Goal: Information Seeking & Learning: Learn about a topic

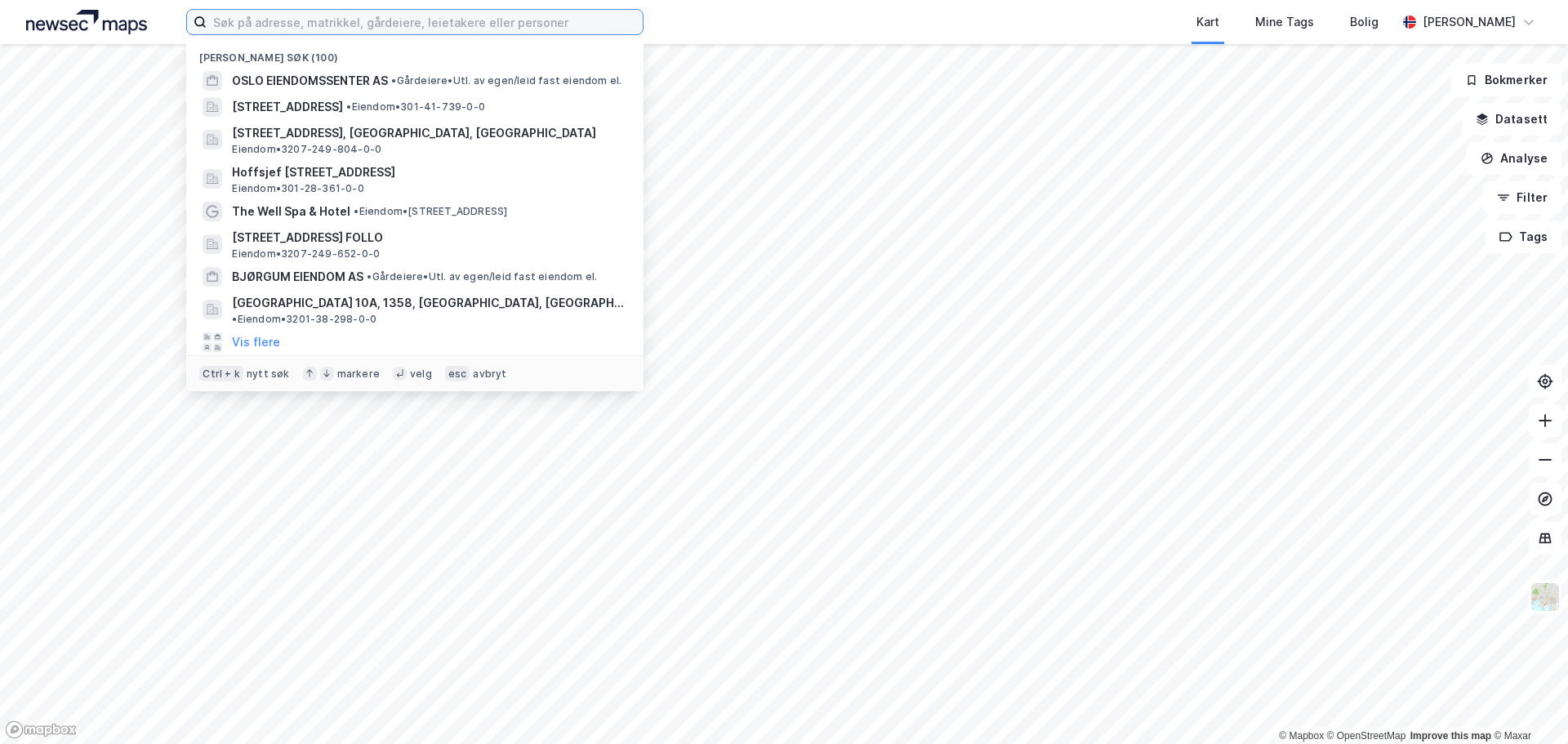
click at [332, 22] on input at bounding box center [425, 22] width 436 height 24
paste input "C. A Pihls gate 2 B"
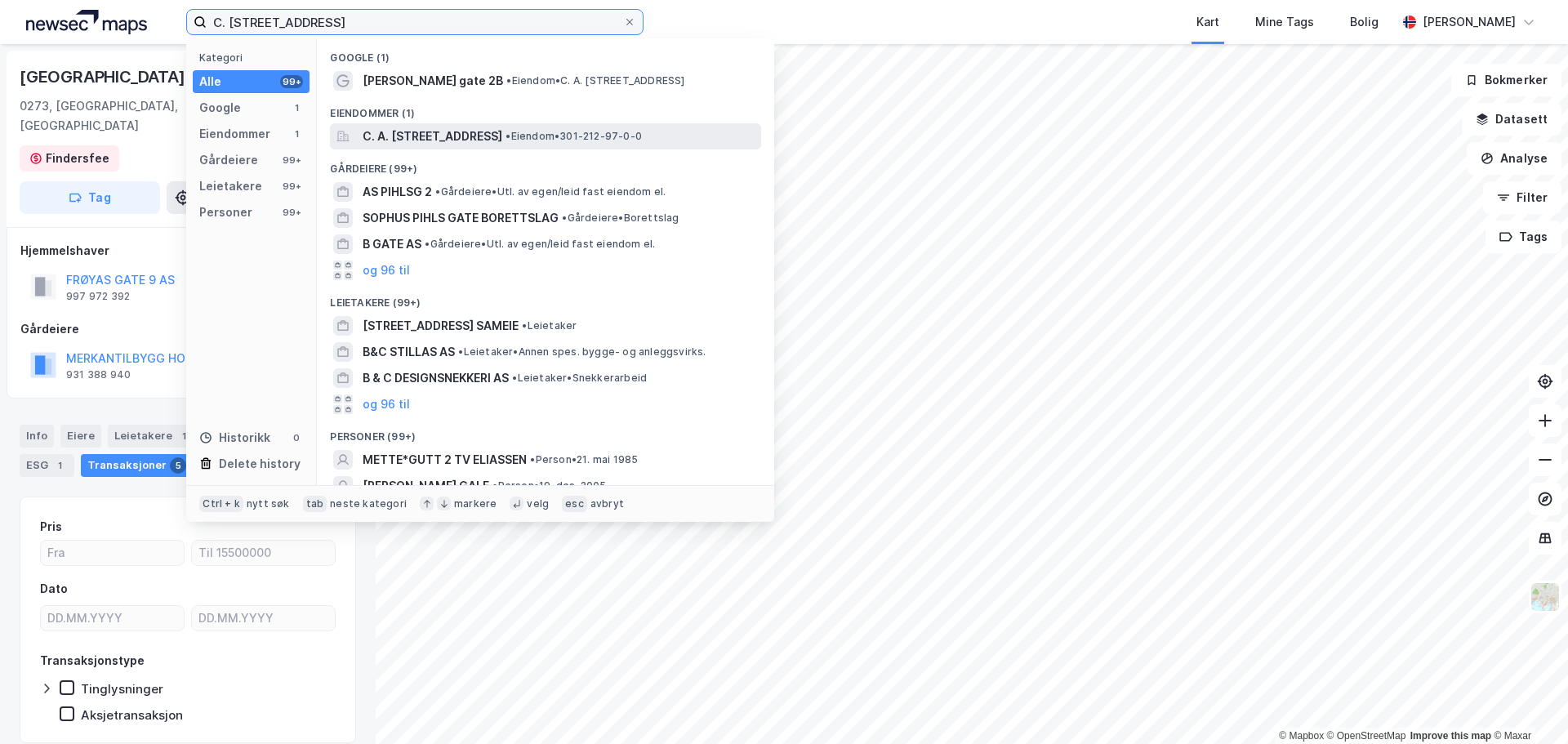
type input "C. A Pihls gate 2 B"
click at [404, 139] on span "C. A. [STREET_ADDRESS]" at bounding box center [432, 136] width 139 height 20
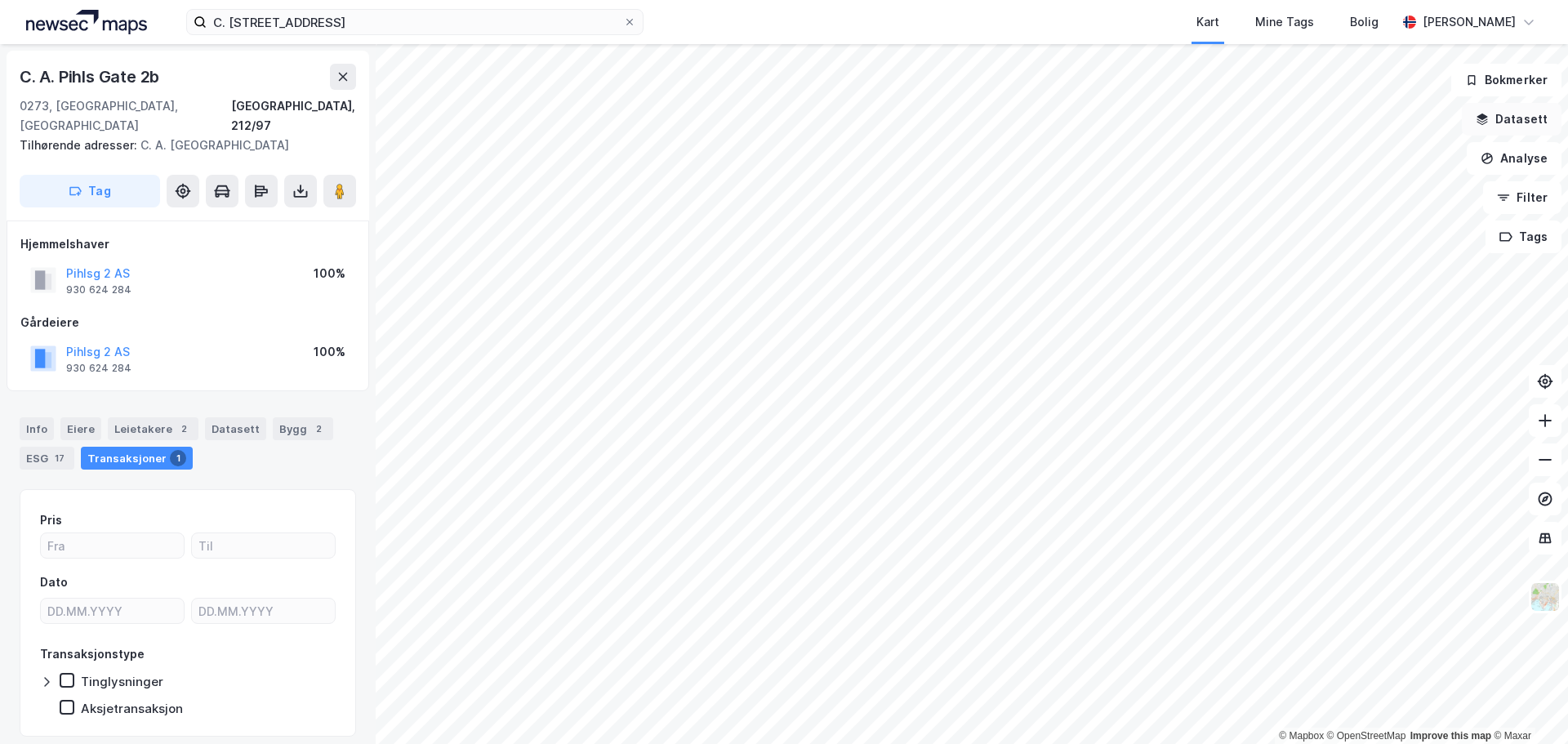
click at [1505, 119] on button "Datasett" at bounding box center [1511, 119] width 99 height 33
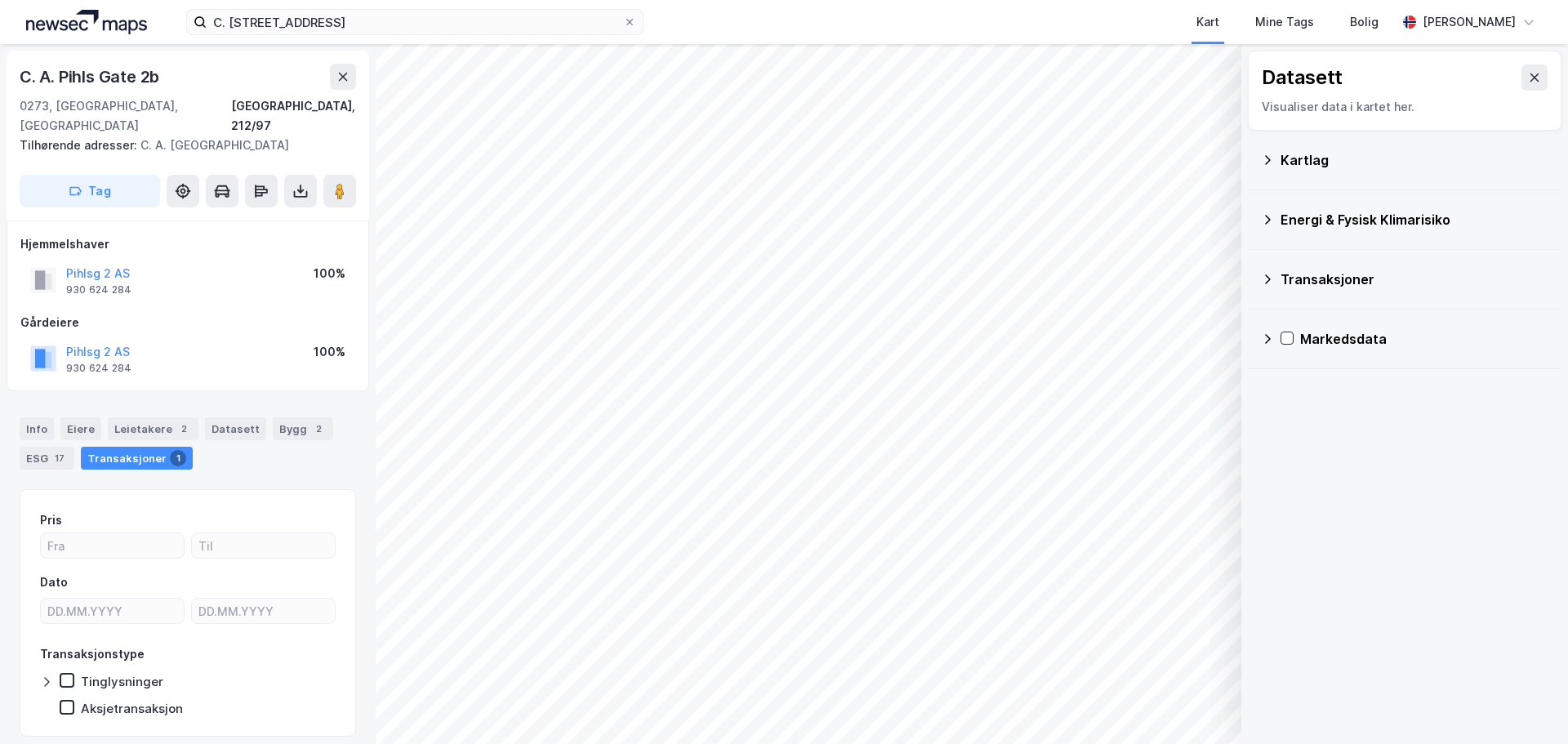
click at [1274, 206] on div "Energi & Fysisk Klimarisiko" at bounding box center [1404, 220] width 287 height 39
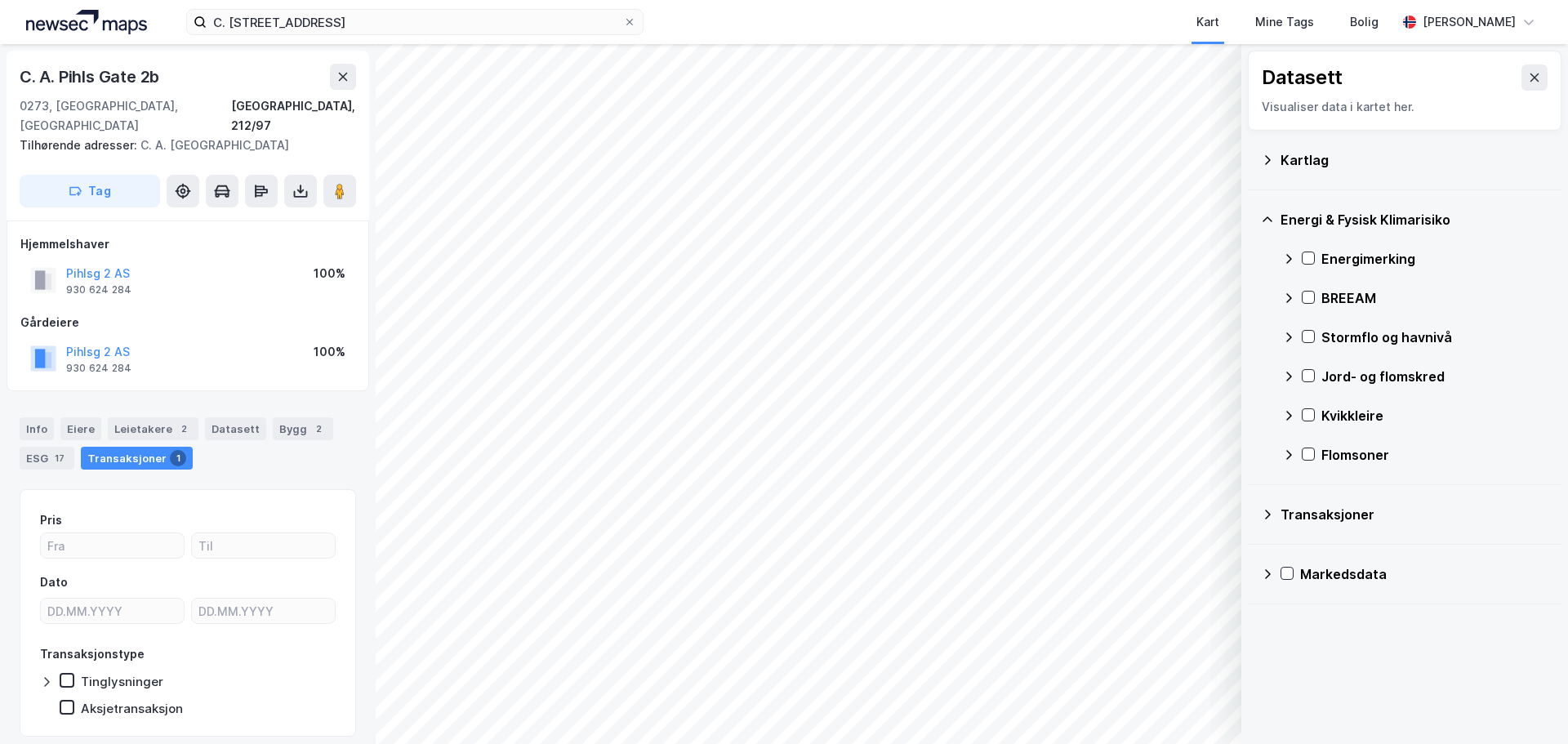
drag, startPoint x: 1273, startPoint y: 209, endPoint x: 1272, endPoint y: 190, distance: 19.0
click at [1273, 209] on div "Energi & Fysisk Klimarisiko" at bounding box center [1404, 220] width 287 height 39
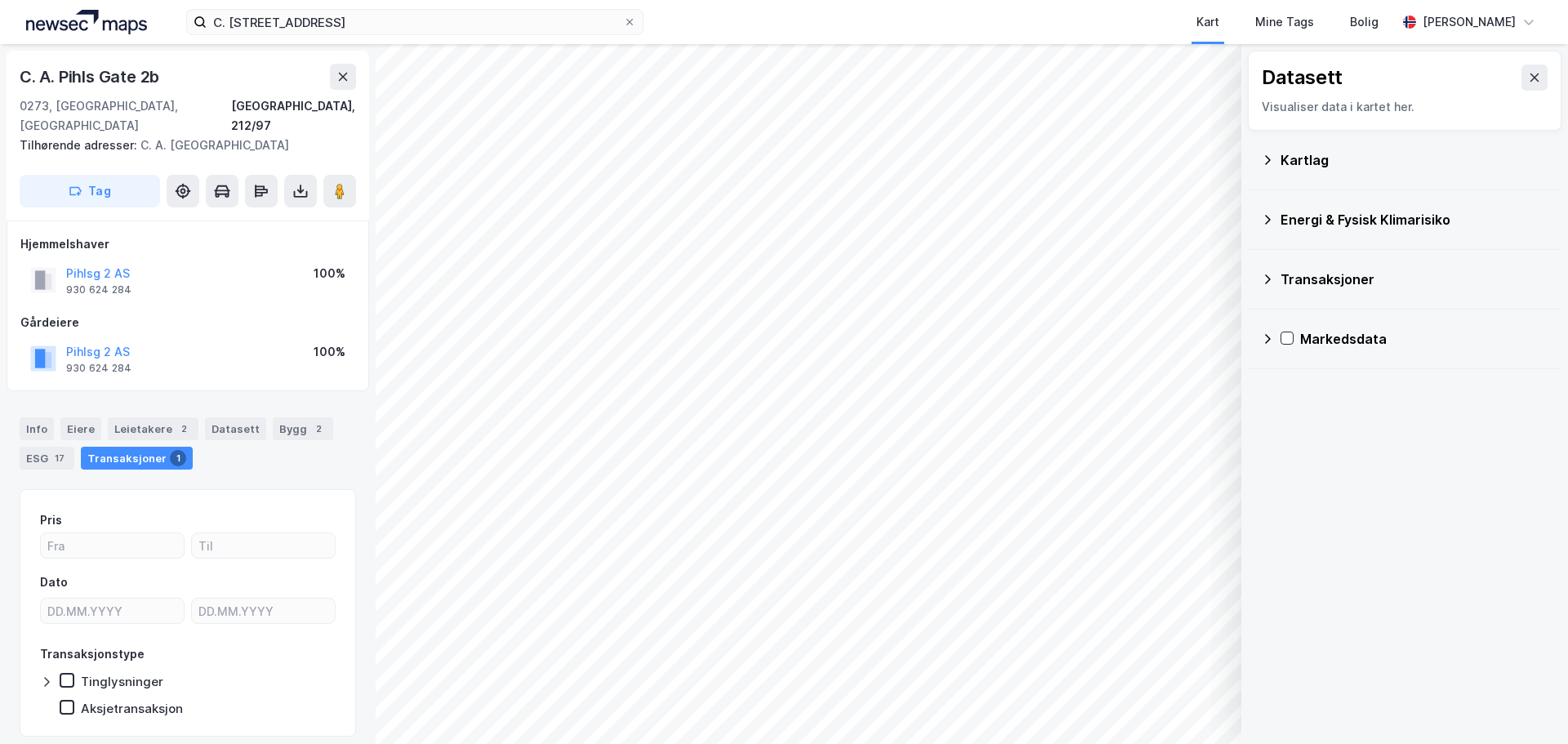
click at [1264, 158] on icon at bounding box center [1268, 160] width 13 height 13
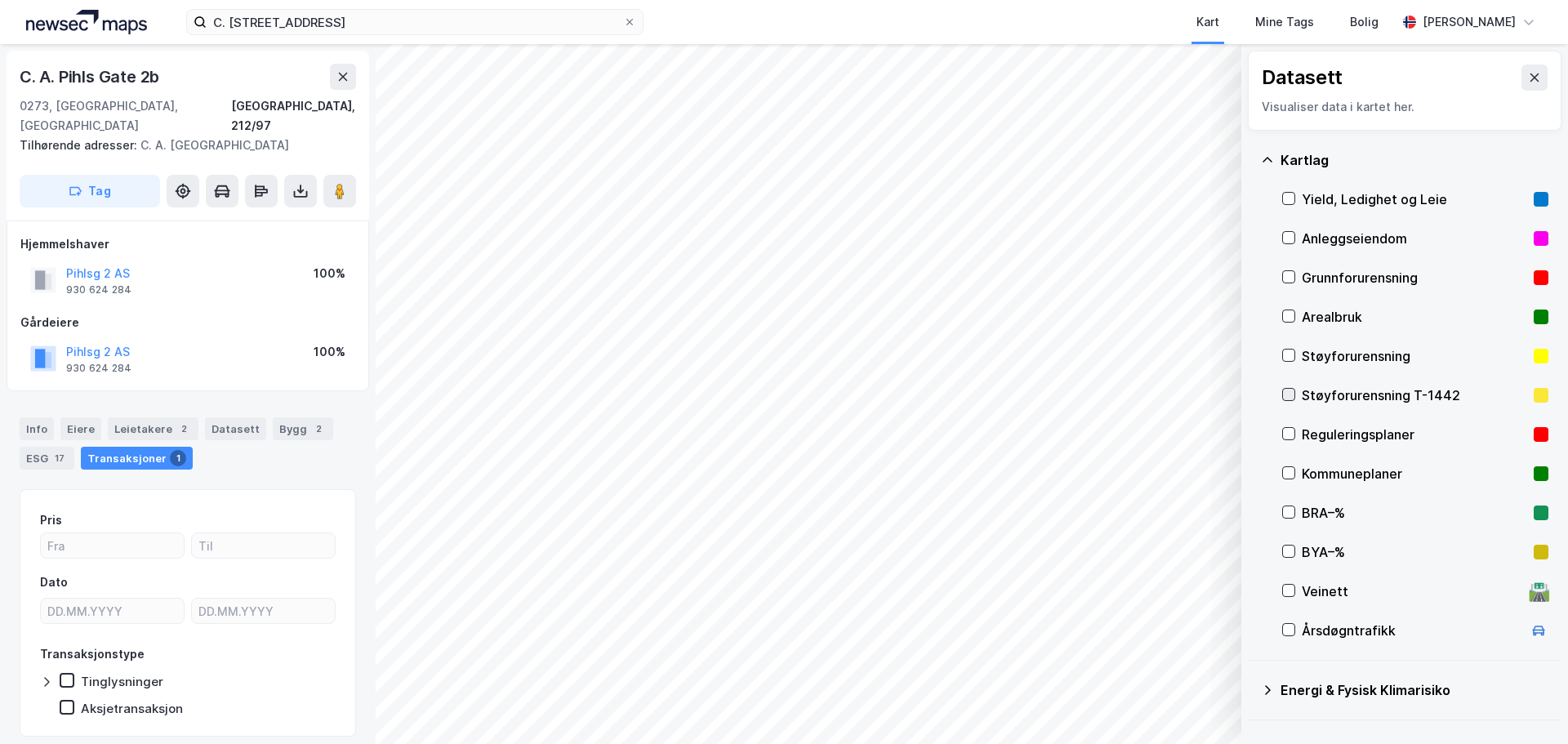
click at [1291, 388] on div at bounding box center [1288, 395] width 13 height 13
click at [1290, 355] on icon at bounding box center [1288, 356] width 11 height 11
click at [1287, 388] on icon at bounding box center [1288, 394] width 11 height 11
click at [1528, 73] on icon at bounding box center [1534, 78] width 13 height 13
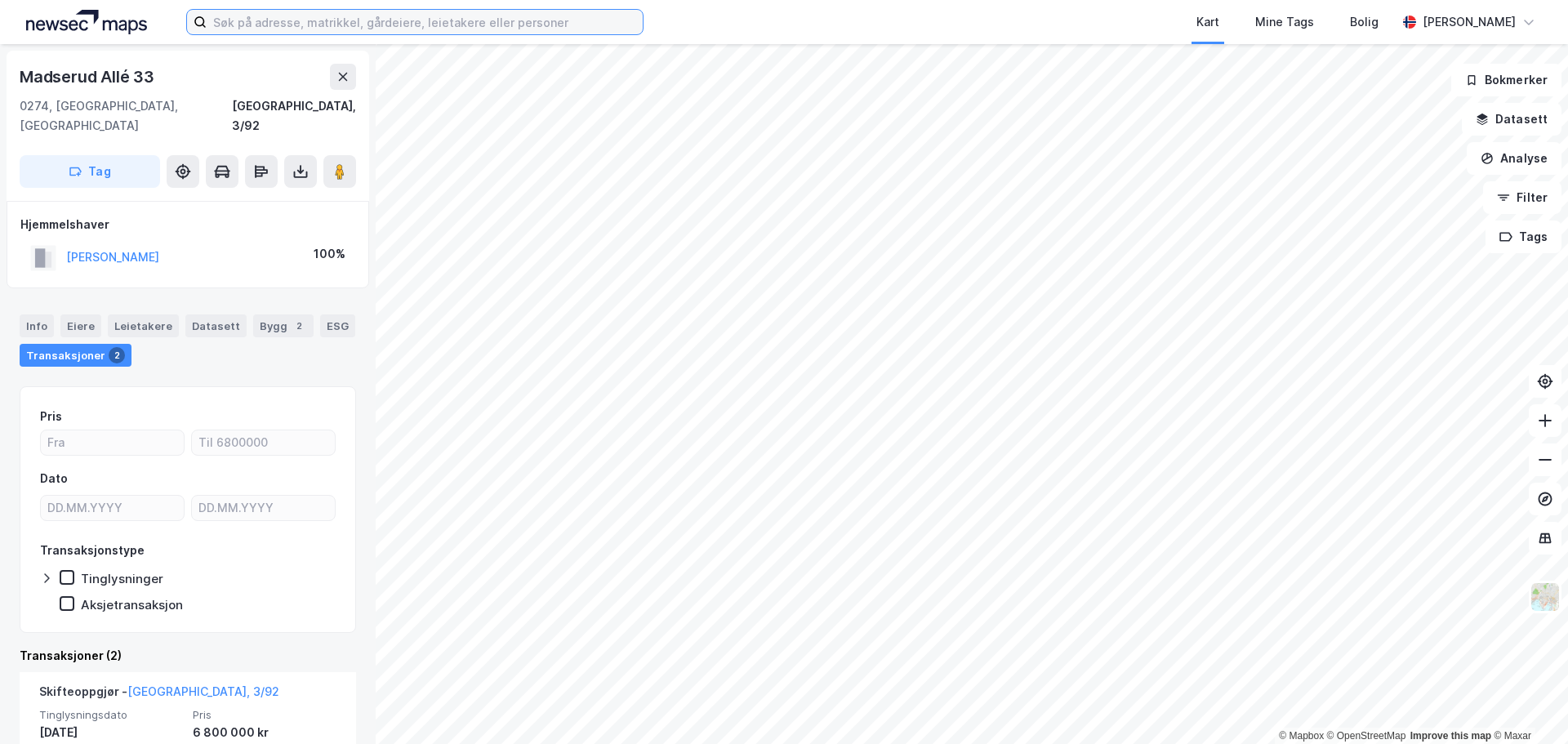
click at [384, 18] on input at bounding box center [425, 22] width 436 height 24
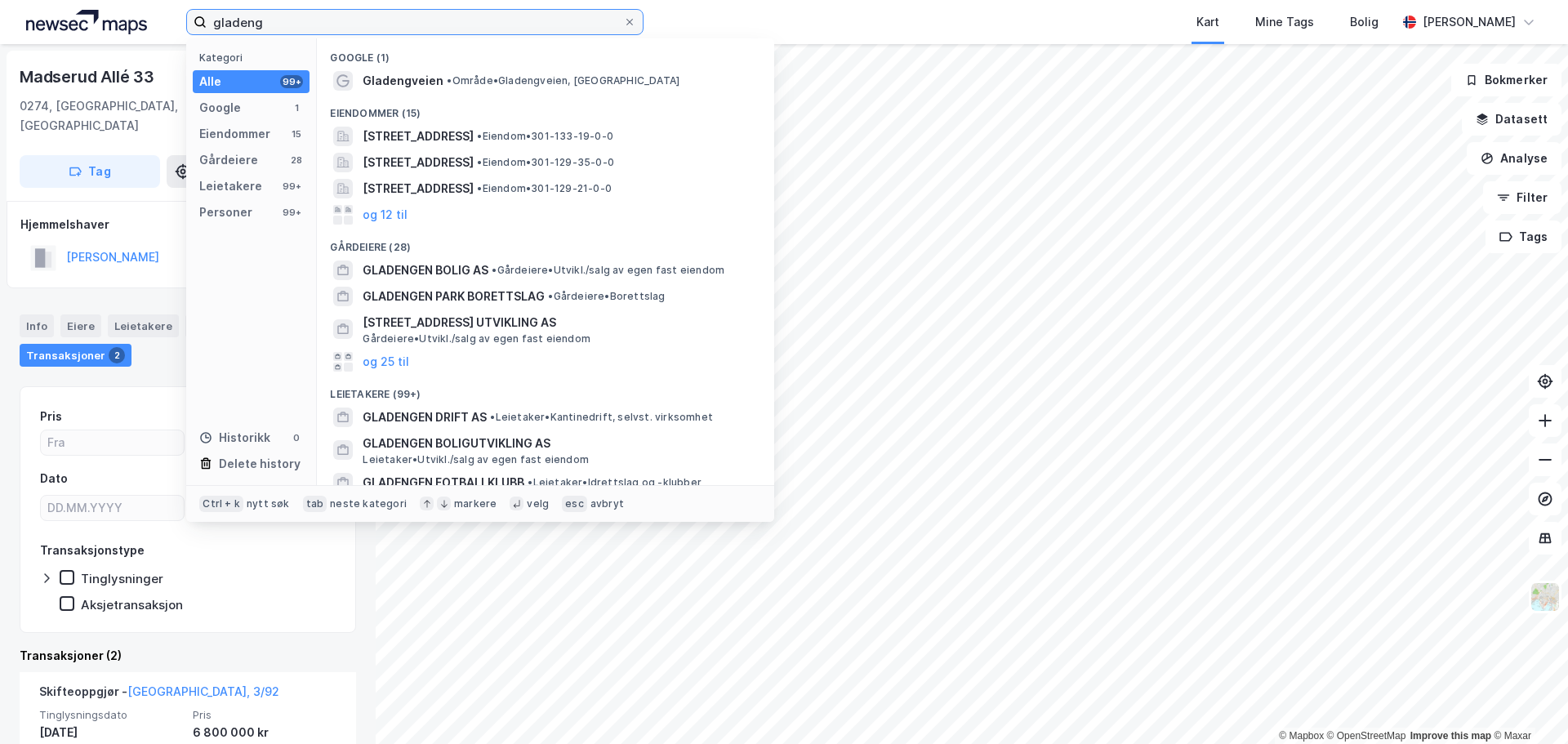
click at [407, 22] on input "gladeng" at bounding box center [414, 22] width 416 height 24
click at [408, 21] on input "gladeng" at bounding box center [414, 22] width 416 height 24
click at [408, 20] on input "gladeng" at bounding box center [414, 22] width 416 height 24
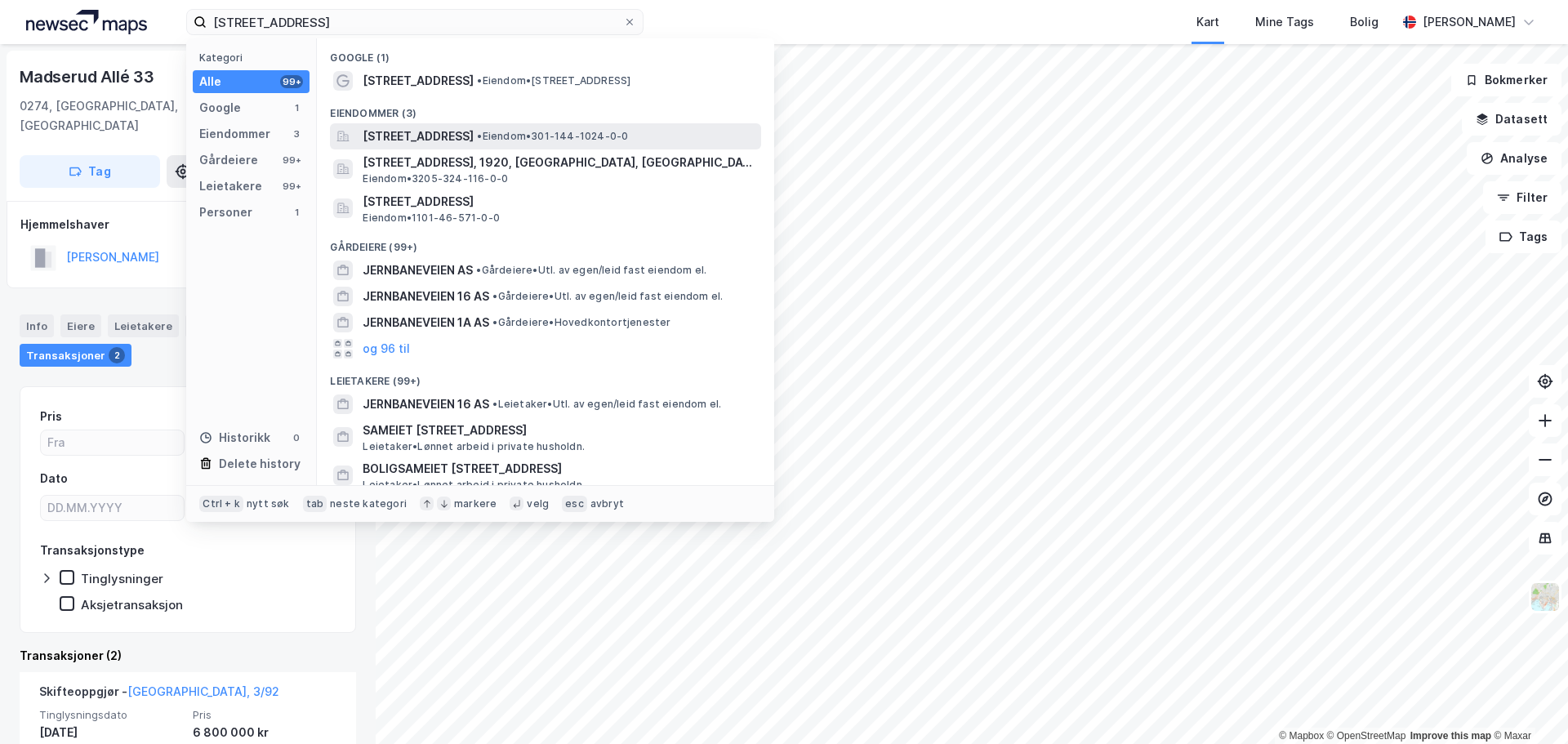
click at [473, 136] on span "[STREET_ADDRESS]" at bounding box center [418, 136] width 111 height 20
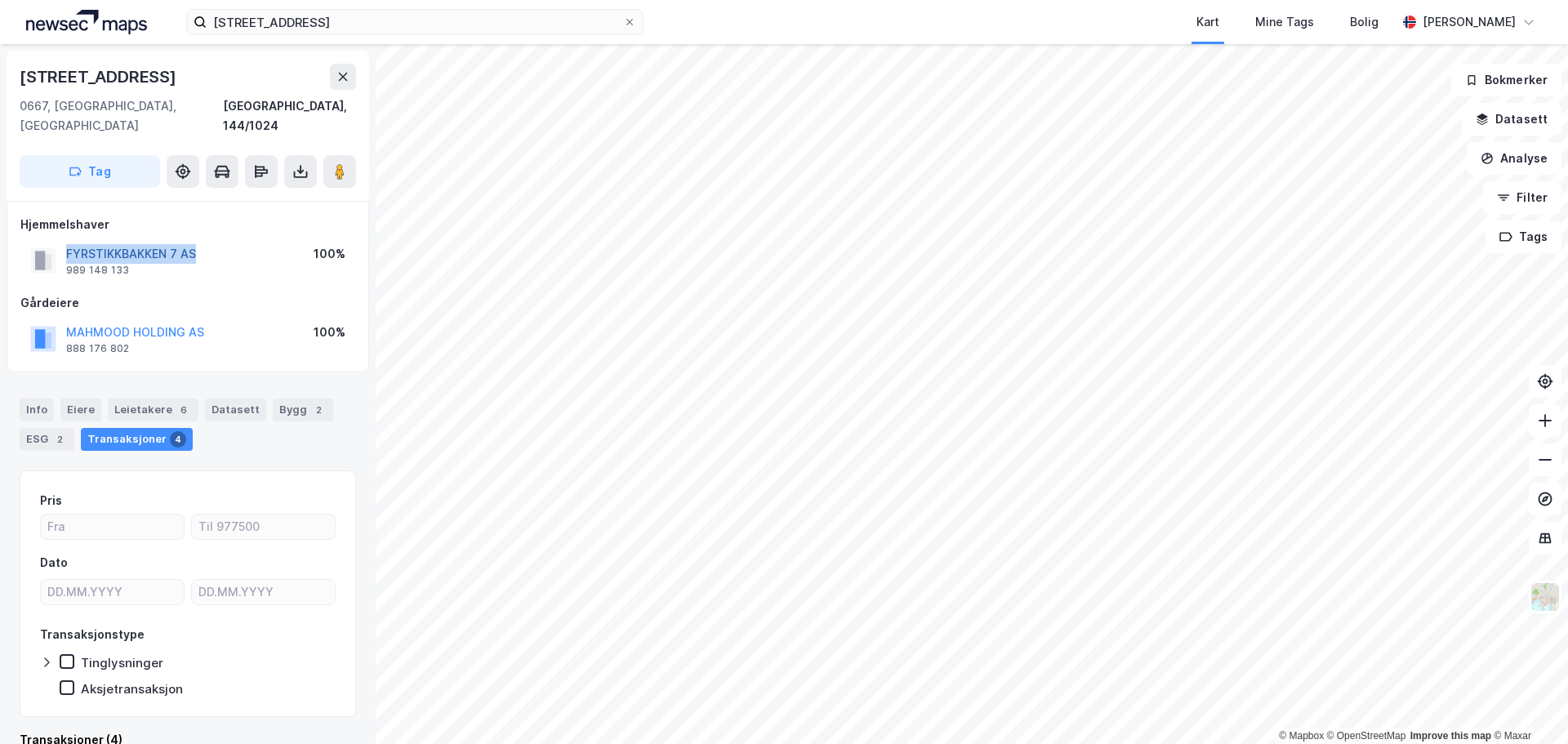
drag, startPoint x: 237, startPoint y: 239, endPoint x: 68, endPoint y: 236, distance: 169.0
click at [68, 241] on div "FYRSTIKKBAKKEN 7 AS 989 148 133 100%" at bounding box center [188, 260] width 335 height 39
copy button "FYRSTIKKBAKKEN 7 AS"
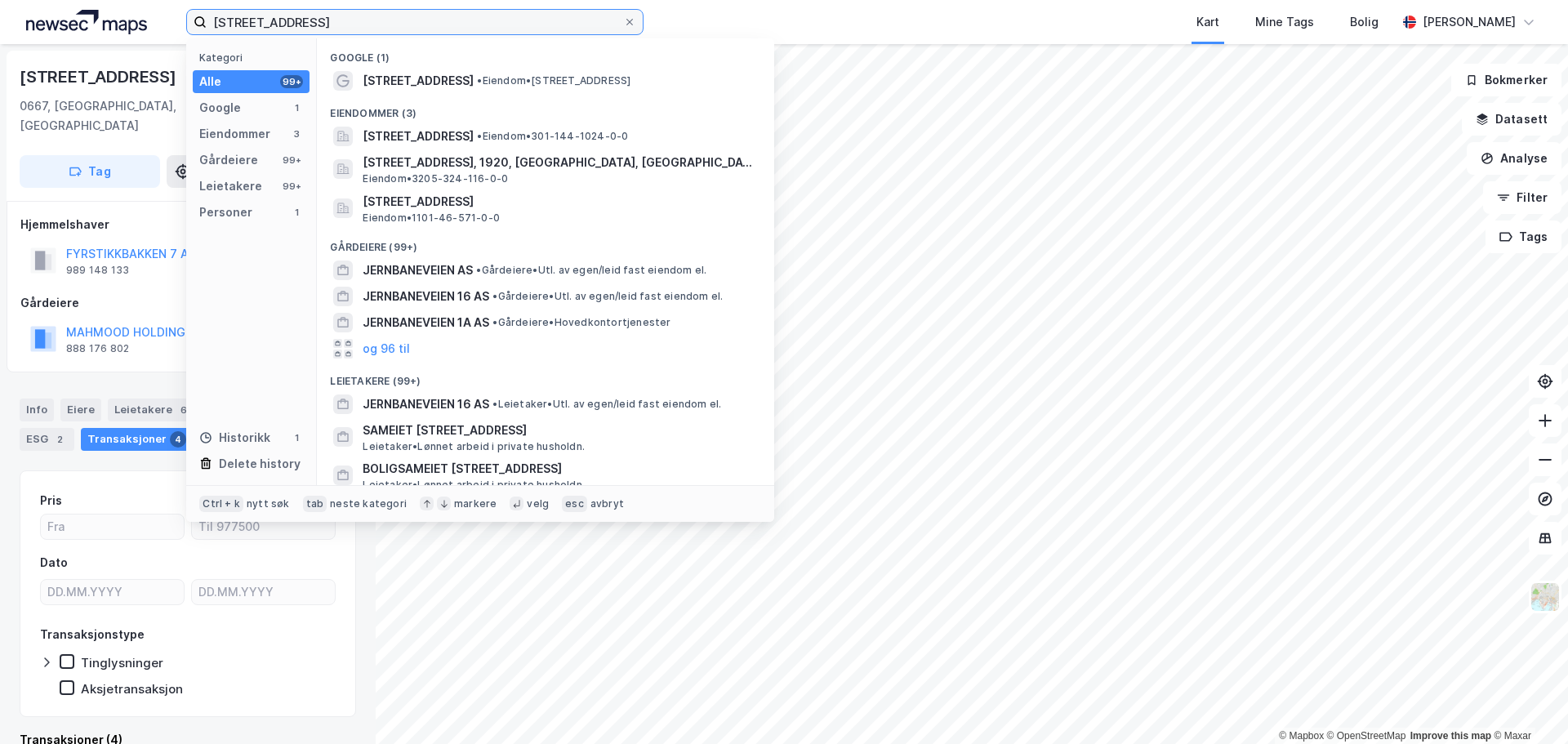
drag, startPoint x: 338, startPoint y: 17, endPoint x: -179, endPoint y: 20, distance: 517.0
click at [0, 20] on html "[STREET_ADDRESS] Kategori Alle 99+ Google 1 Eiendommer 3 Gårdeiere 99+ Leietake…" at bounding box center [784, 372] width 1568 height 744
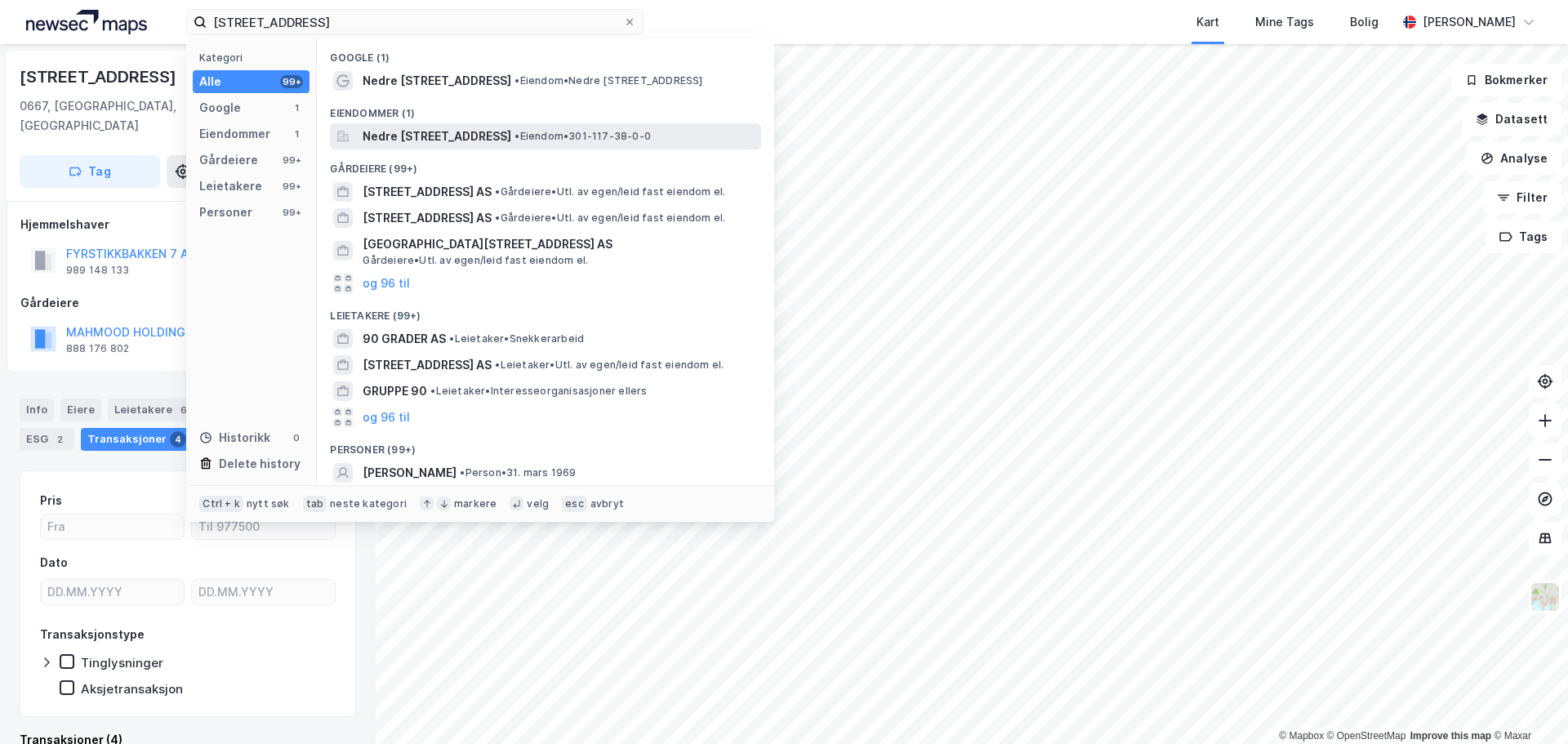
click at [511, 139] on span "Nedre [STREET_ADDRESS]" at bounding box center [437, 136] width 149 height 20
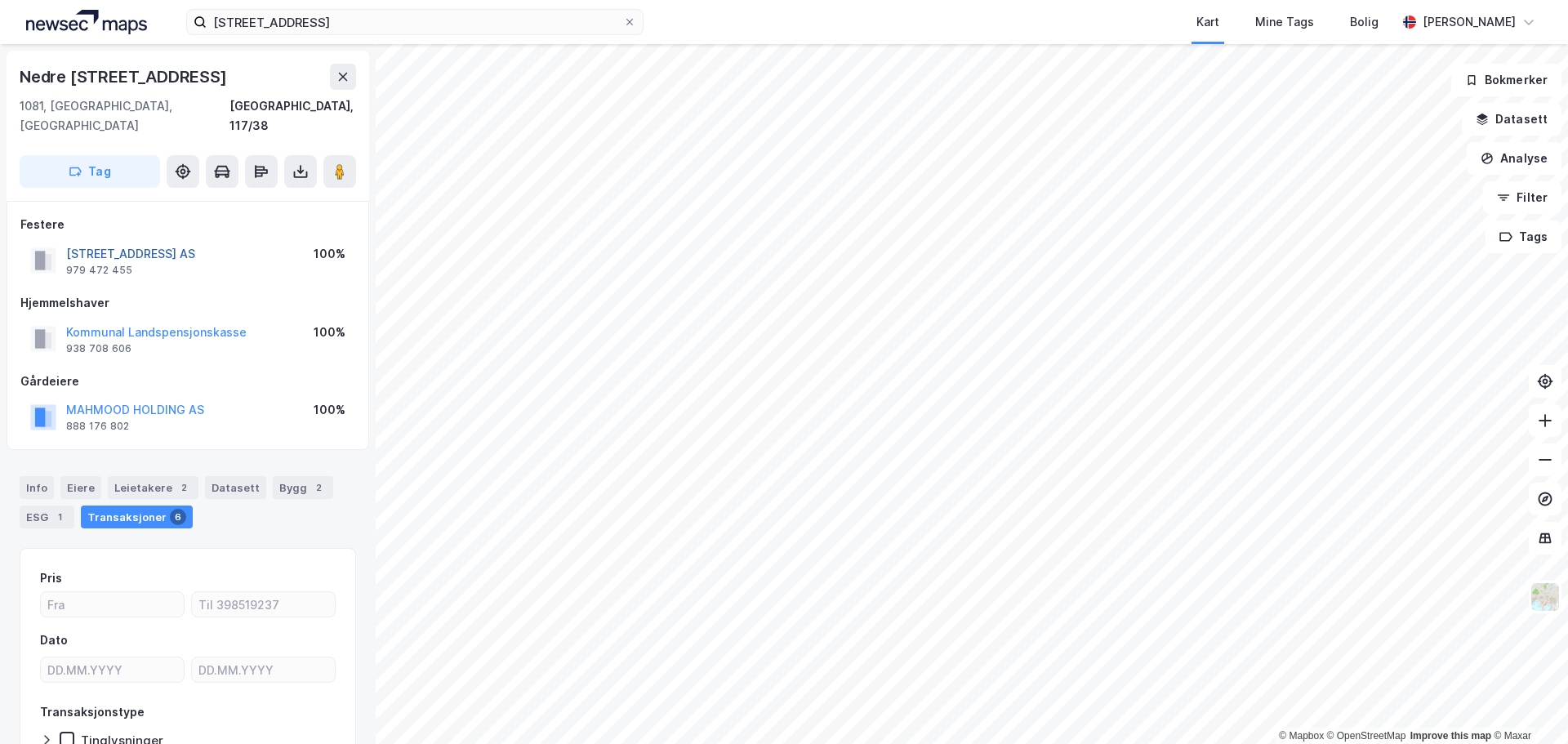
drag, startPoint x: 253, startPoint y: 235, endPoint x: 69, endPoint y: 232, distance: 184.0
click at [69, 241] on div "NEDRE KALBAKKVEI 90 AS 979 472 455 100%" at bounding box center [188, 260] width 335 height 39
copy button "[STREET_ADDRESS] AS"
drag, startPoint x: 460, startPoint y: 24, endPoint x: -114, endPoint y: 17, distance: 574.0
click at [0, 17] on html "nedre [STREET_ADDRESS] Kart Mine Tags Bolig [PERSON_NAME] © Mapbox © OpenStreet…" at bounding box center [784, 372] width 1568 height 744
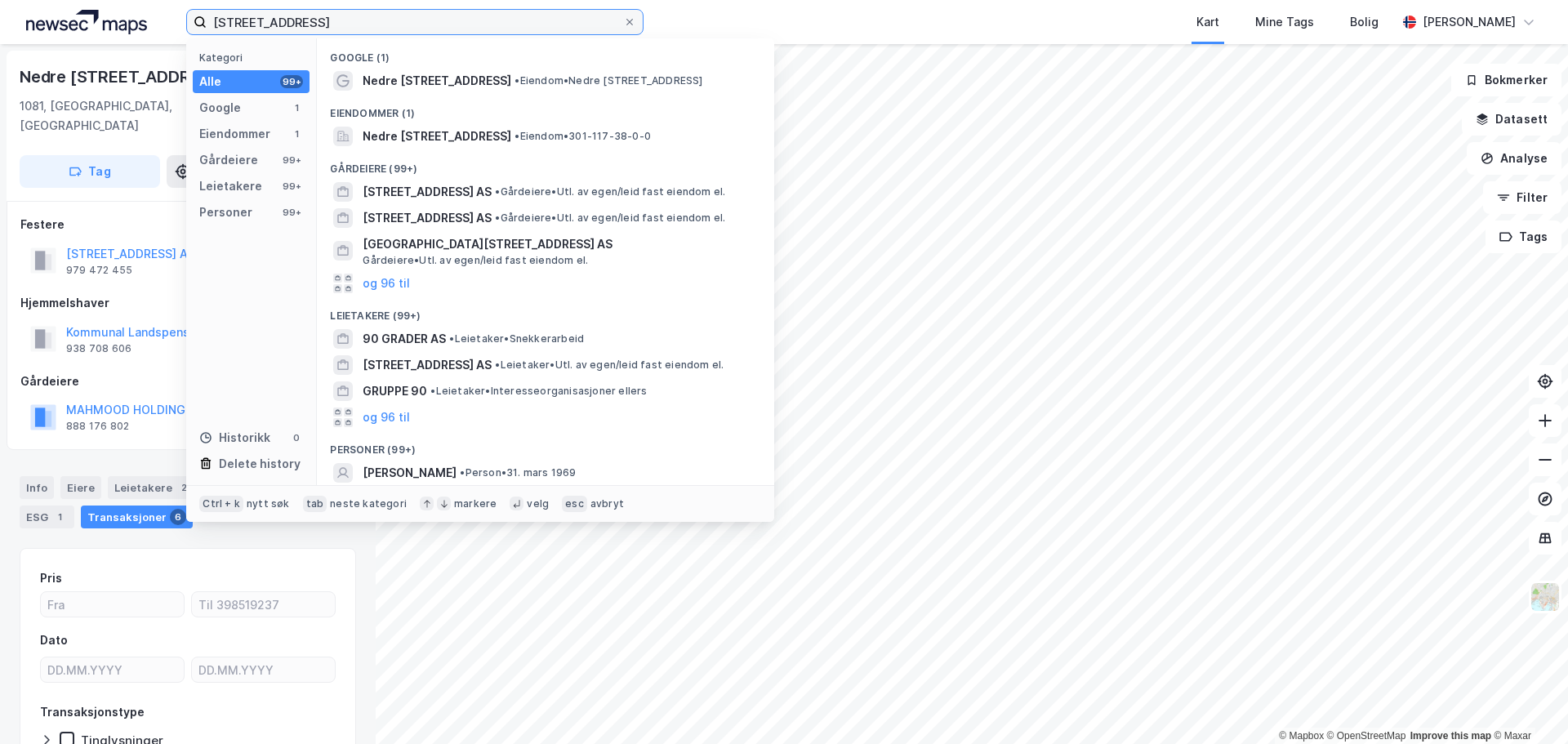
paste input "[STREET_ADDRESS]"
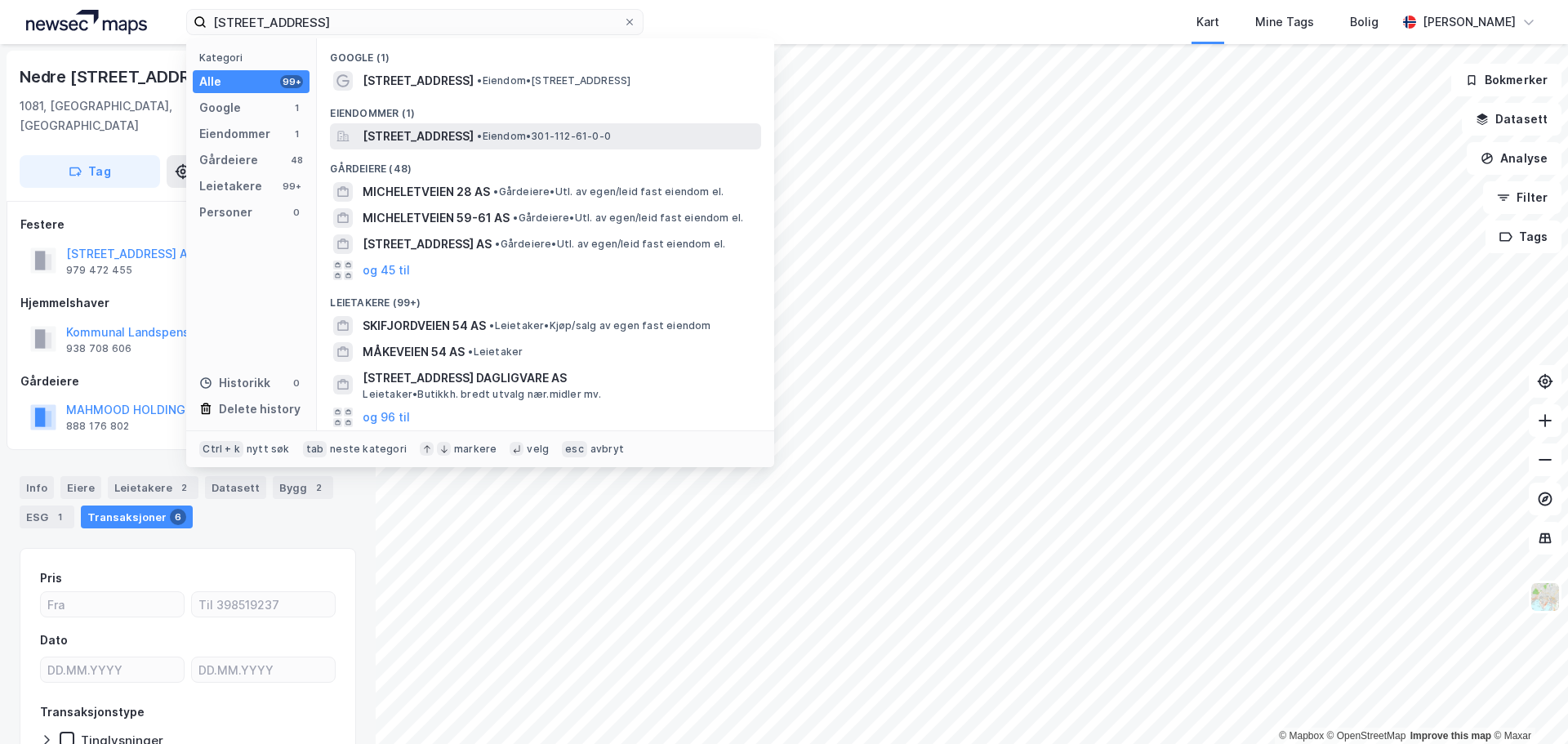
click at [400, 138] on span "[STREET_ADDRESS]" at bounding box center [418, 136] width 111 height 20
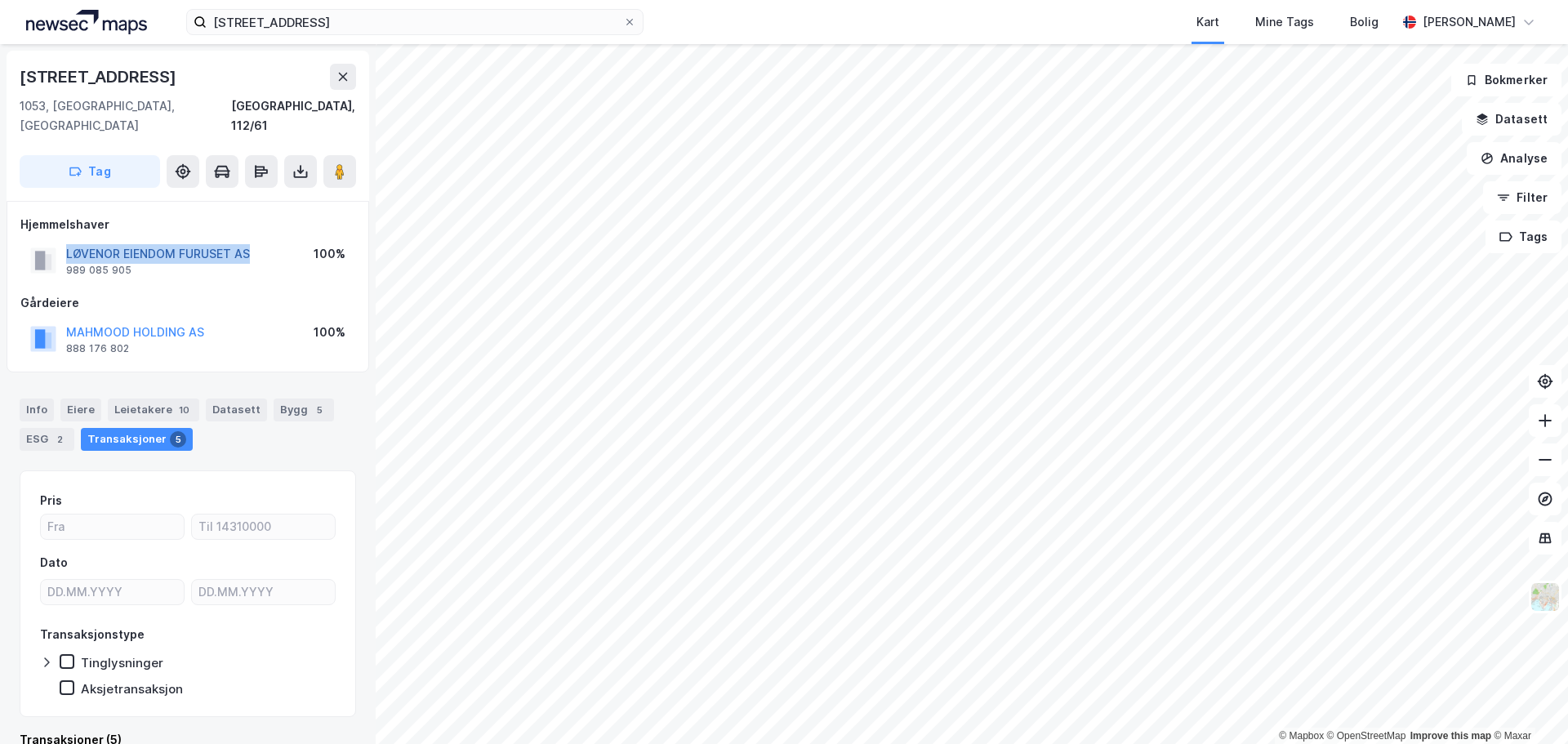
drag, startPoint x: 267, startPoint y: 228, endPoint x: 67, endPoint y: 237, distance: 200.2
click at [67, 241] on div "LØVENOR EIENDOM FURUSET AS 989 085 905 100%" at bounding box center [188, 260] width 335 height 39
copy button "LØVENOR EIENDOM FURUSET AS"
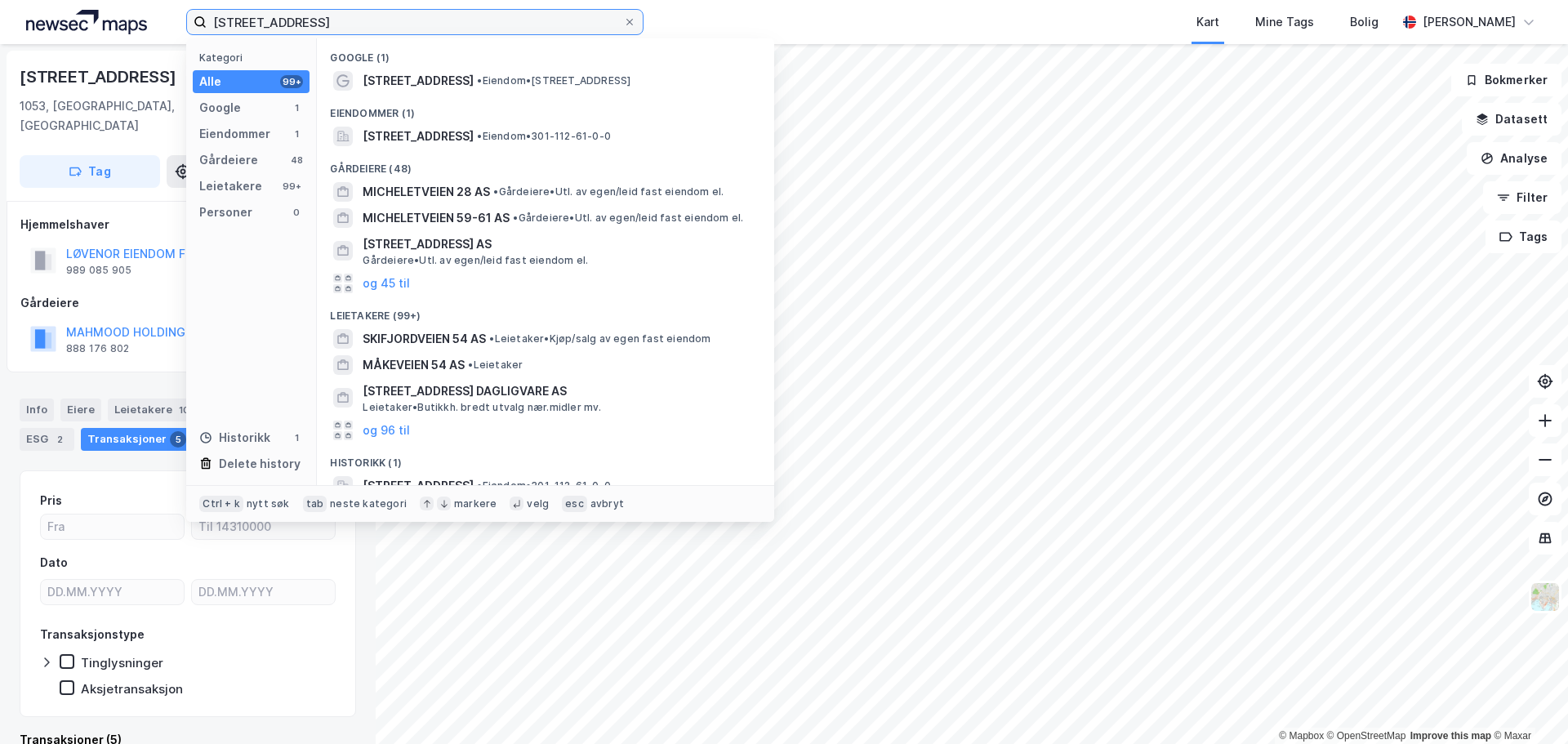
drag, startPoint x: 395, startPoint y: 26, endPoint x: -106, endPoint y: 12, distance: 501.2
click at [0, 12] on html "Micheletveien 54 Kategori Alle 99+ Google 1 Eiendommer 1 Gårdeiere 48 Leietaker…" at bounding box center [784, 372] width 1568 height 744
paste input "Østre Aker Vei 209"
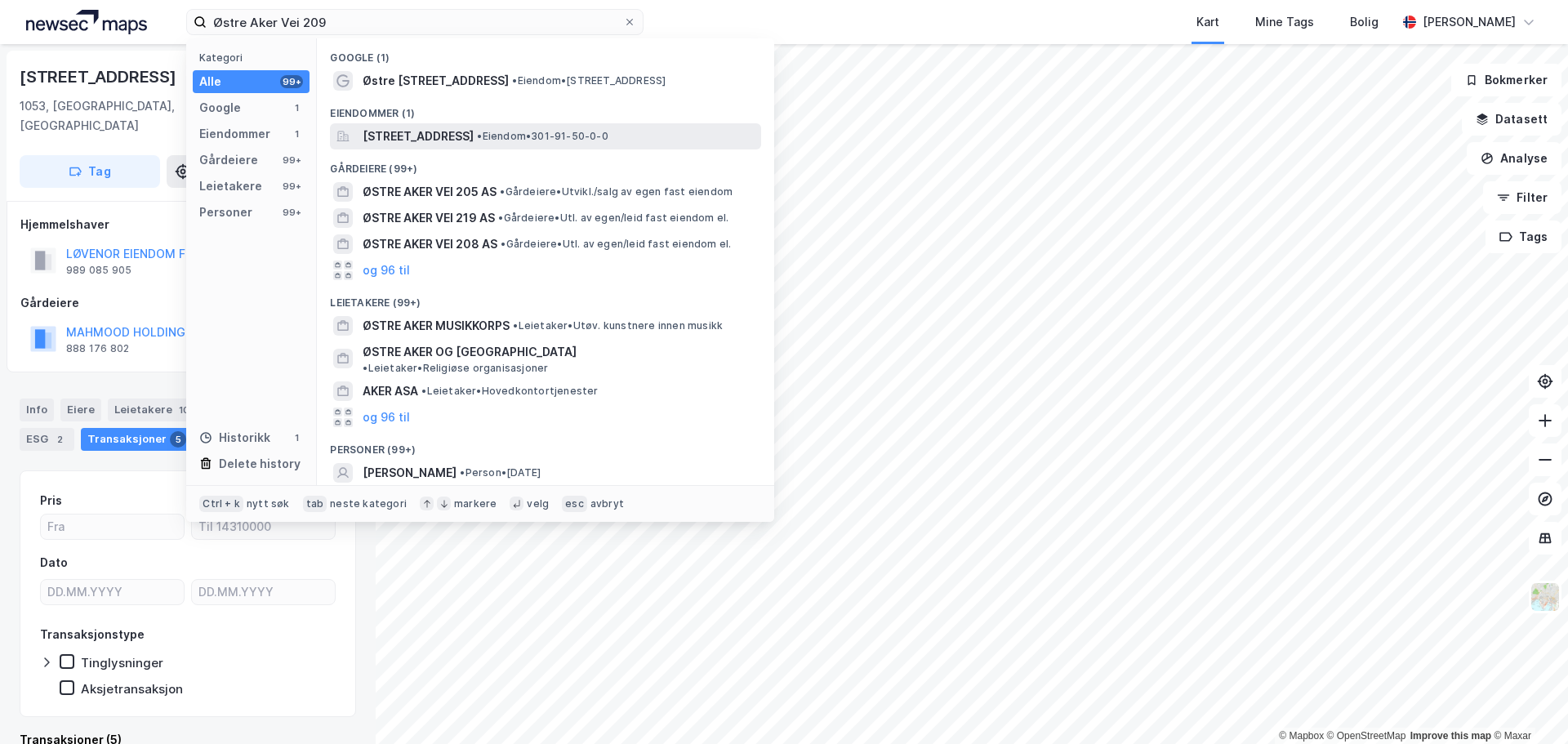
click at [446, 144] on span "[STREET_ADDRESS]" at bounding box center [418, 136] width 111 height 20
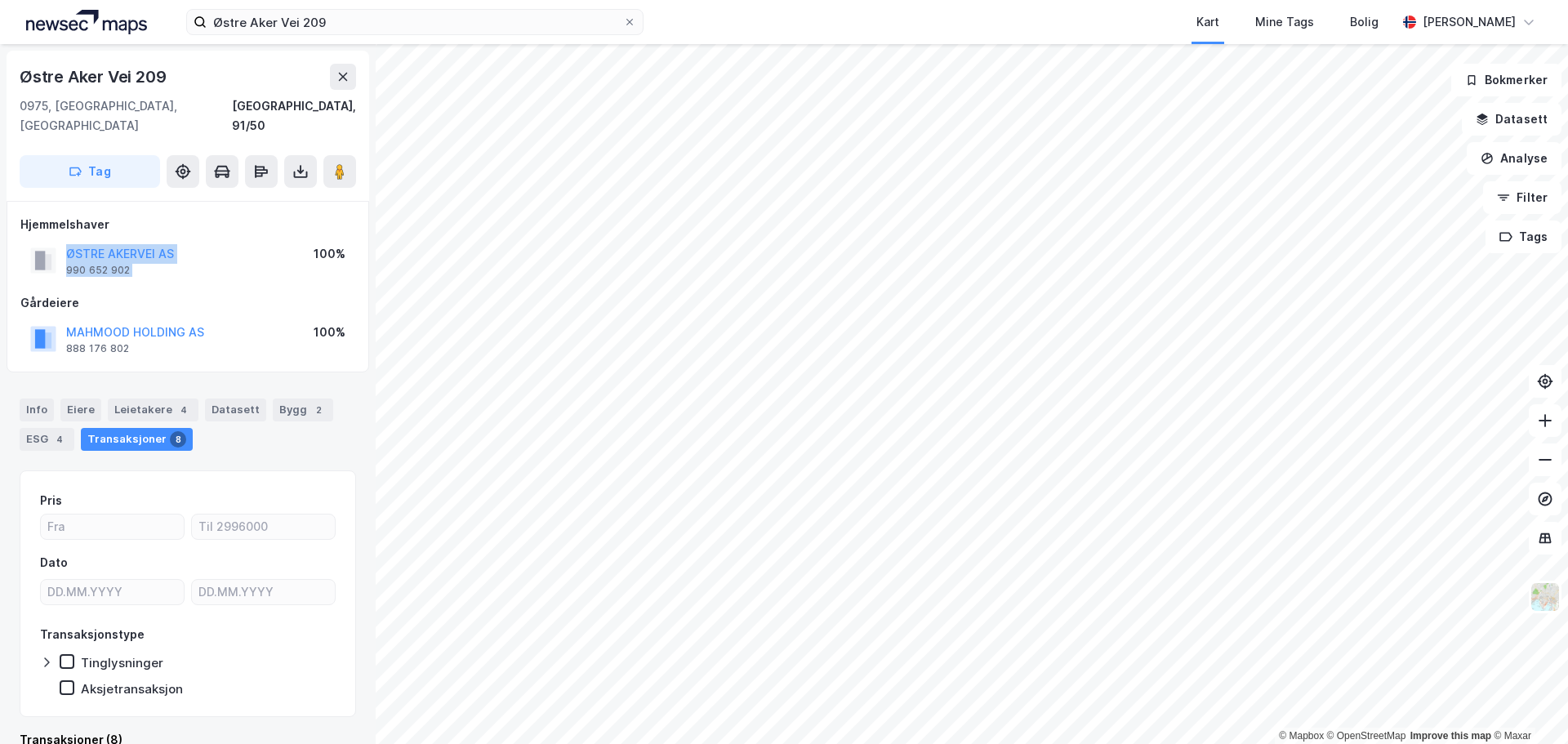
drag, startPoint x: 259, startPoint y: 230, endPoint x: 64, endPoint y: 236, distance: 195.1
click at [64, 241] on div "ØSTRE AKERVEI AS 990 652 902 100%" at bounding box center [188, 260] width 335 height 39
click at [228, 241] on div "ØSTRE AKERVEI AS 990 652 902 100%" at bounding box center [188, 260] width 335 height 39
drag, startPoint x: 204, startPoint y: 232, endPoint x: 69, endPoint y: 237, distance: 135.1
click at [69, 241] on div "ØSTRE AKERVEI AS 990 652 902 100%" at bounding box center [188, 260] width 335 height 39
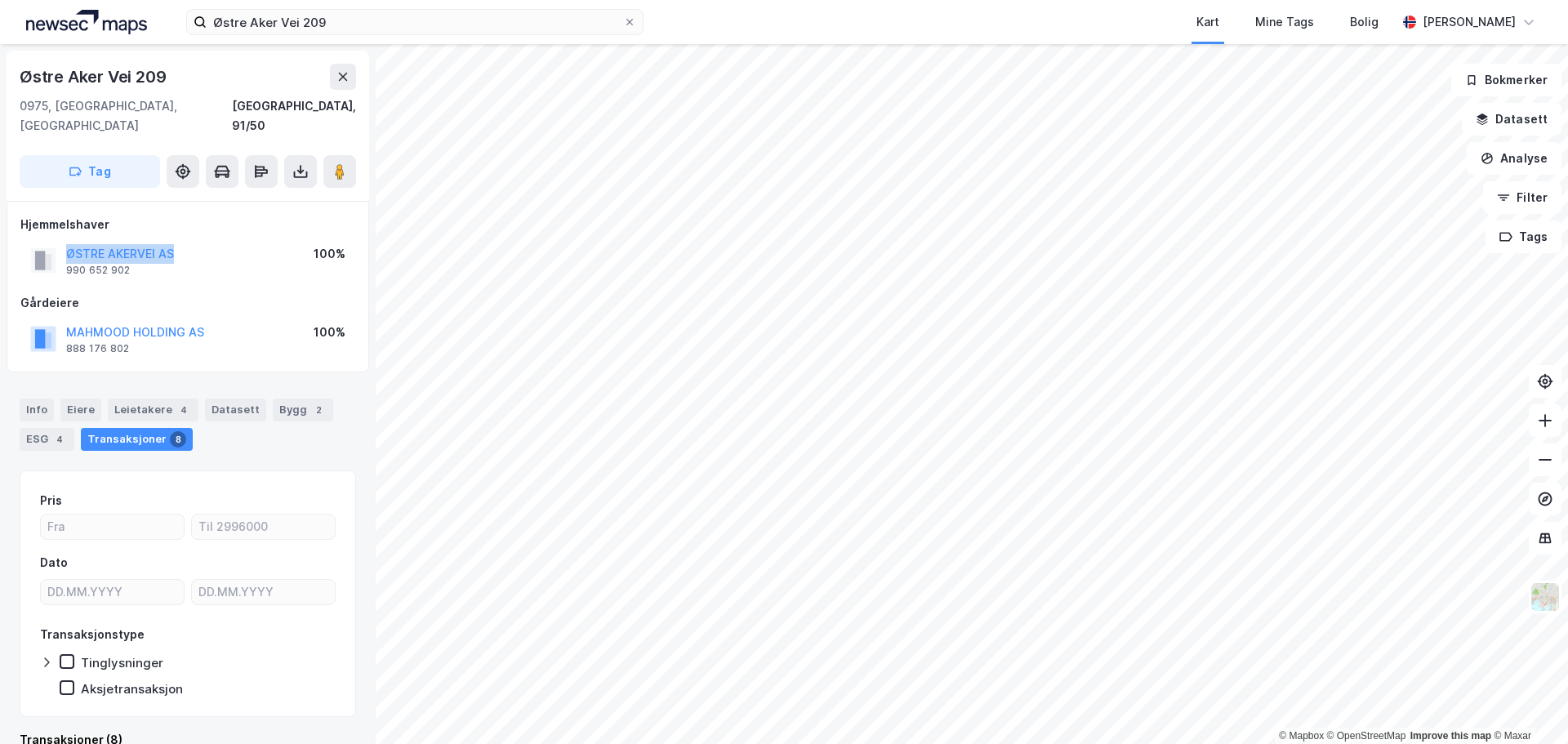
copy button "ØSTRE AKERVEI AS"
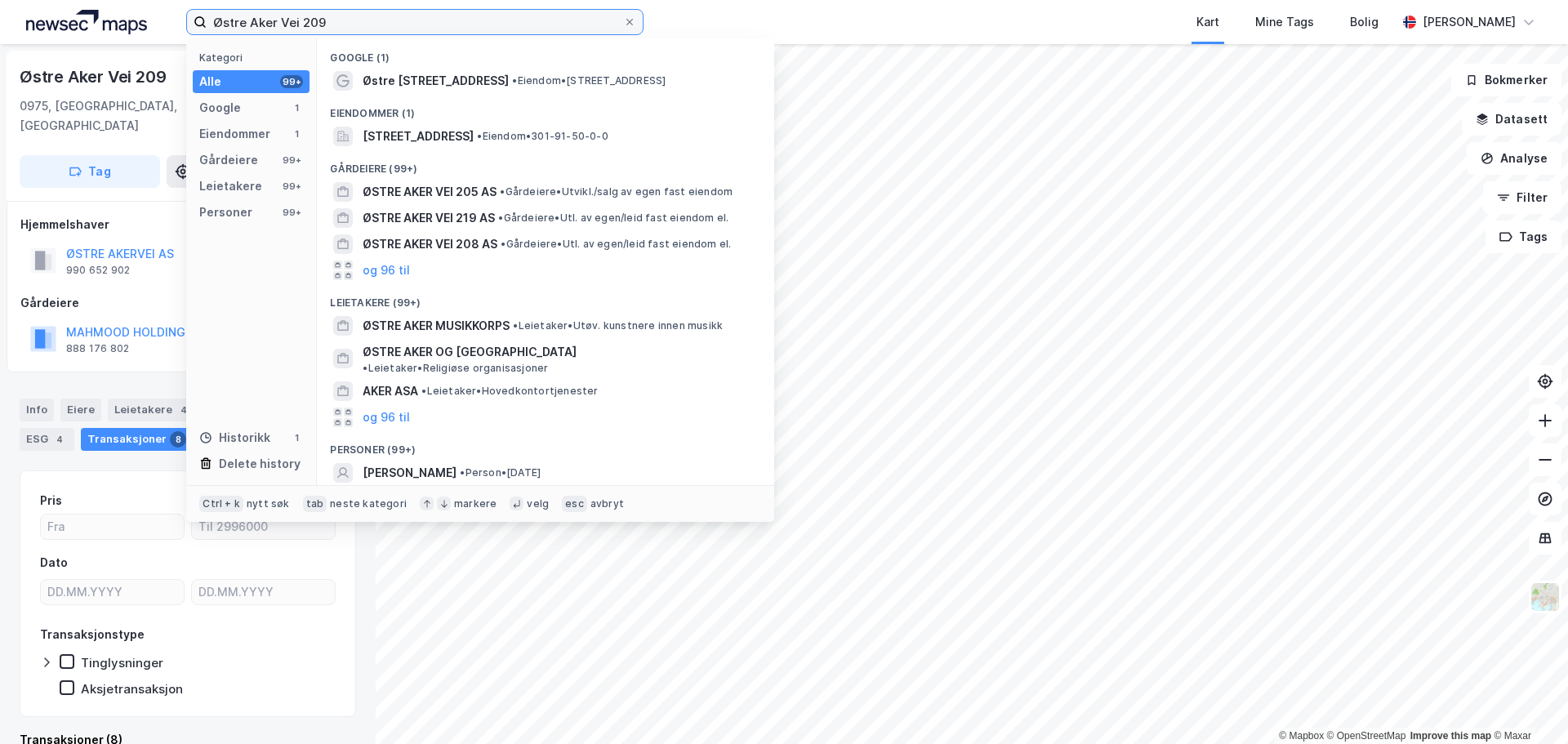
drag, startPoint x: 360, startPoint y: 26, endPoint x: -201, endPoint y: 7, distance: 561.3
click at [0, 7] on html "Østre Aker Vei 209 Kategori Alle 99+ Google 1 Eiendommer 1 Gårdeiere 99+ Leieta…" at bounding box center [784, 372] width 1568 height 744
paste input "Stålfjæra 3"
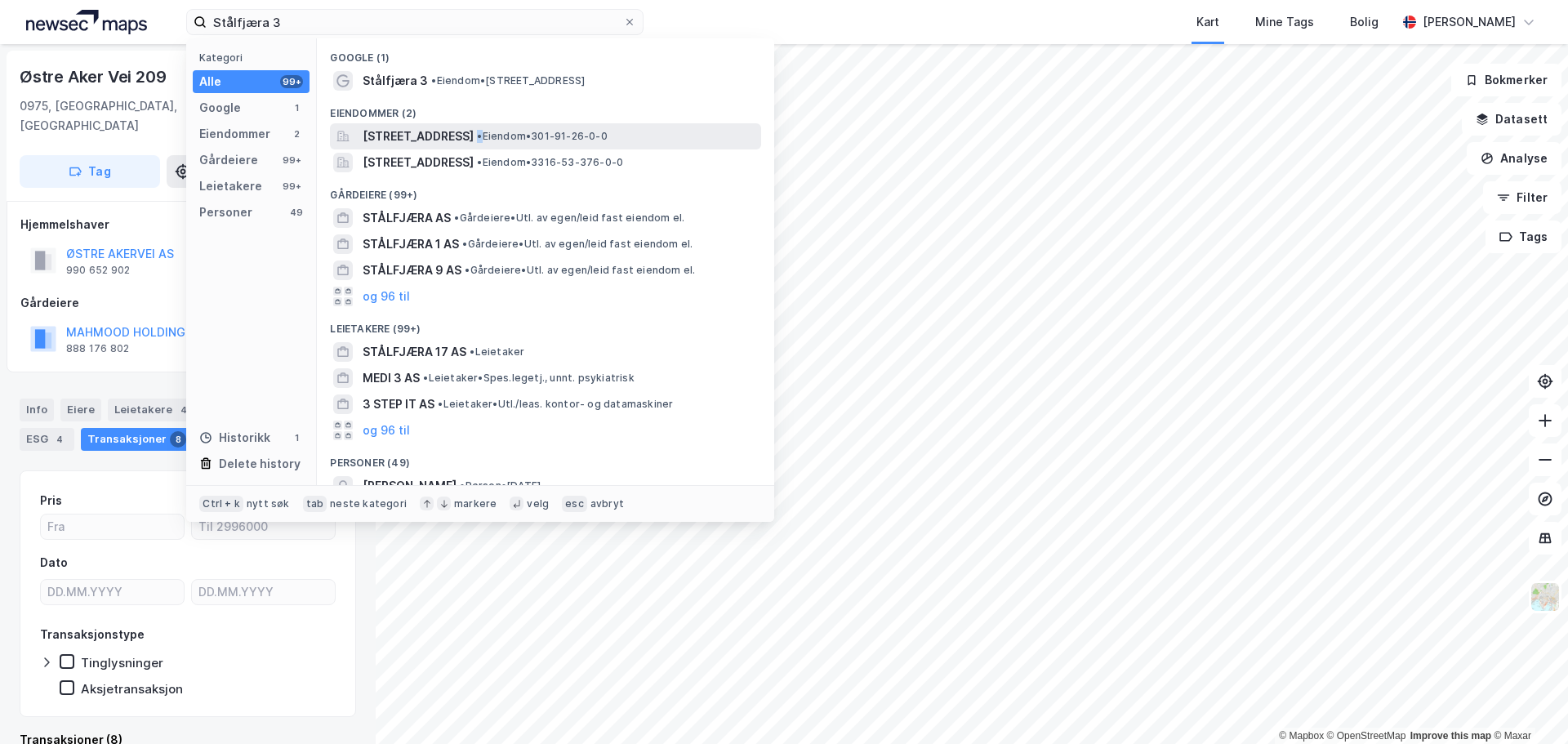
click at [482, 138] on span "•" at bounding box center [479, 136] width 5 height 12
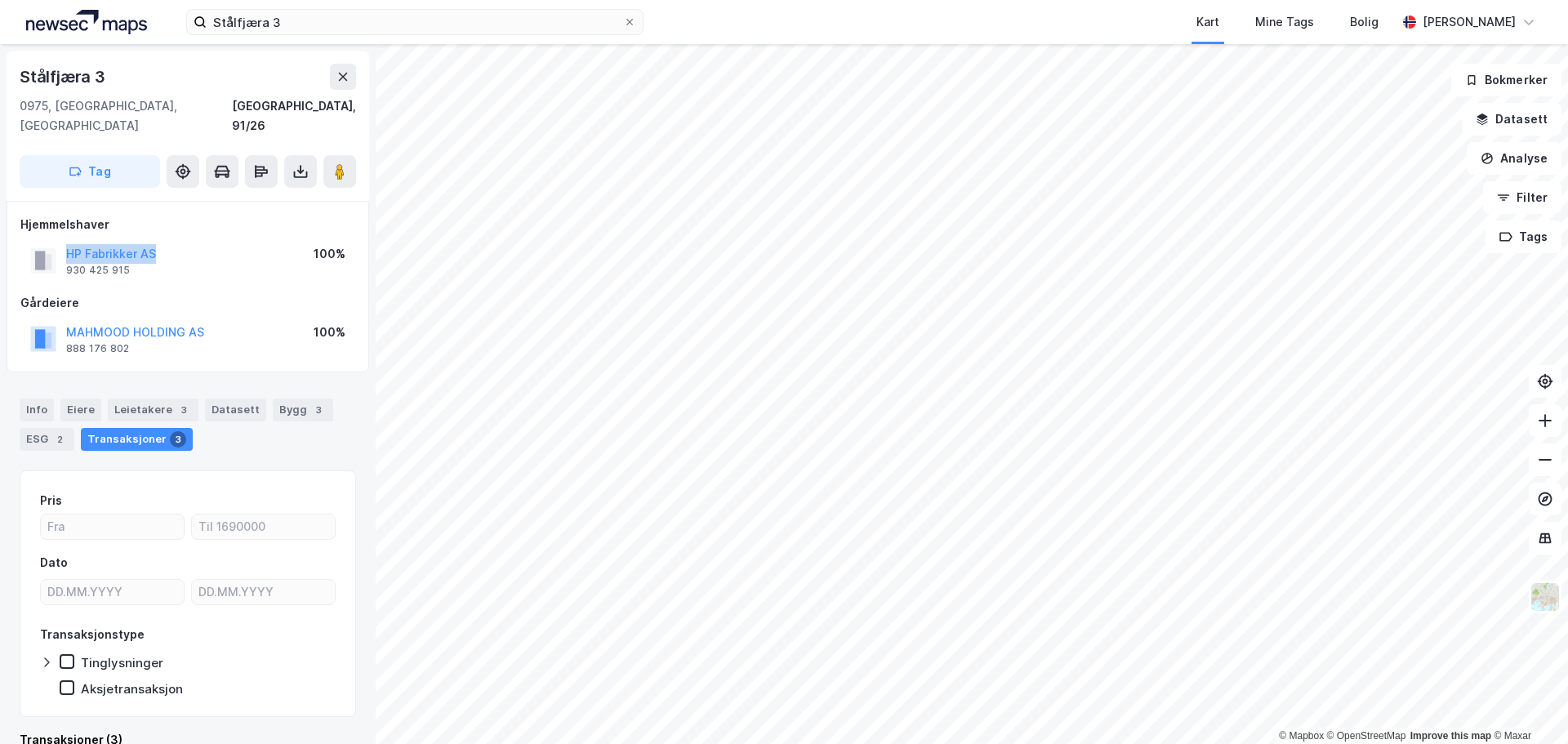
drag, startPoint x: 162, startPoint y: 233, endPoint x: 61, endPoint y: 238, distance: 101.1
click at [62, 241] on div "HP Fabrikker AS 930 425 915 100%" at bounding box center [188, 260] width 335 height 39
copy button "HP Fabrikker AS"
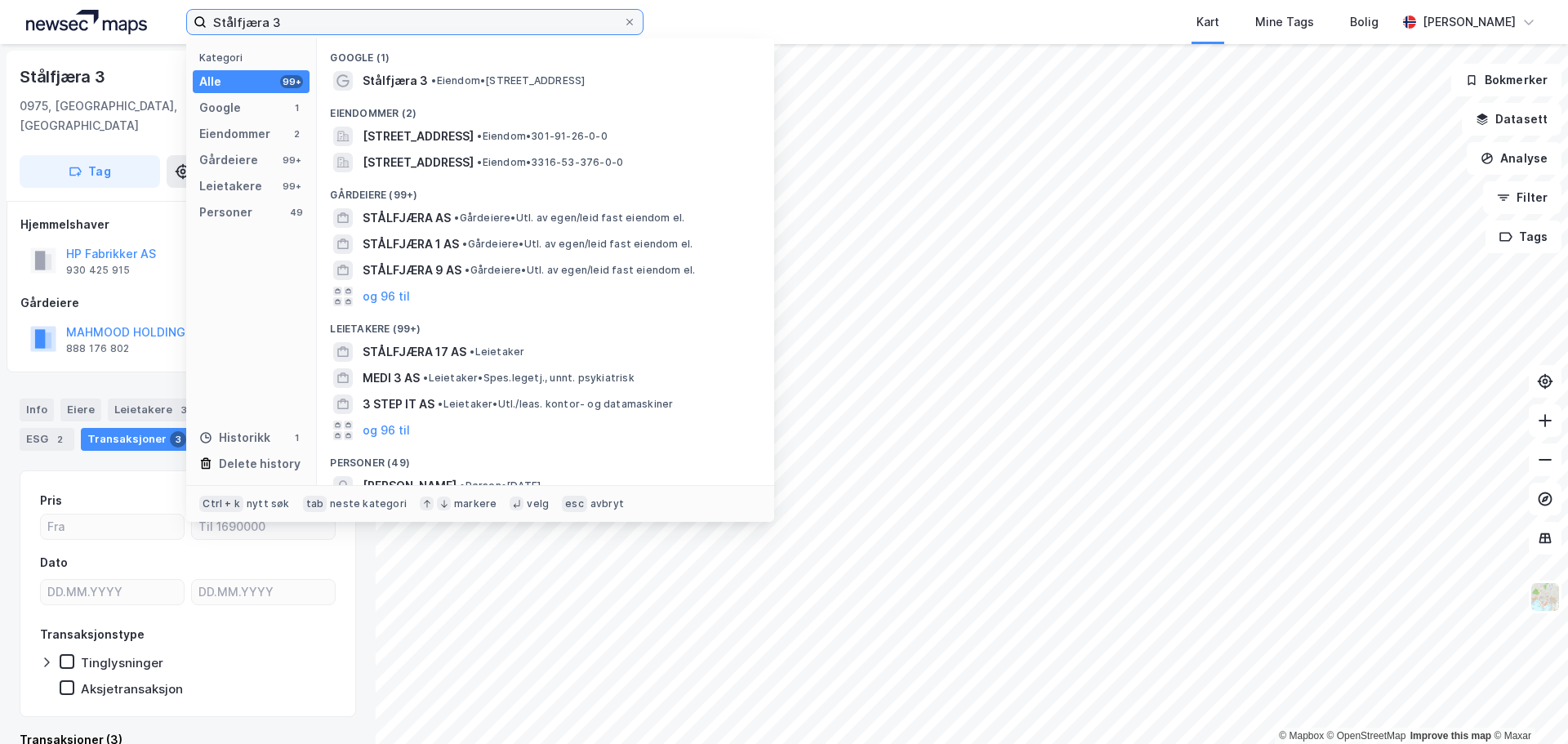
drag, startPoint x: 315, startPoint y: 25, endPoint x: -49, endPoint y: 26, distance: 364.0
click at [0, 26] on html "Stålfjæra 3 Kategori Alle 99+ Google 1 Eiendommer 2 Gårdeiere 99+ Leietakere 99…" at bounding box center [784, 372] width 1568 height 744
paste input "[PERSON_NAME] Vei 2"
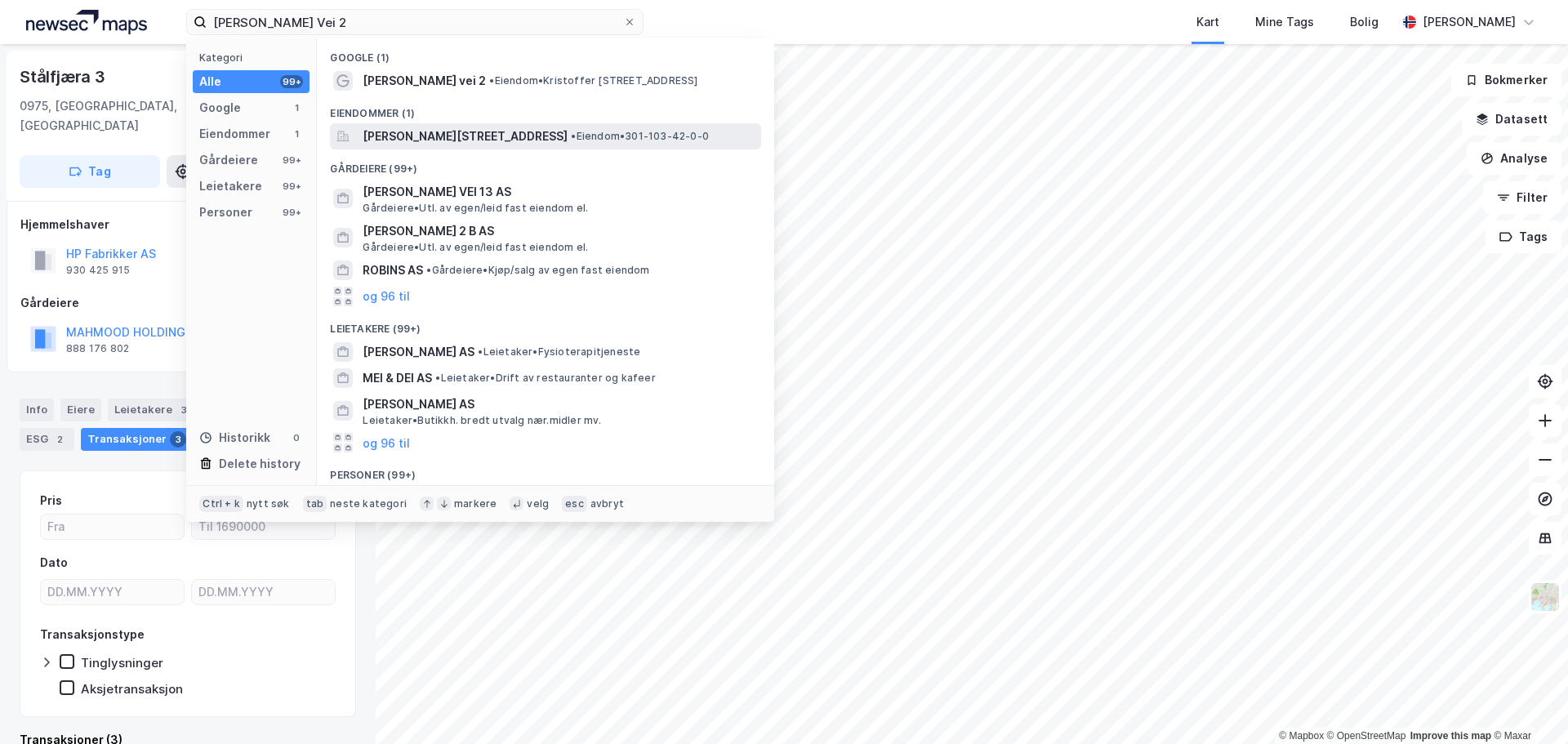
click at [431, 136] on span "[PERSON_NAME][STREET_ADDRESS]" at bounding box center [465, 136] width 205 height 20
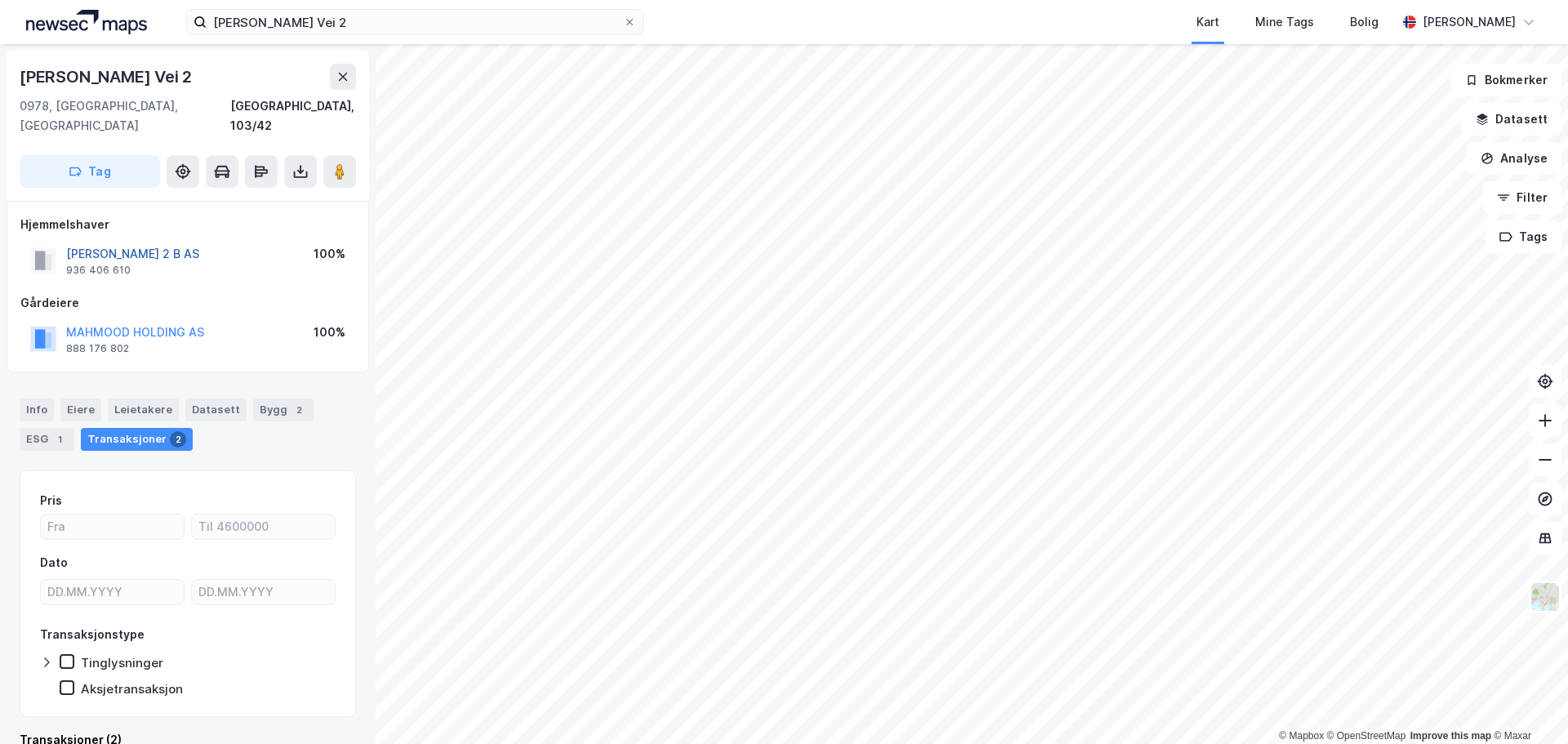
drag, startPoint x: 199, startPoint y: 231, endPoint x: 69, endPoint y: 232, distance: 130.0
click at [69, 241] on div "[PERSON_NAME] 2 B AS 936 406 610 100%" at bounding box center [188, 260] width 335 height 39
copy button "[PERSON_NAME] 2 B AS"
click at [195, 71] on div "[PERSON_NAME] Vei 9" at bounding box center [108, 77] width 177 height 26
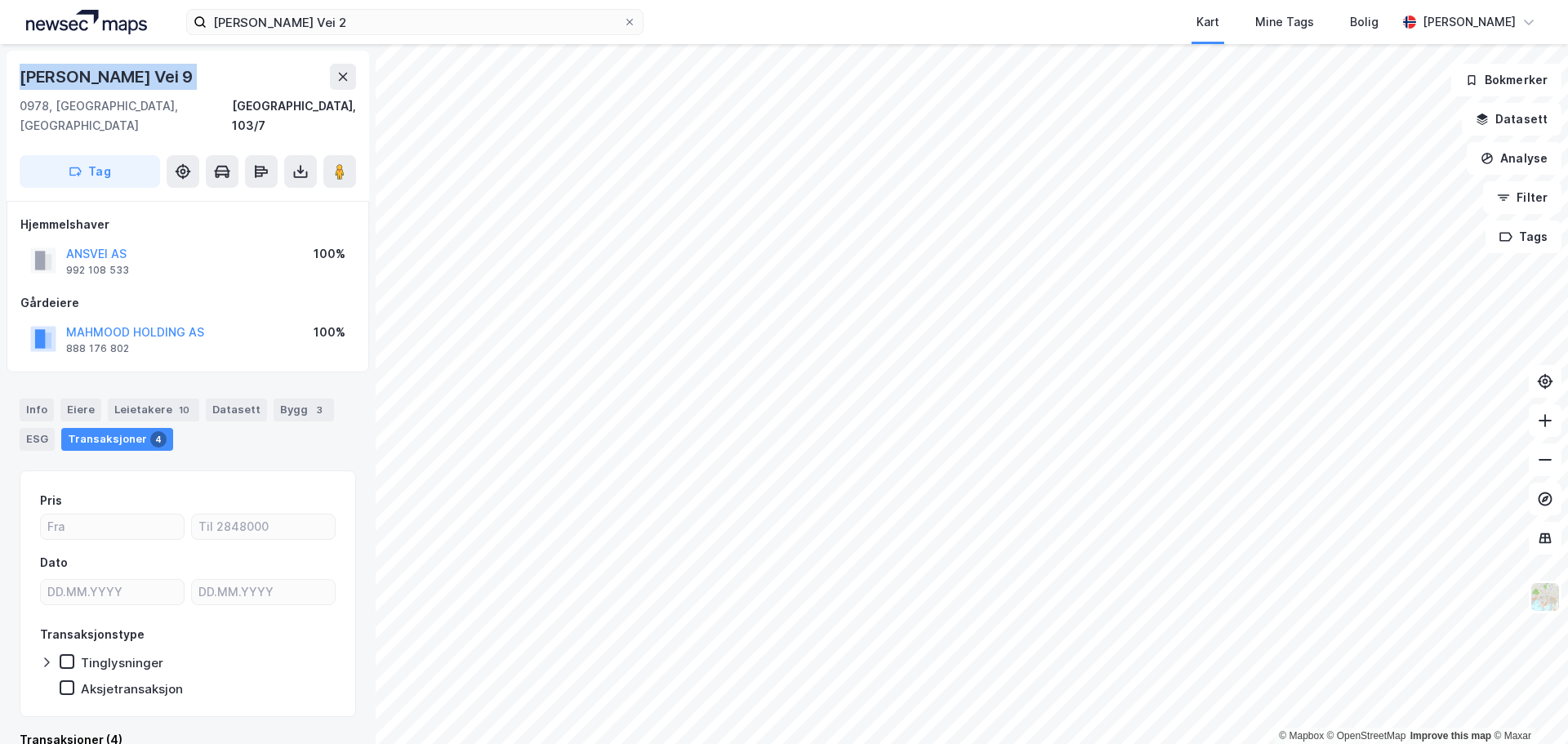
click at [195, 71] on div "[PERSON_NAME] Vei 9" at bounding box center [108, 77] width 177 height 26
drag, startPoint x: 183, startPoint y: 224, endPoint x: 59, endPoint y: 228, distance: 124.1
click at [59, 241] on div "ANSVEI AS 992 108 533 100%" at bounding box center [188, 260] width 335 height 39
copy button "ANSVEI AS"
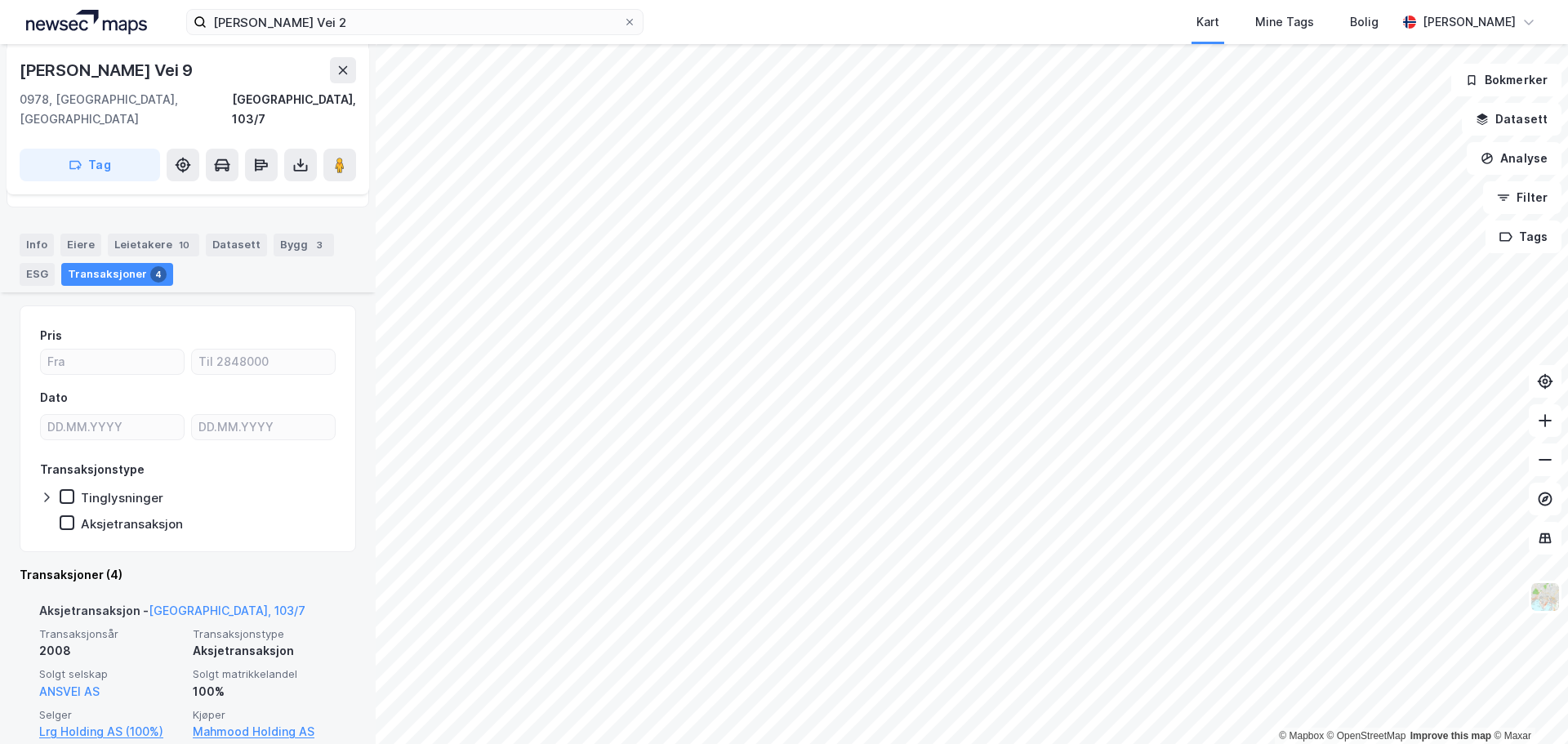
scroll to position [164, 0]
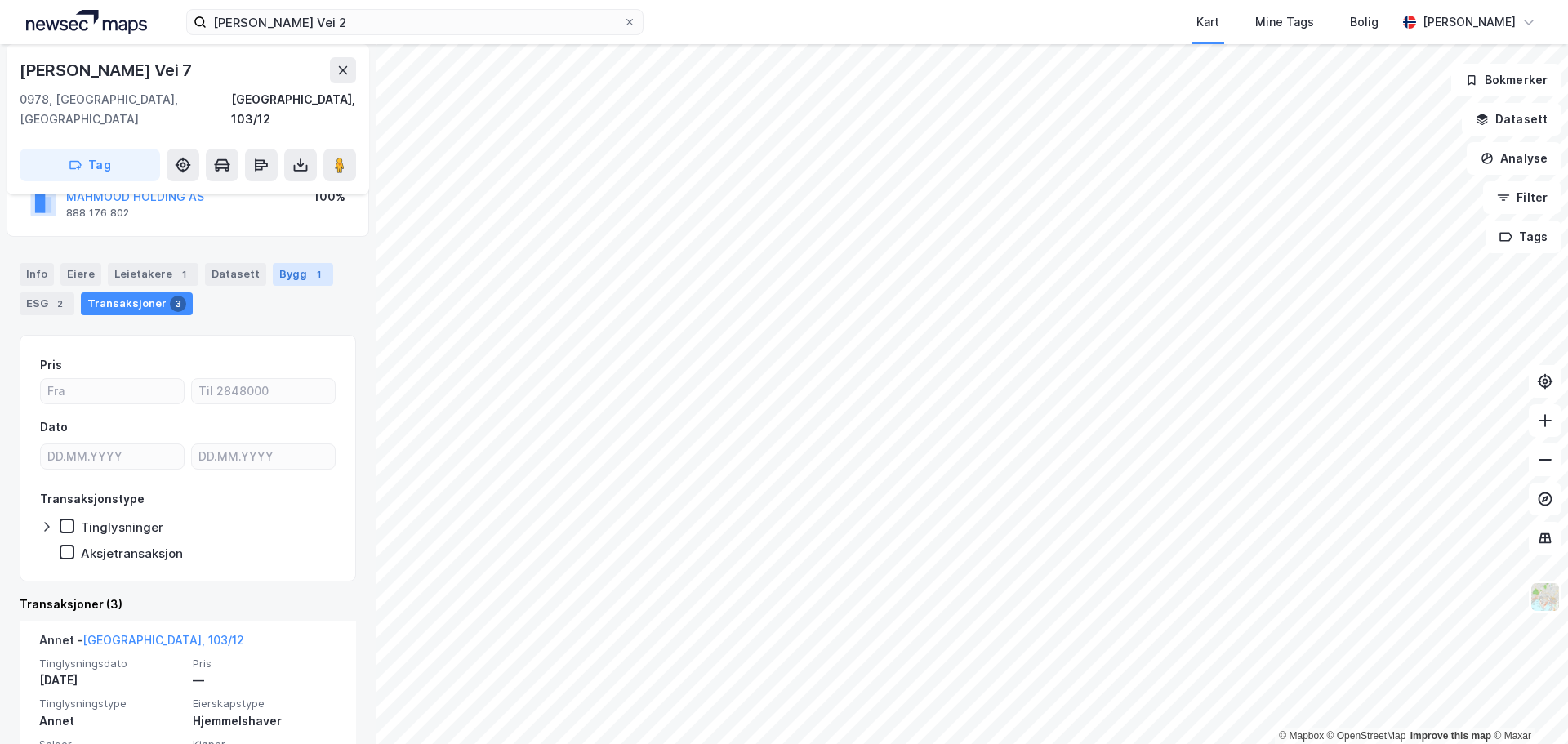
scroll to position [94, 0]
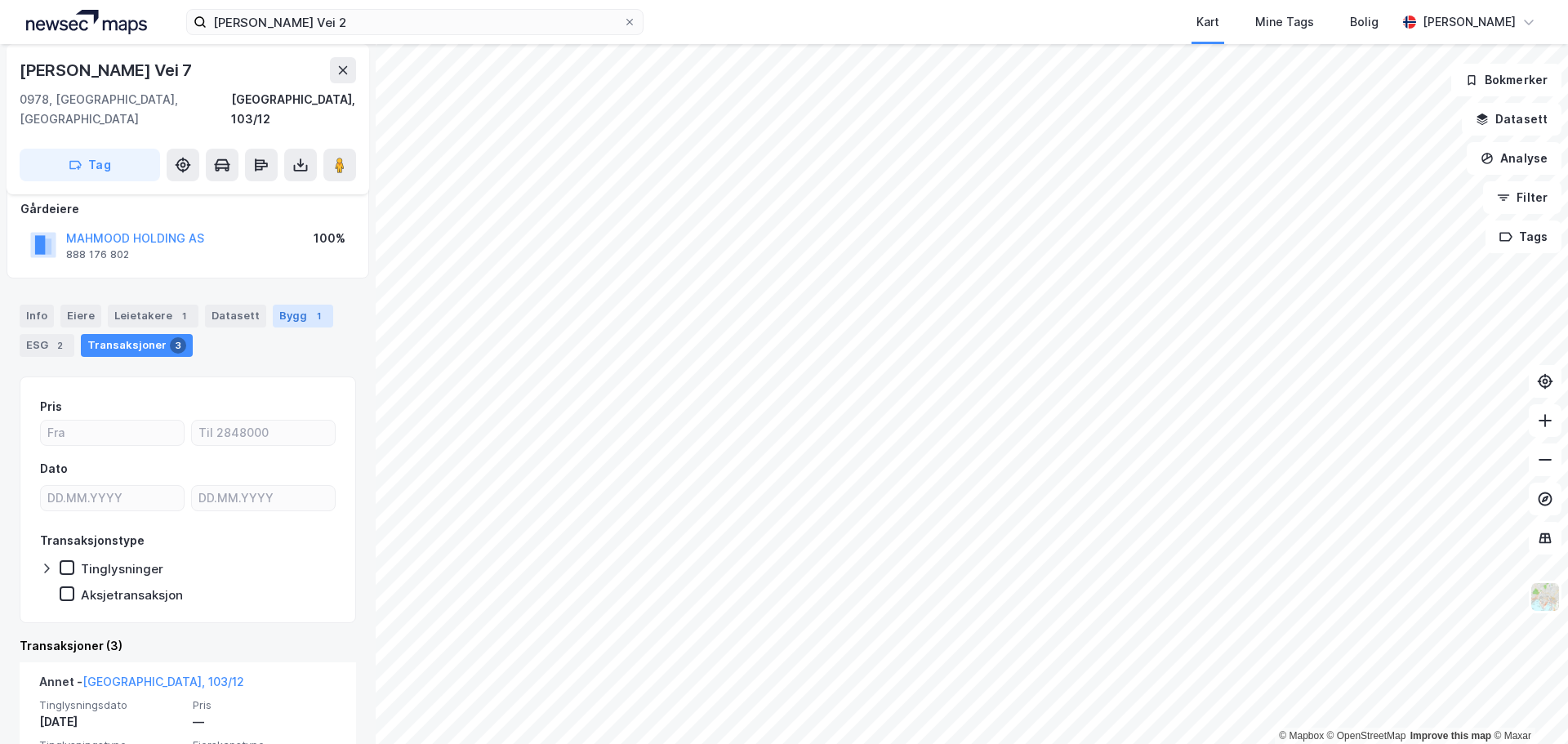
click at [311, 308] on div "1" at bounding box center [318, 315] width 16 height 16
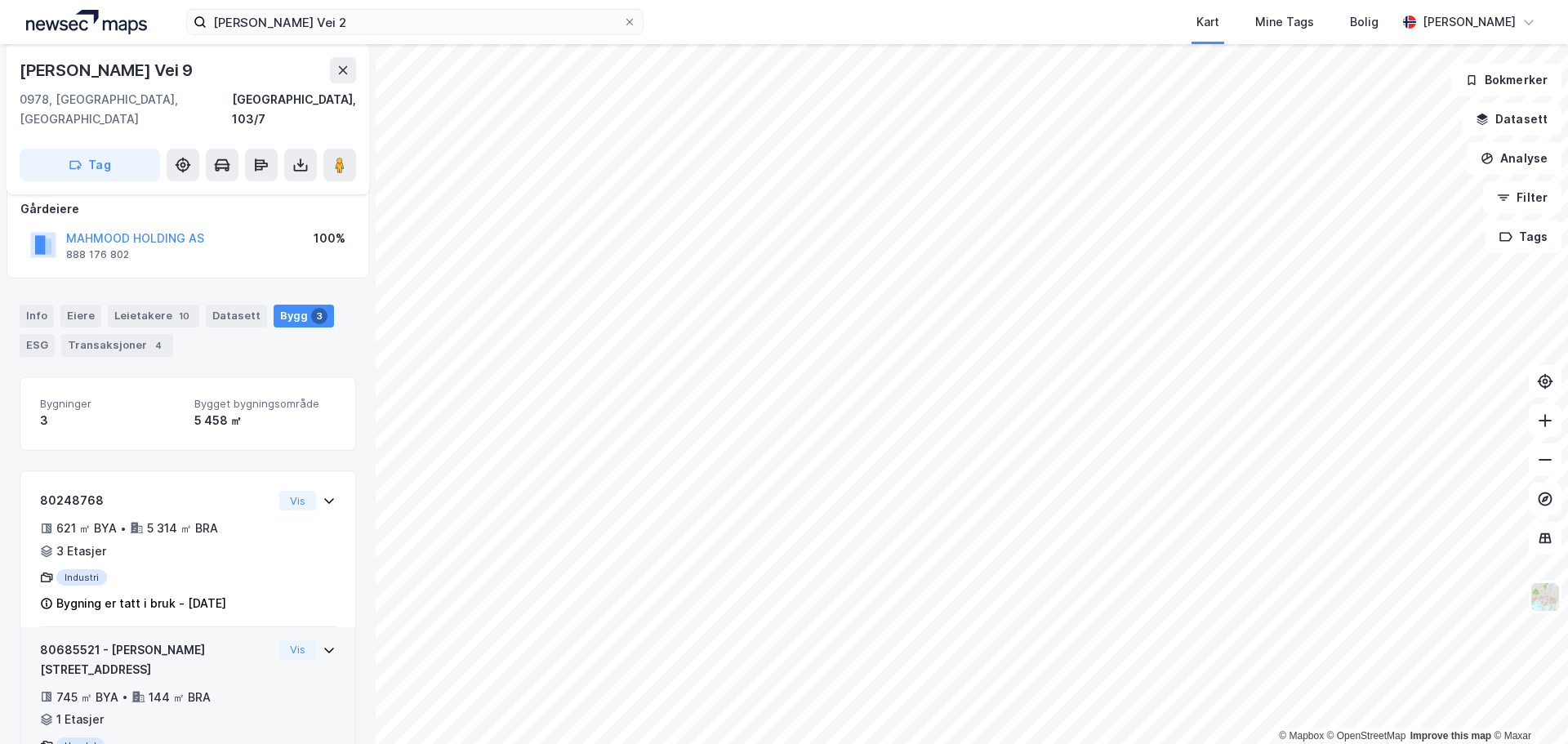
scroll to position [235, 0]
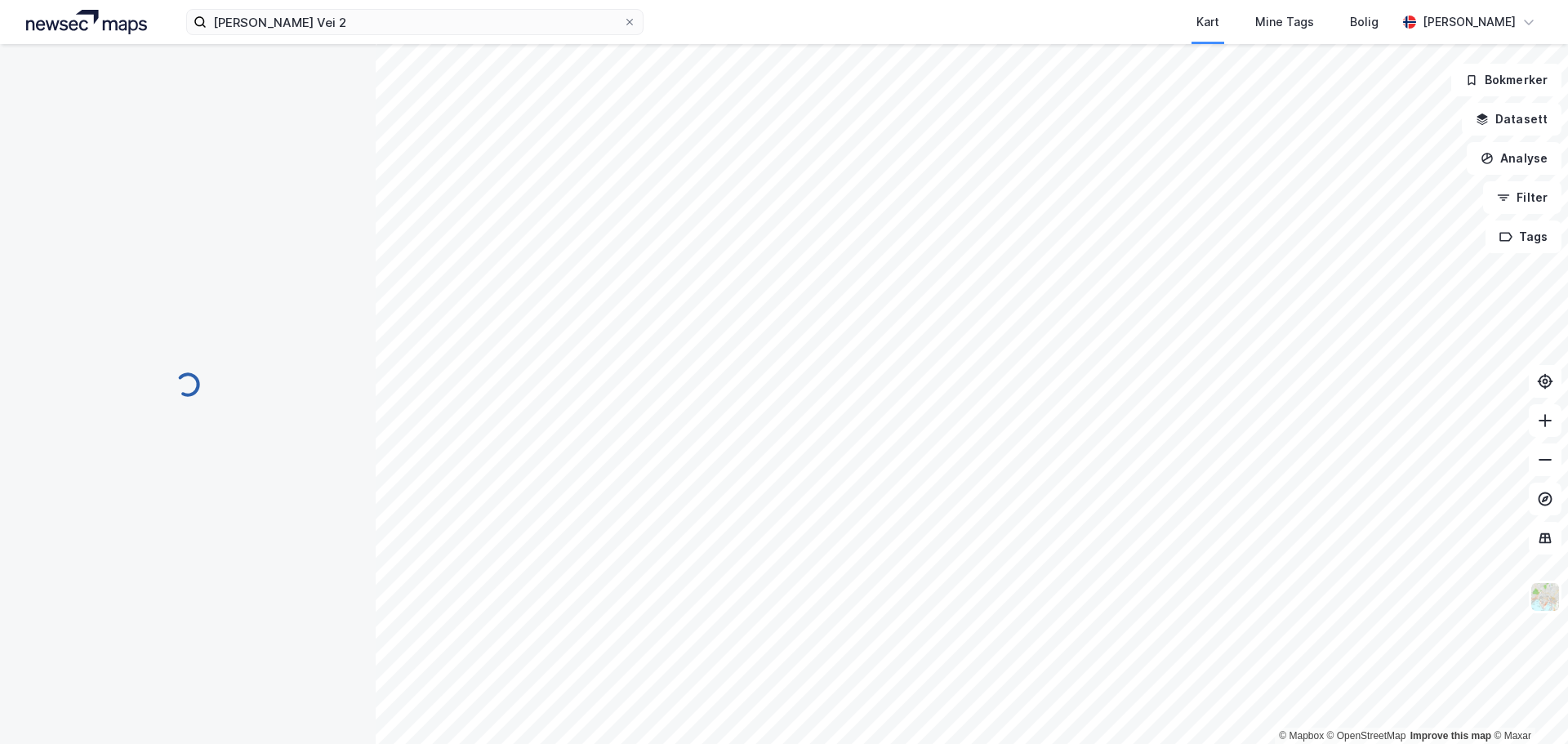
scroll to position [235, 0]
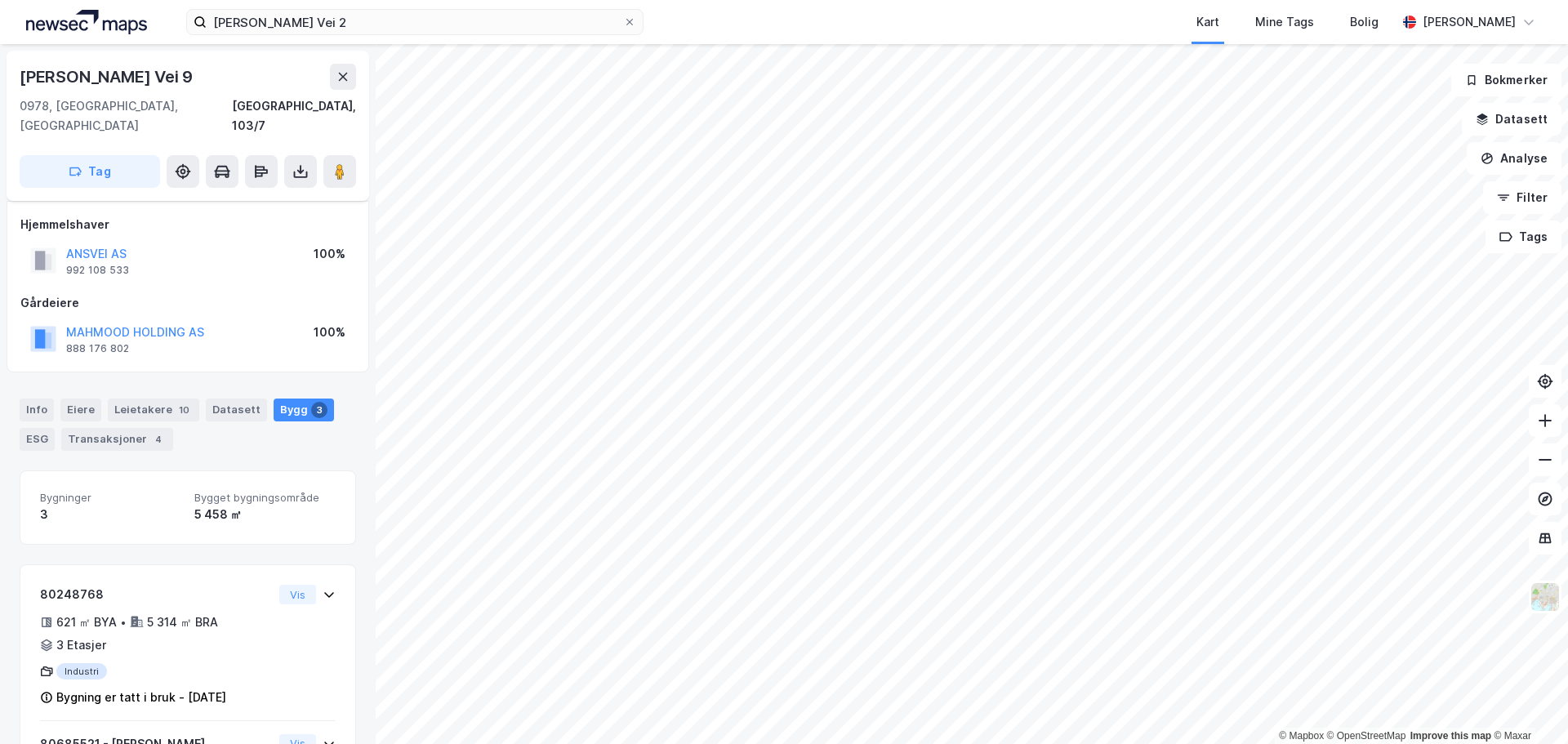
scroll to position [235, 0]
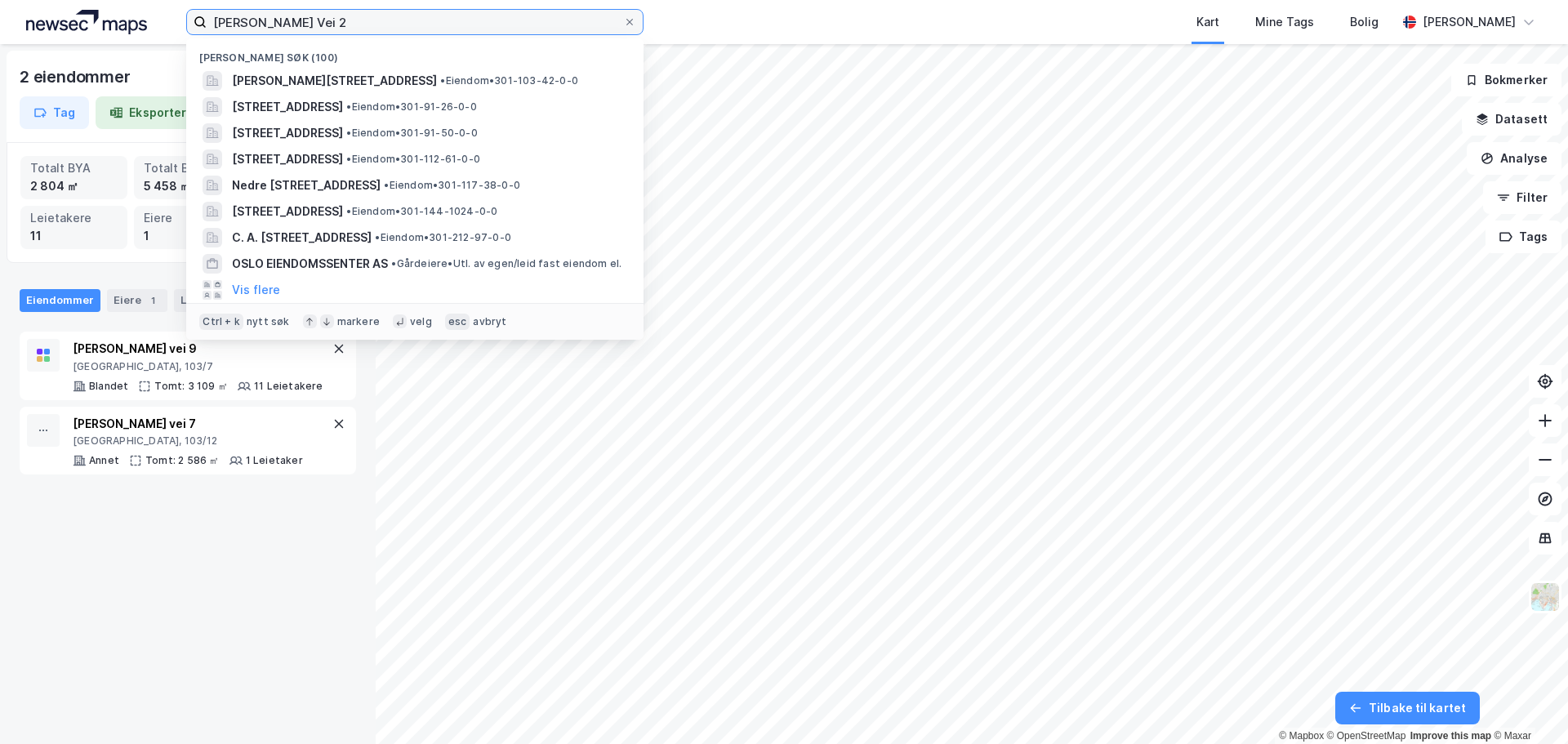
drag, startPoint x: 362, startPoint y: 22, endPoint x: 36, endPoint y: 16, distance: 326.1
click at [36, 16] on div "[PERSON_NAME] 2 [PERSON_NAME] søk (100) [PERSON_NAME][STREET_ADDRESS] • Eiendom…" at bounding box center [784, 22] width 1568 height 44
paste input "[STREET_ADDRESS]"
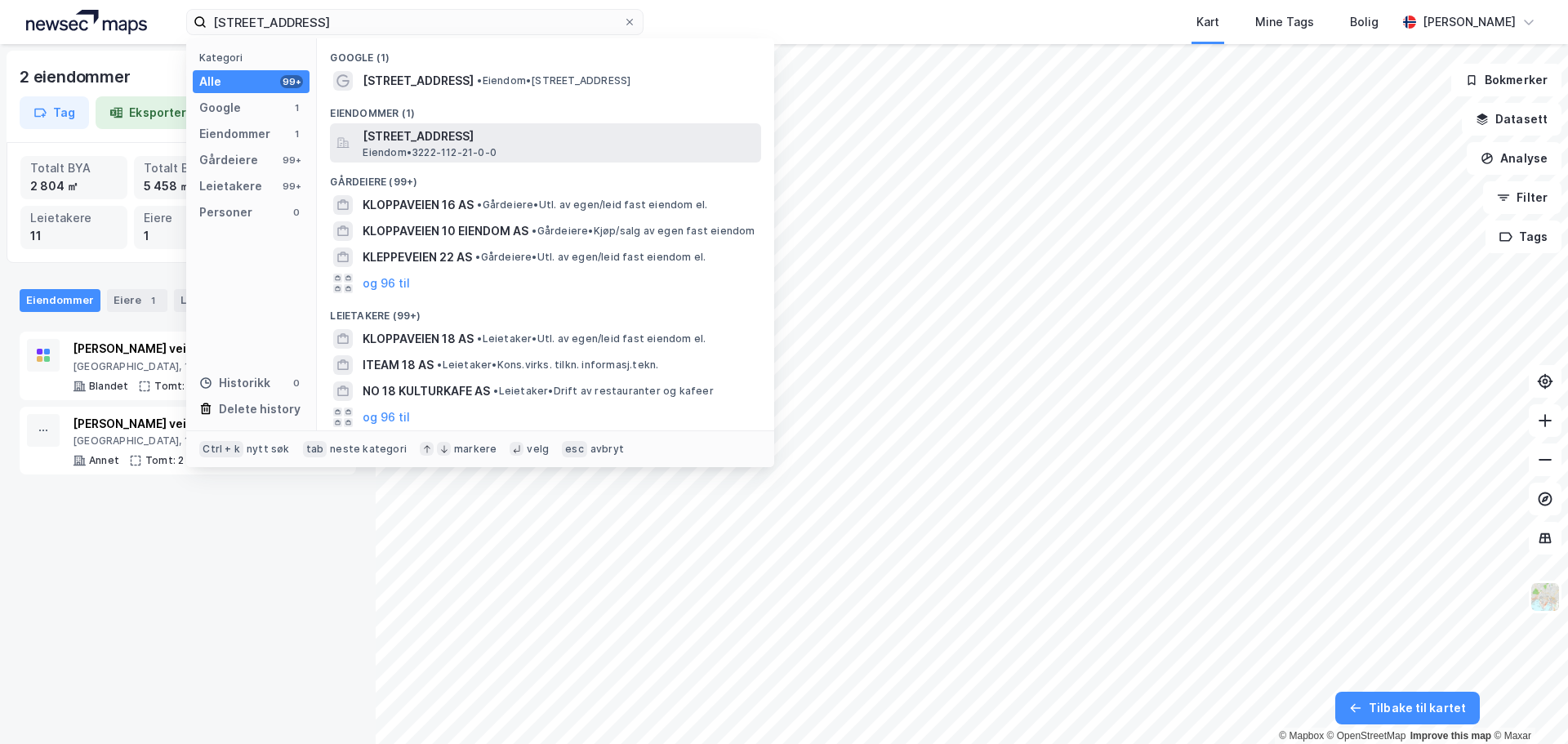
click at [522, 132] on span "[STREET_ADDRESS]" at bounding box center [559, 136] width 392 height 20
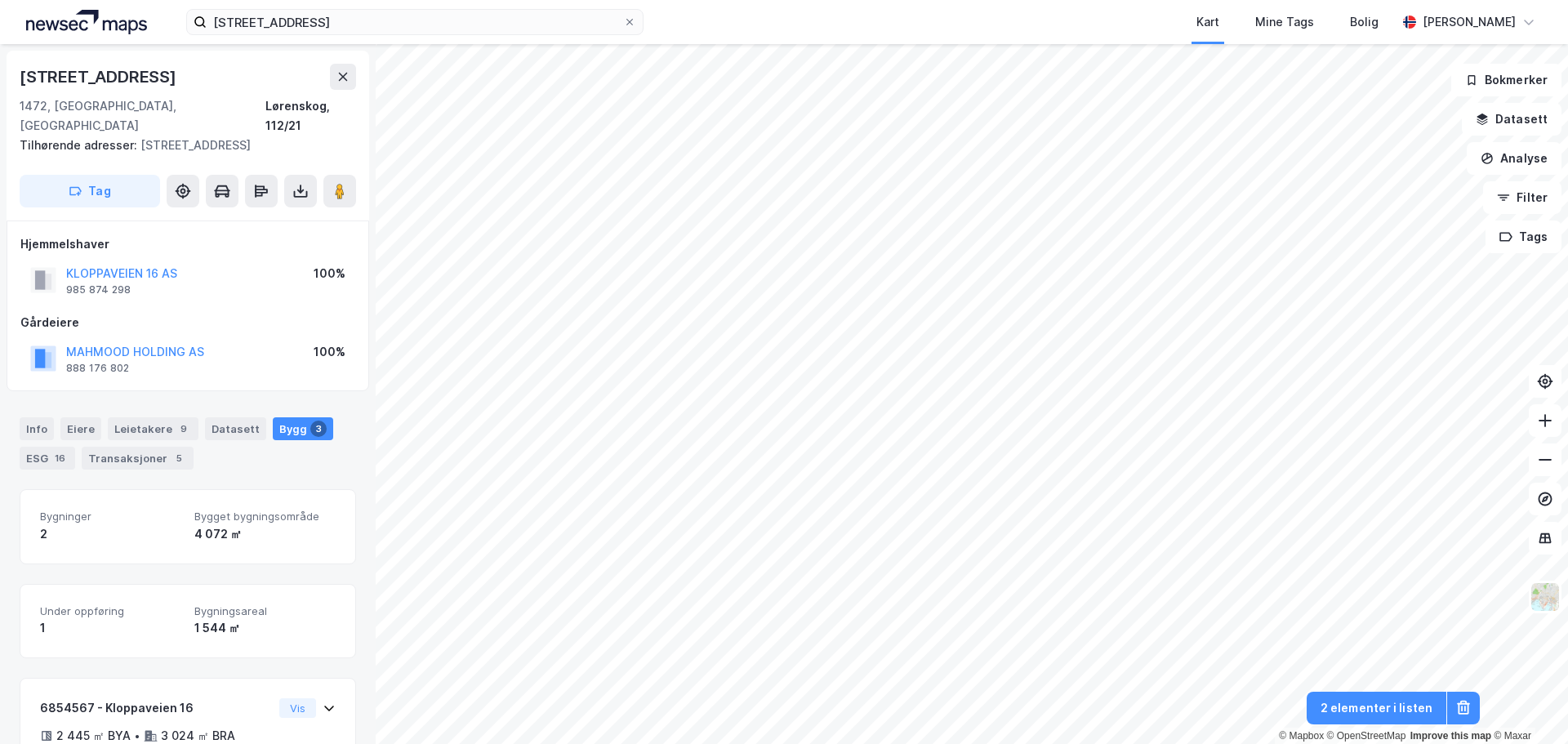
click at [206, 260] on div "KLOPPAVEIEN 16 AS 985 874 298 100%" at bounding box center [188, 280] width 335 height 39
drag, startPoint x: 206, startPoint y: 254, endPoint x: 83, endPoint y: 251, distance: 123.0
click at [83, 260] on div "KLOPPAVEIEN 16 AS 985 874 298 100%" at bounding box center [188, 280] width 335 height 39
copy button "KLOPPAVEIEN 16 AS"
click at [475, 19] on input "[STREET_ADDRESS]" at bounding box center [414, 22] width 416 height 24
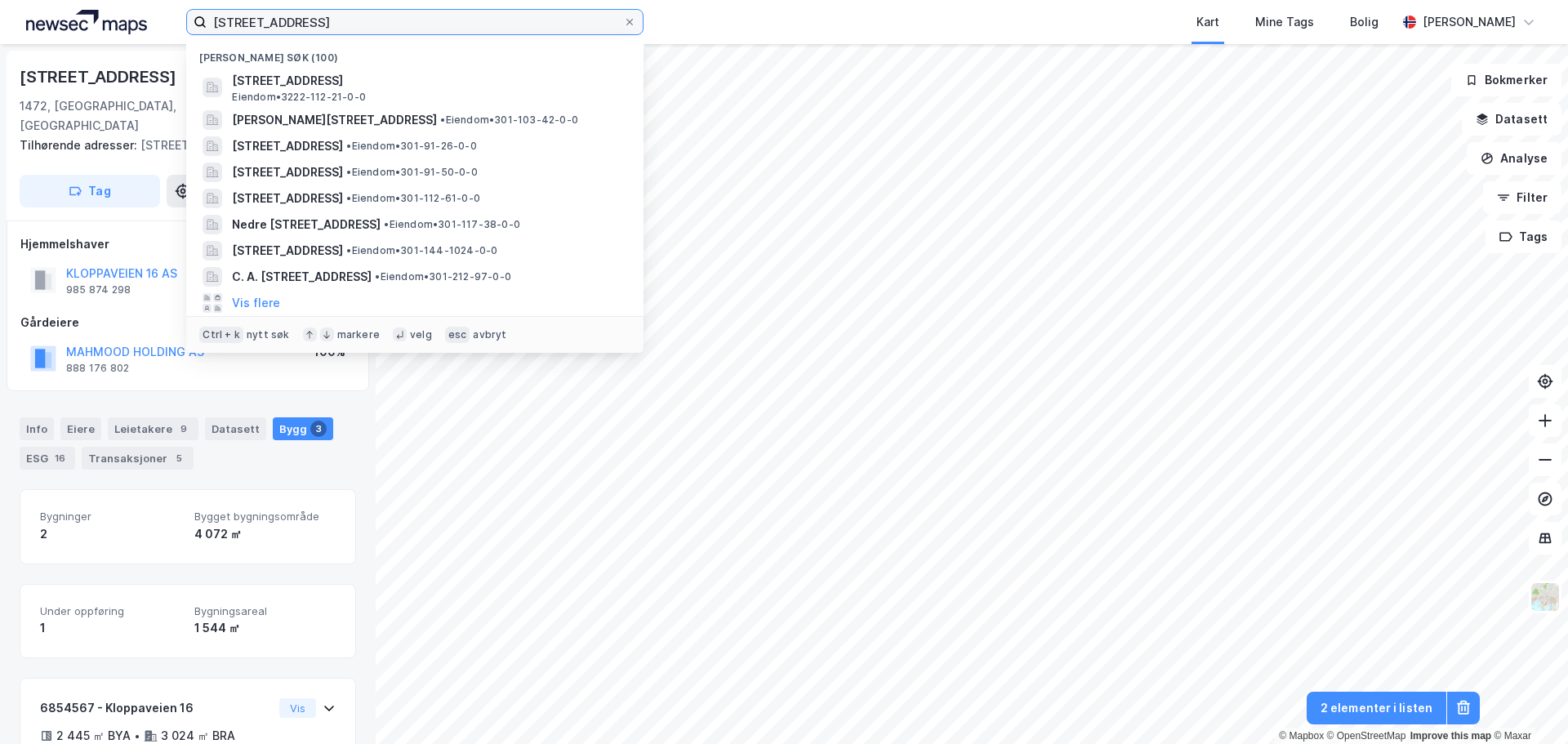
click at [472, 17] on input "[STREET_ADDRESS]" at bounding box center [414, 22] width 416 height 24
paste input "[PERSON_NAME] Vei 1"
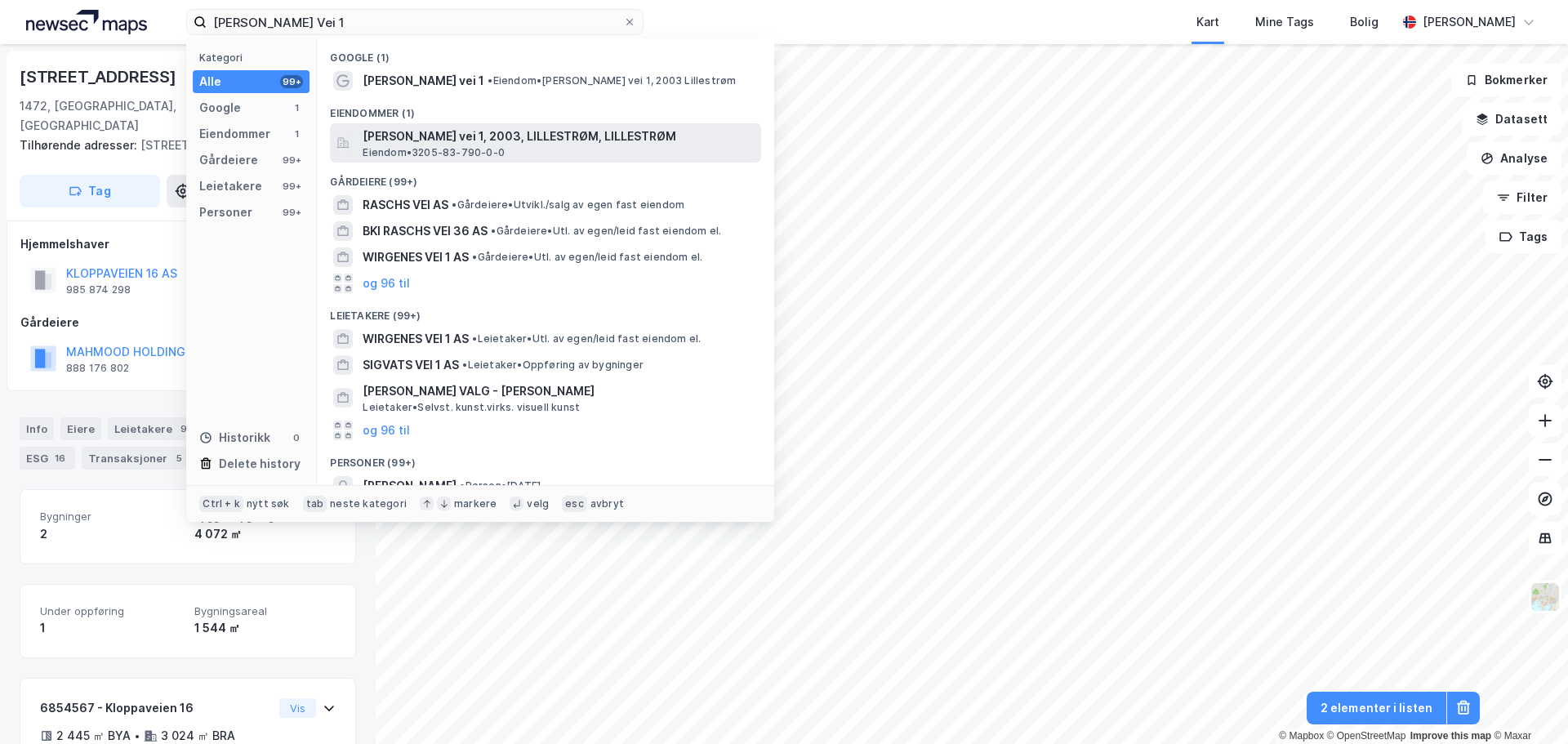
click at [481, 146] on span "Eiendom • 3205-83-790-0-0" at bounding box center [434, 153] width 142 height 13
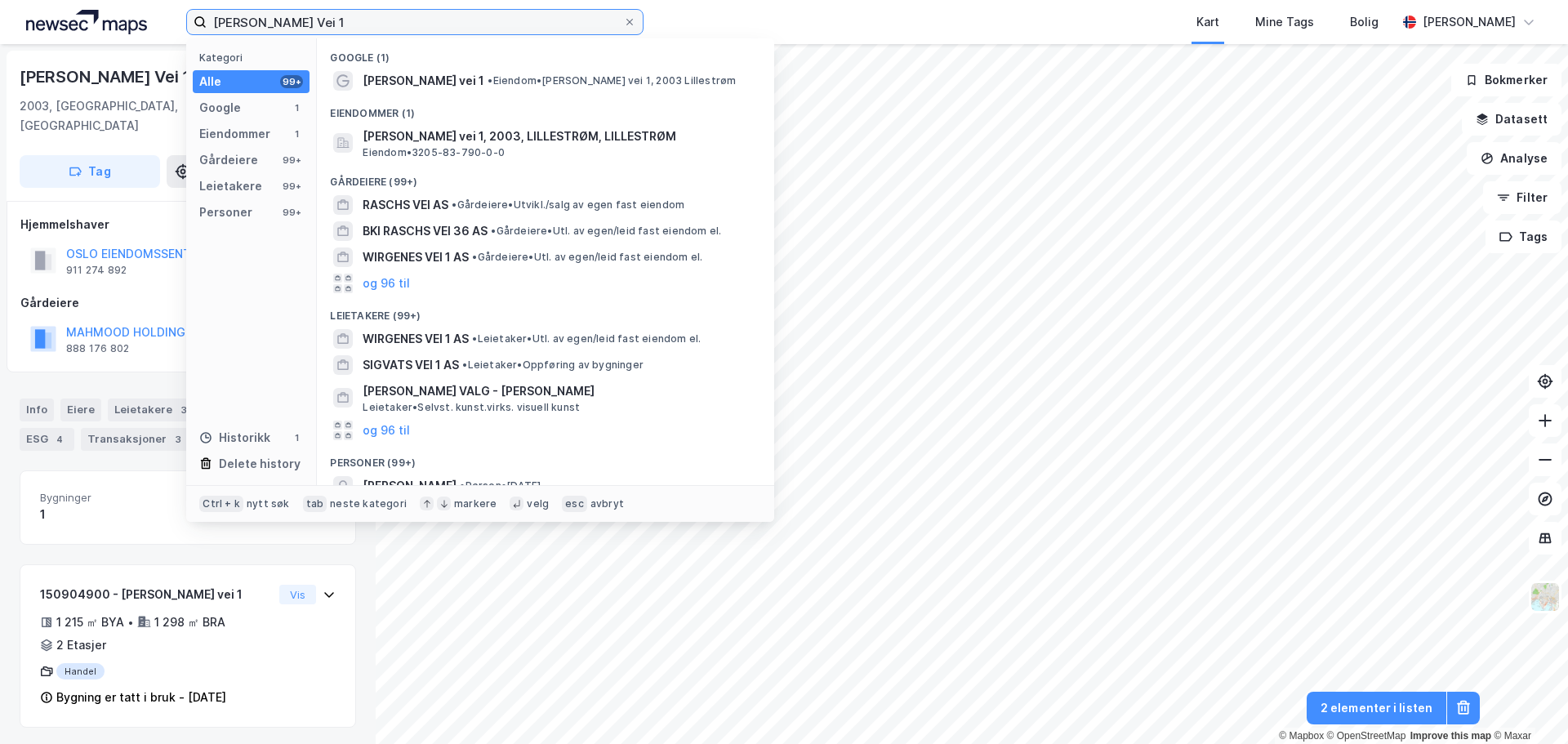
drag, startPoint x: 370, startPoint y: 24, endPoint x: 151, endPoint y: 28, distance: 219.0
click at [151, 28] on div "[PERSON_NAME] Vei 1 Kategori Alle 99+ Google 1 Eiendommer 1 Gårdeiere 99+ Leiet…" at bounding box center [784, 22] width 1568 height 44
paste input "Inges Gate 36"
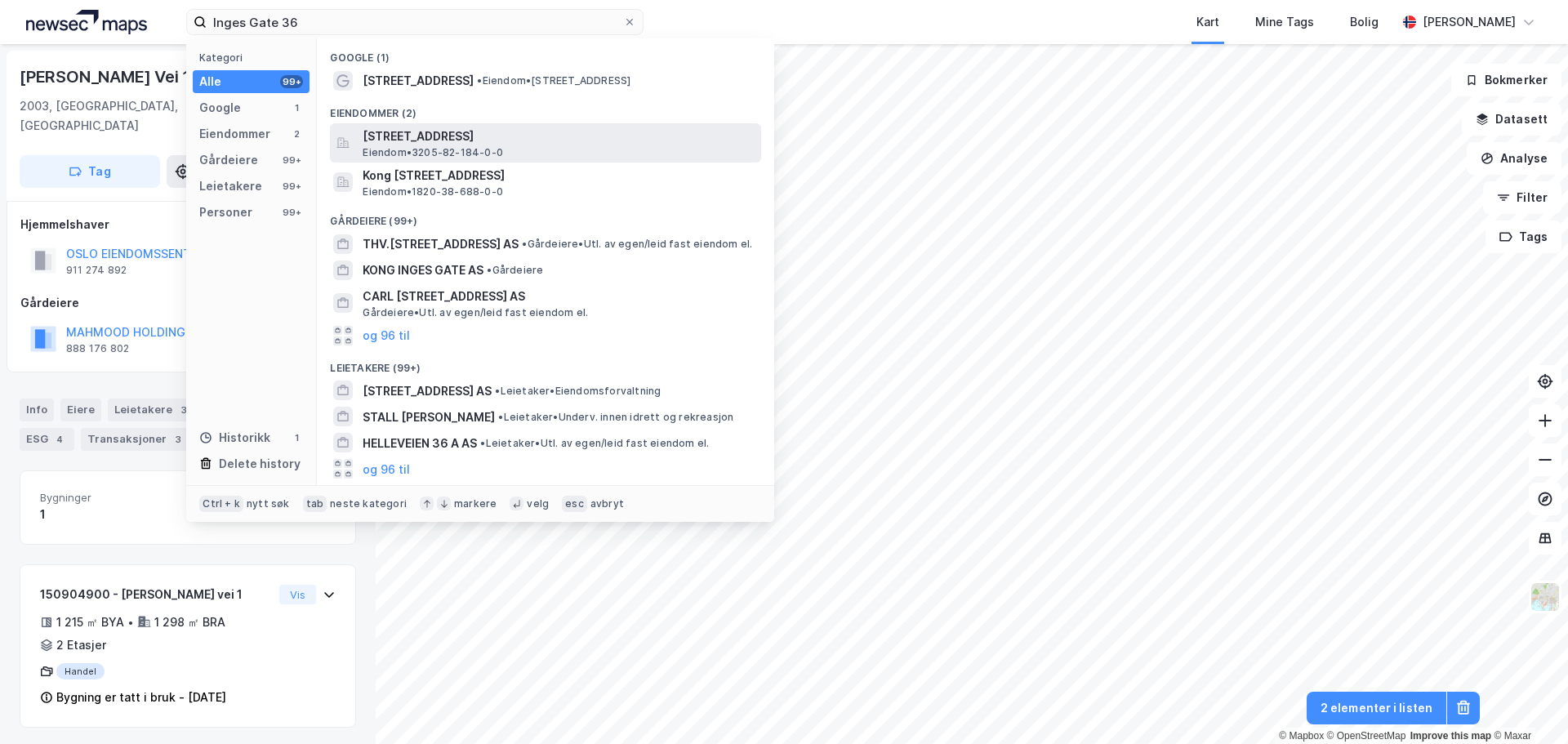
click at [515, 146] on div "[STREET_ADDRESS], LILLESTRØM Eiendom • 3205-82-184-0-0" at bounding box center [560, 142] width 395 height 33
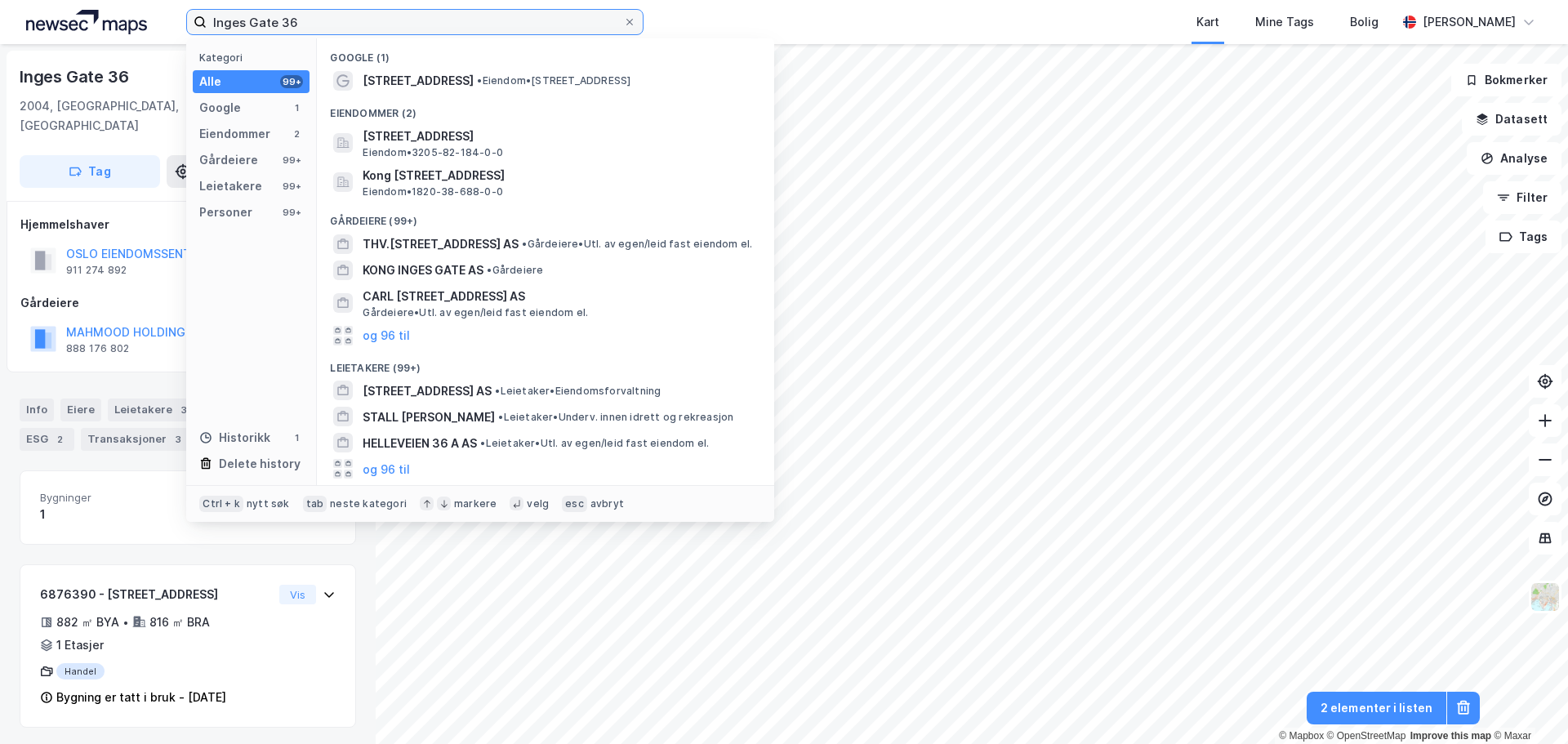
drag, startPoint x: 335, startPoint y: 22, endPoint x: -192, endPoint y: 31, distance: 527.1
click at [0, 31] on html "Inges Gate 36 Kategori Alle 99+ Google 1 Eiendommer 2 Gårdeiere 99+ Leietakere …" at bounding box center [784, 372] width 1568 height 744
paste input "[STREET_ADDRESS]"
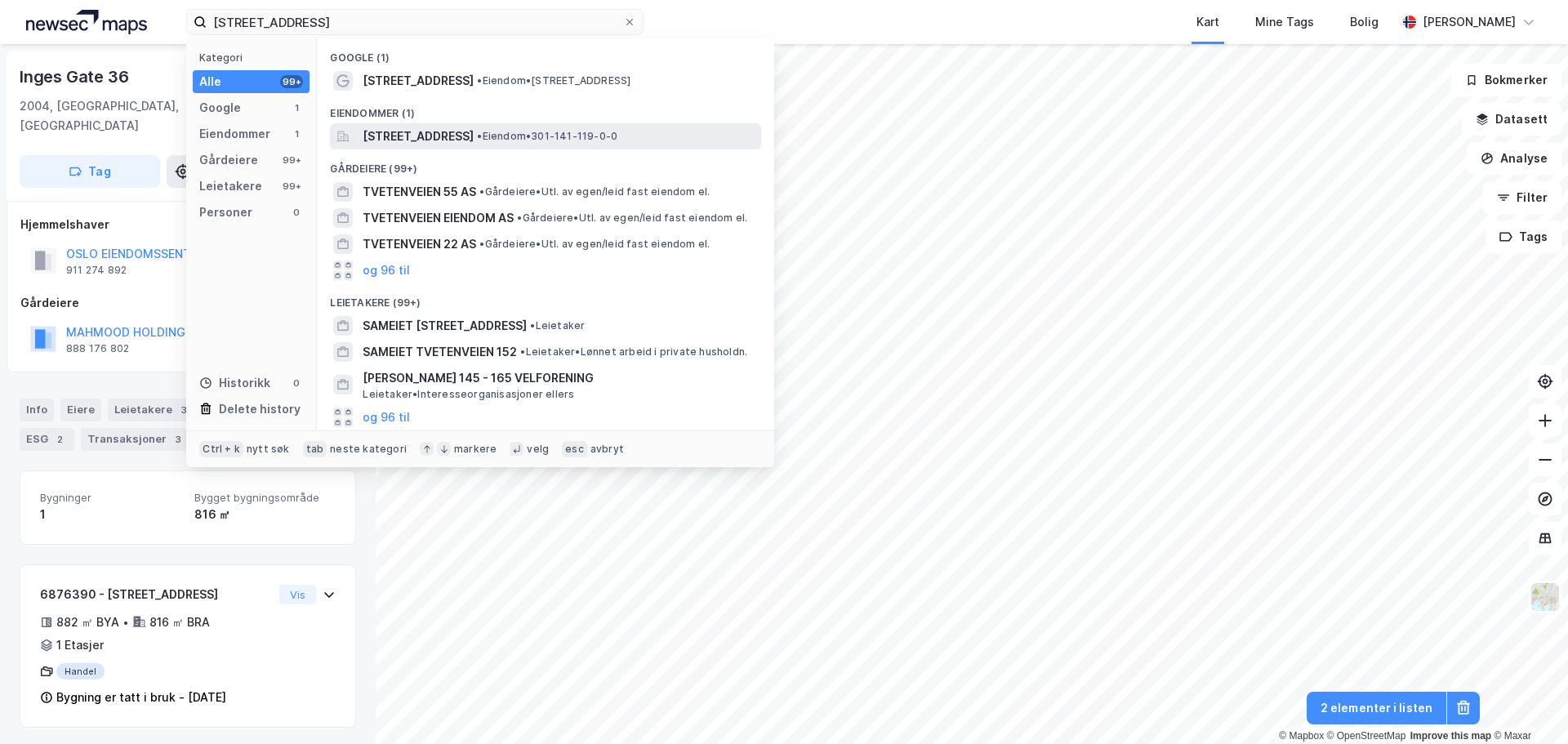
click at [469, 133] on span "[STREET_ADDRESS]" at bounding box center [418, 136] width 111 height 20
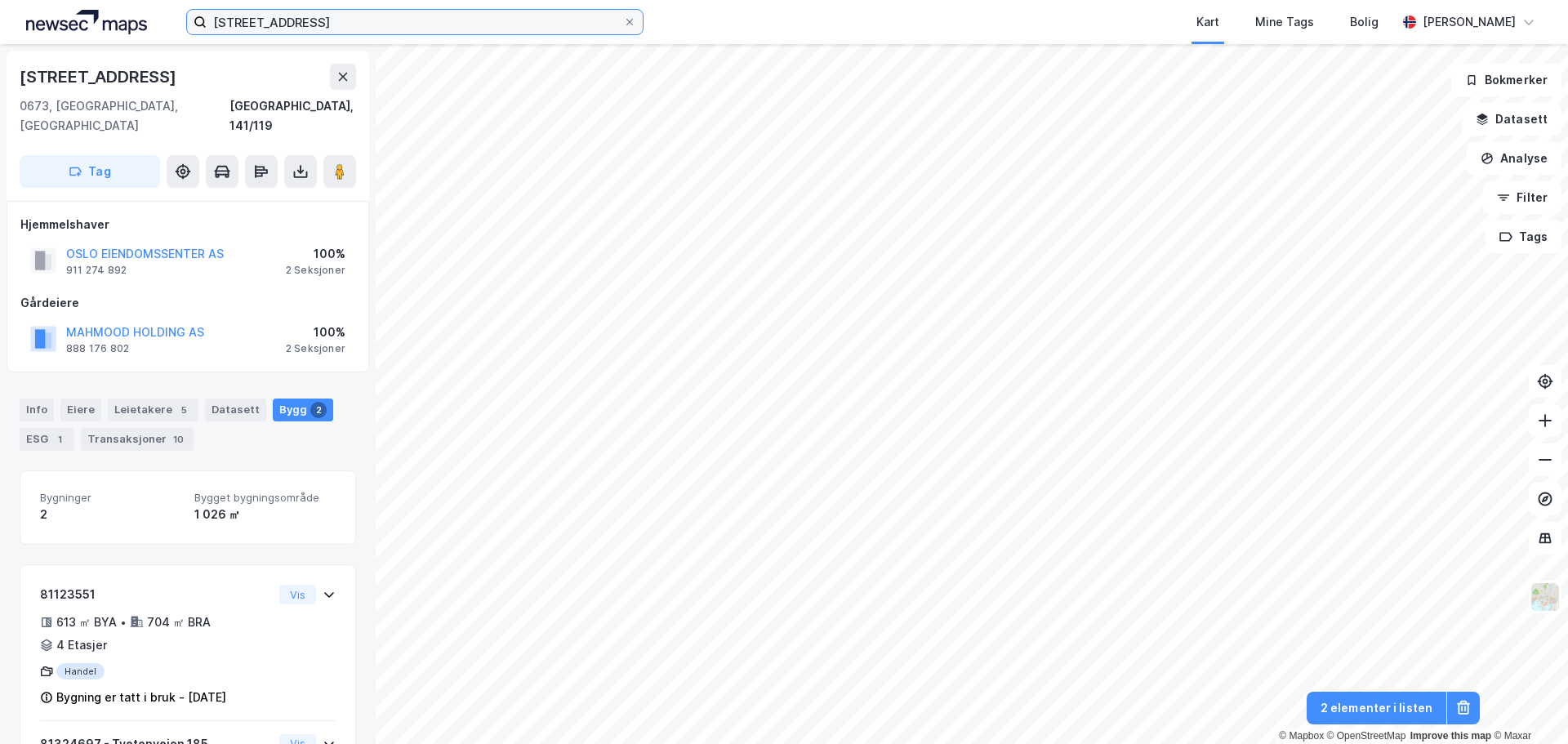
drag, startPoint x: 335, startPoint y: 19, endPoint x: 71, endPoint y: 10, distance: 264.2
click at [67, 10] on div "Tvetenveien 185 Kart Mine Tags Bolig [PERSON_NAME]" at bounding box center [784, 22] width 1568 height 44
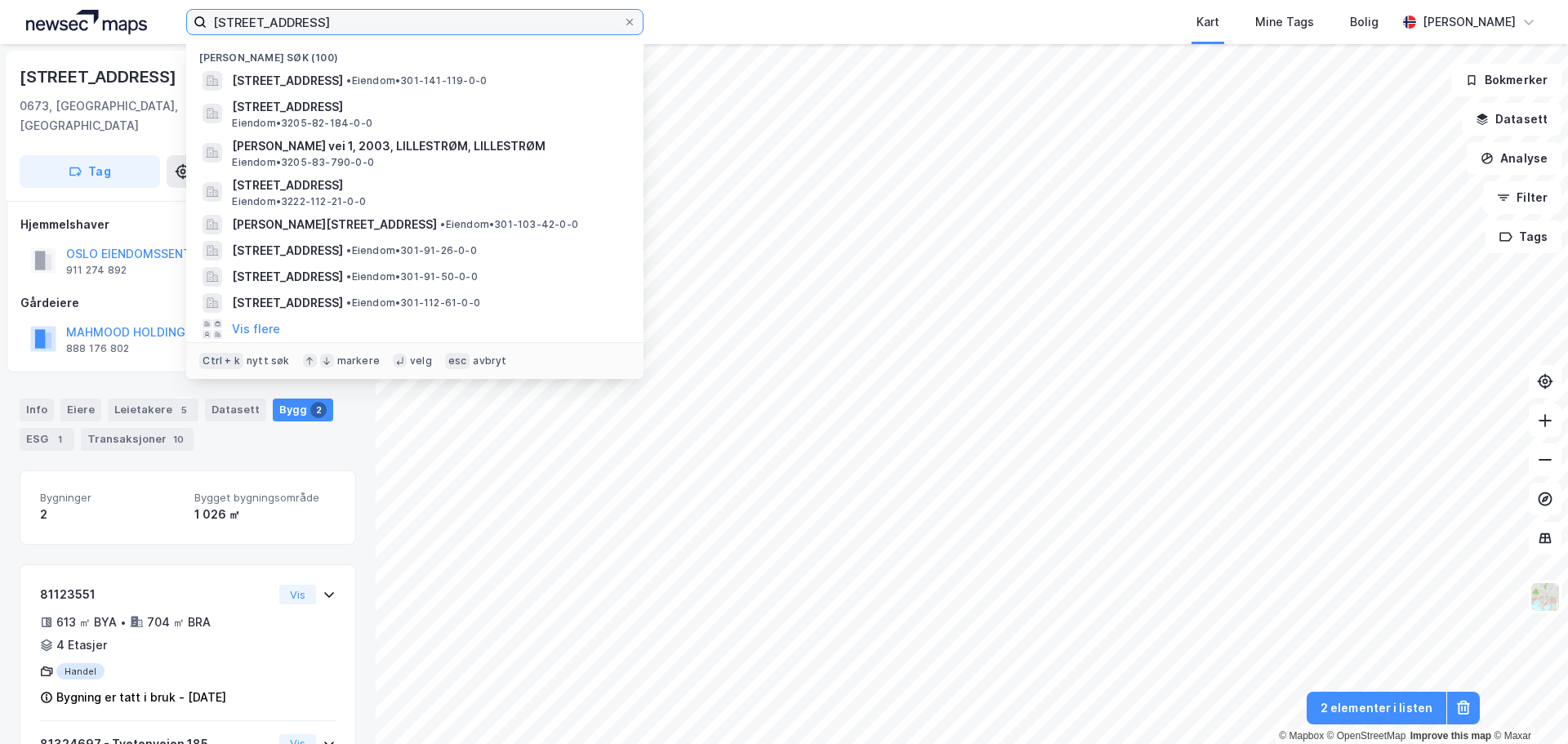
paste input "Nedre [STREET_ADDRESS]"
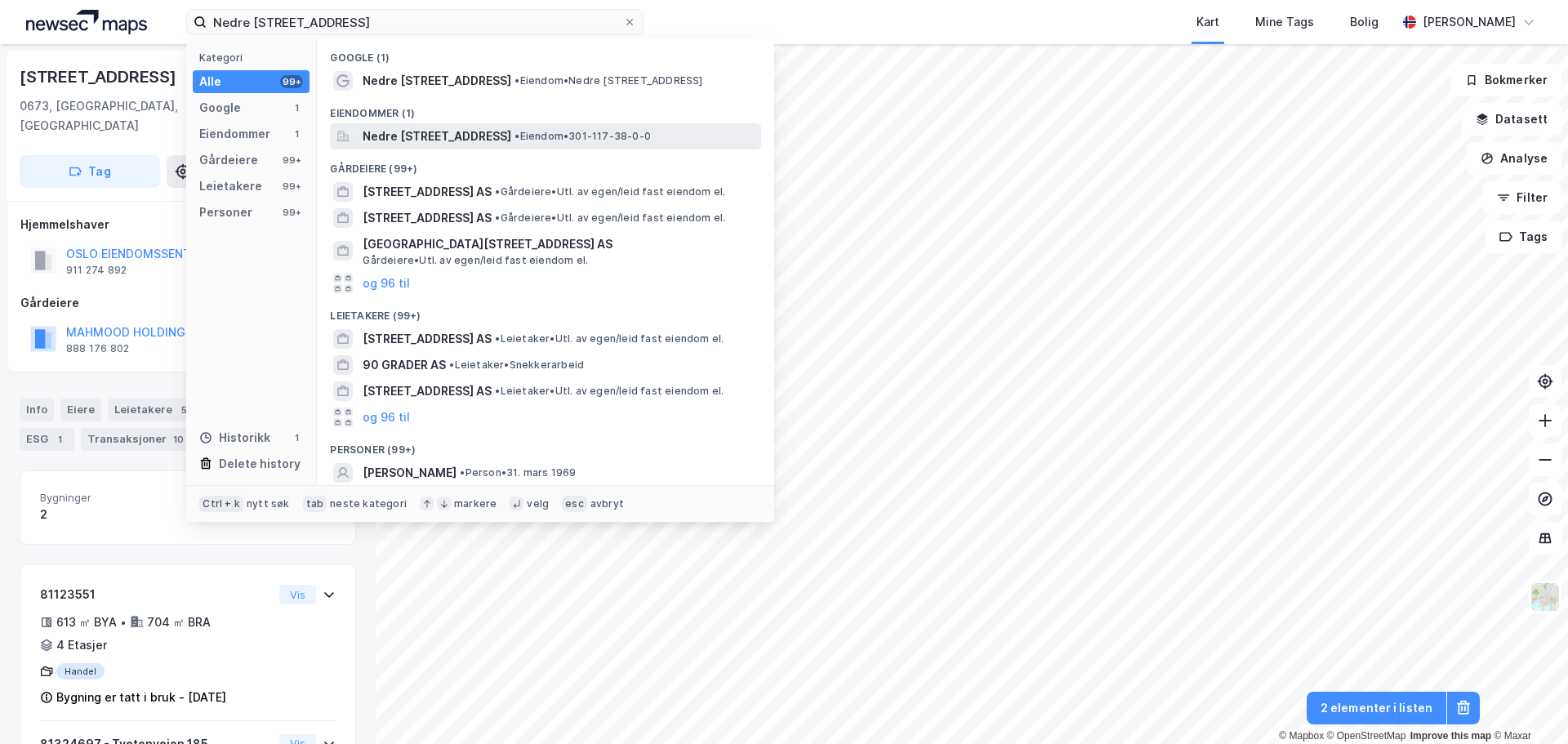
click at [419, 126] on span "Nedre [STREET_ADDRESS]" at bounding box center [437, 136] width 149 height 20
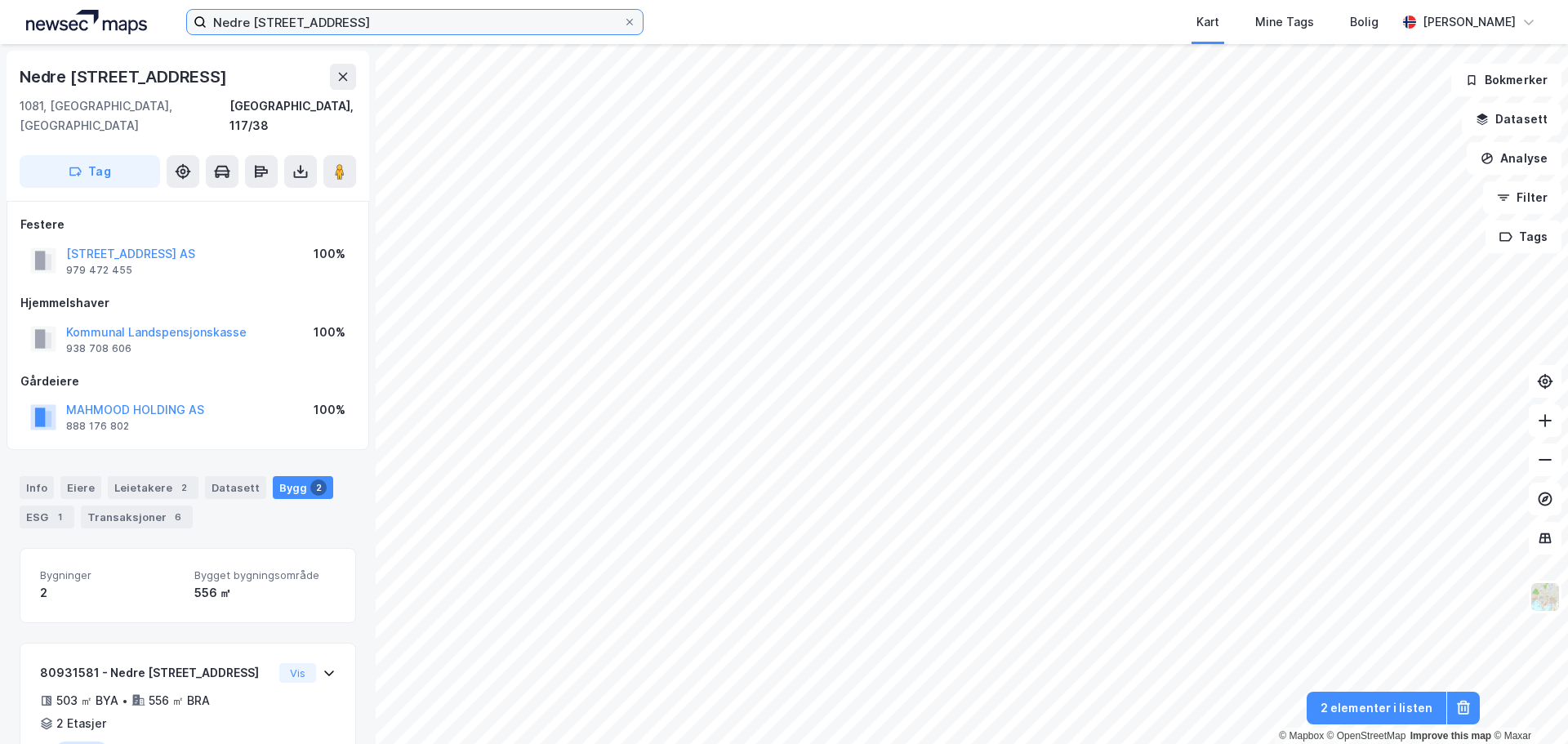
click at [399, 20] on input "Nedre [STREET_ADDRESS]" at bounding box center [414, 22] width 416 height 24
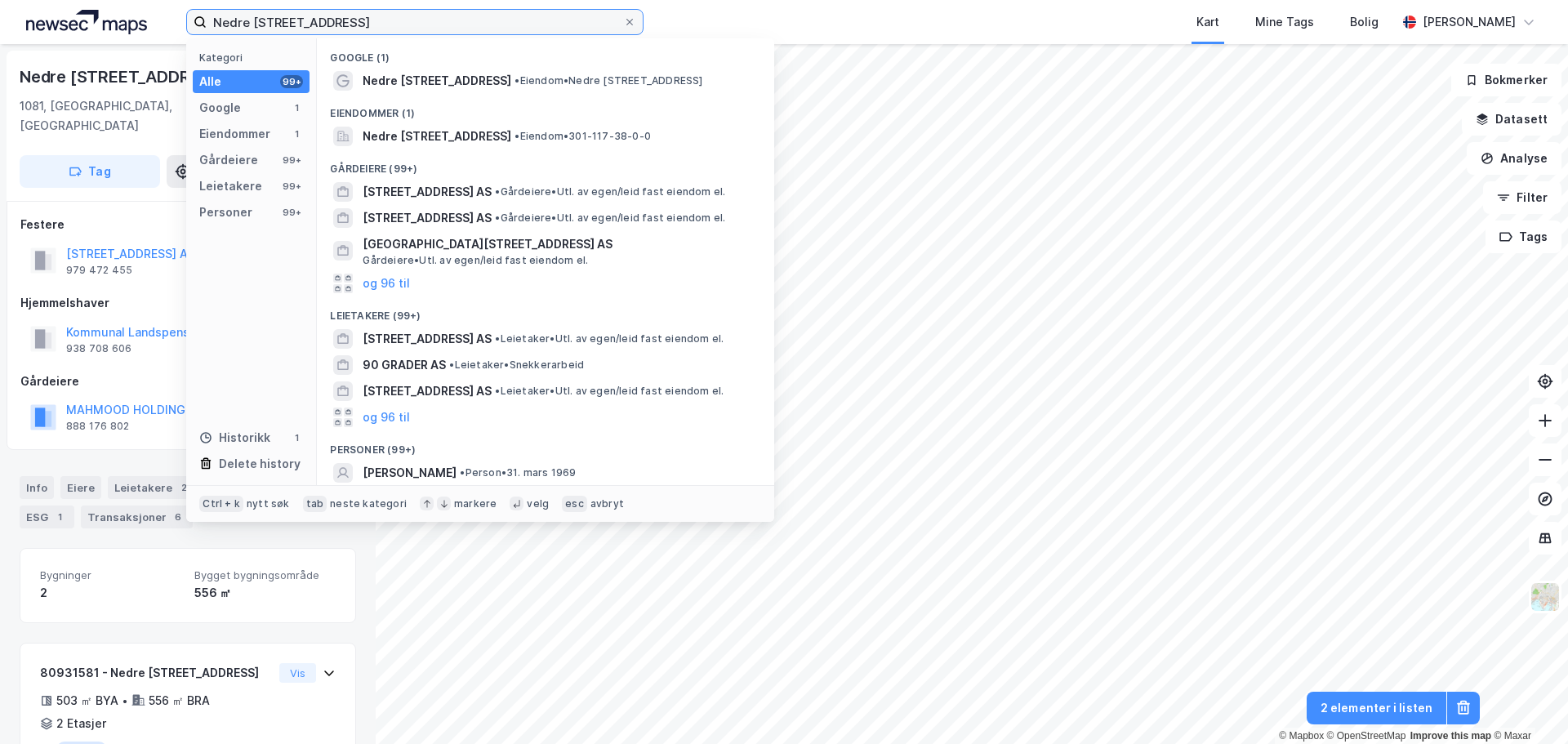
click at [399, 18] on input "Nedre [STREET_ADDRESS]" at bounding box center [414, 22] width 416 height 24
paste input "[STREET_ADDRESS]"
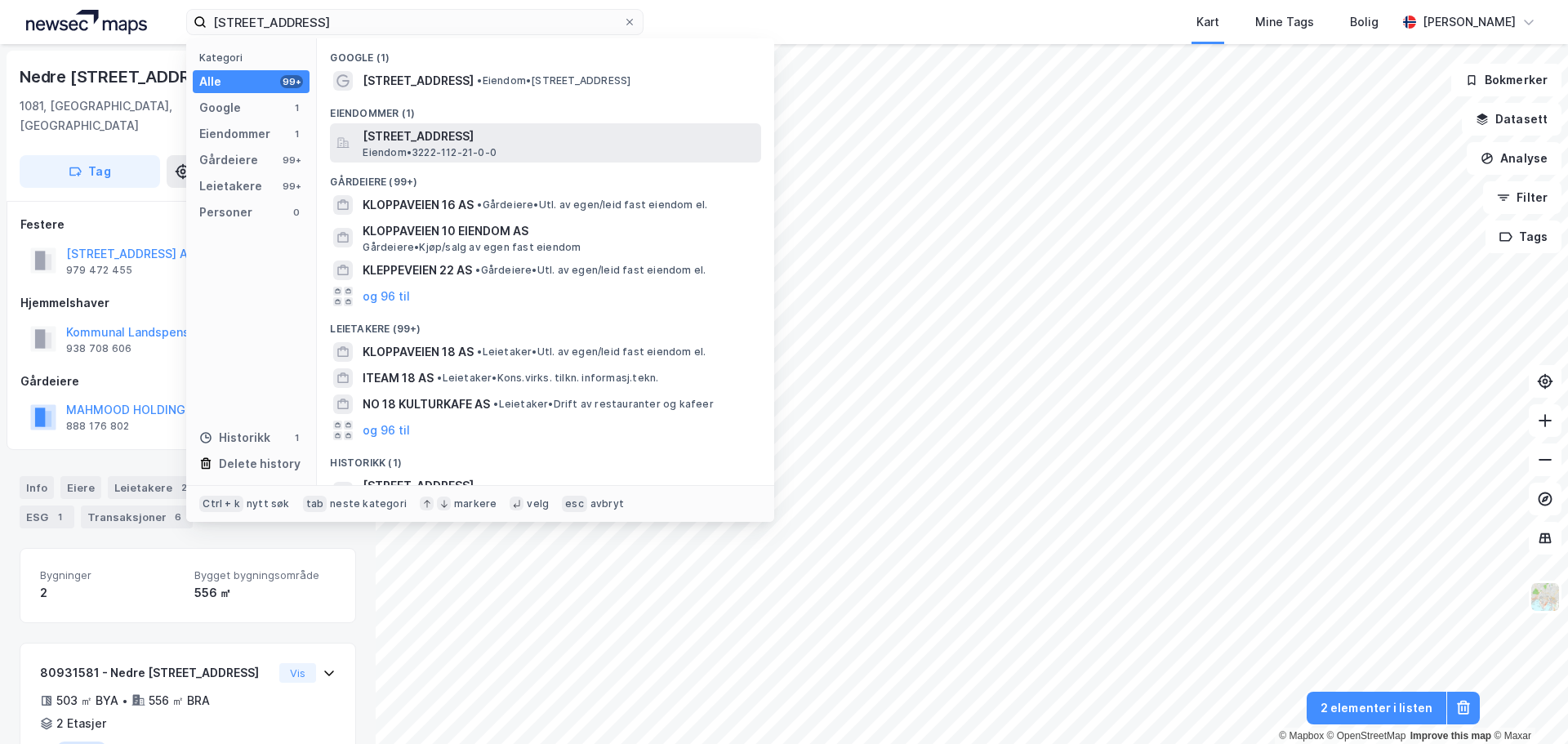
click at [464, 151] on span "Eiendom • 3222-112-21-0-0" at bounding box center [429, 153] width 134 height 13
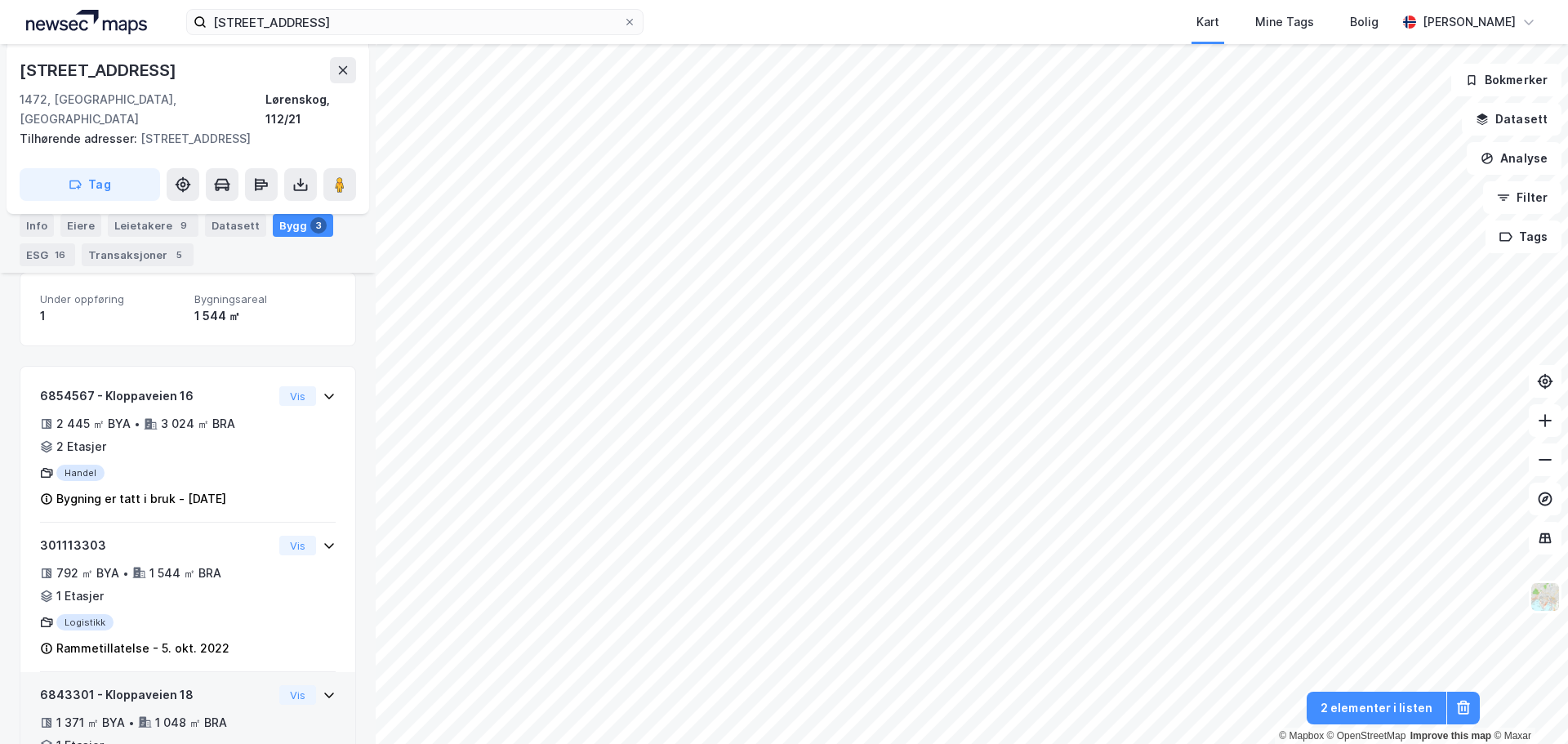
scroll to position [396, 0]
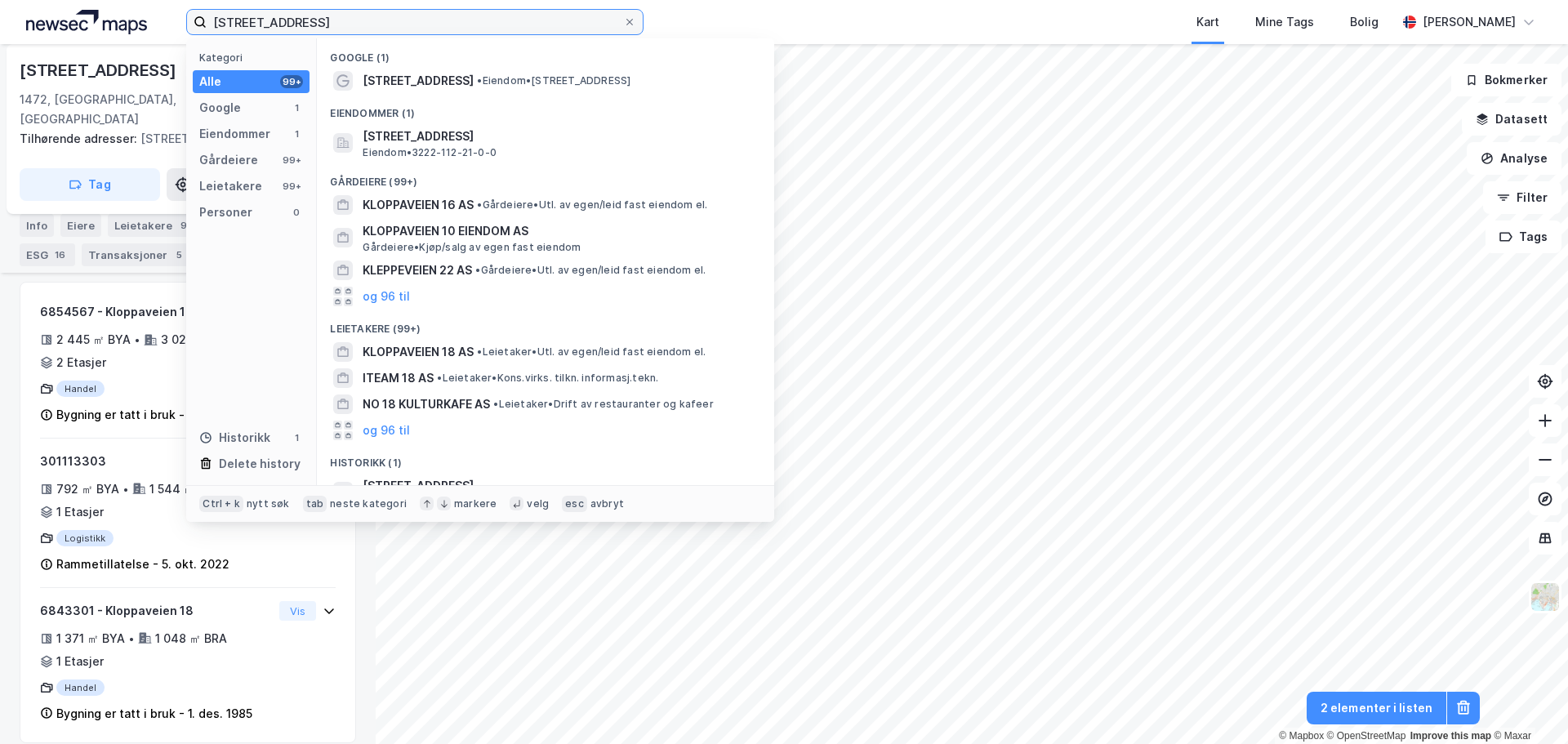
drag, startPoint x: 392, startPoint y: 23, endPoint x: -146, endPoint y: 1, distance: 538.4
click at [0, 1] on html "Kloppaveien 18 Kategori Alle 99+ Google 1 Eiendommer 1 Gårdeiere 99+ Leietakere…" at bounding box center [784, 372] width 1568 height 744
paste input "Østre Aker Vei 209"
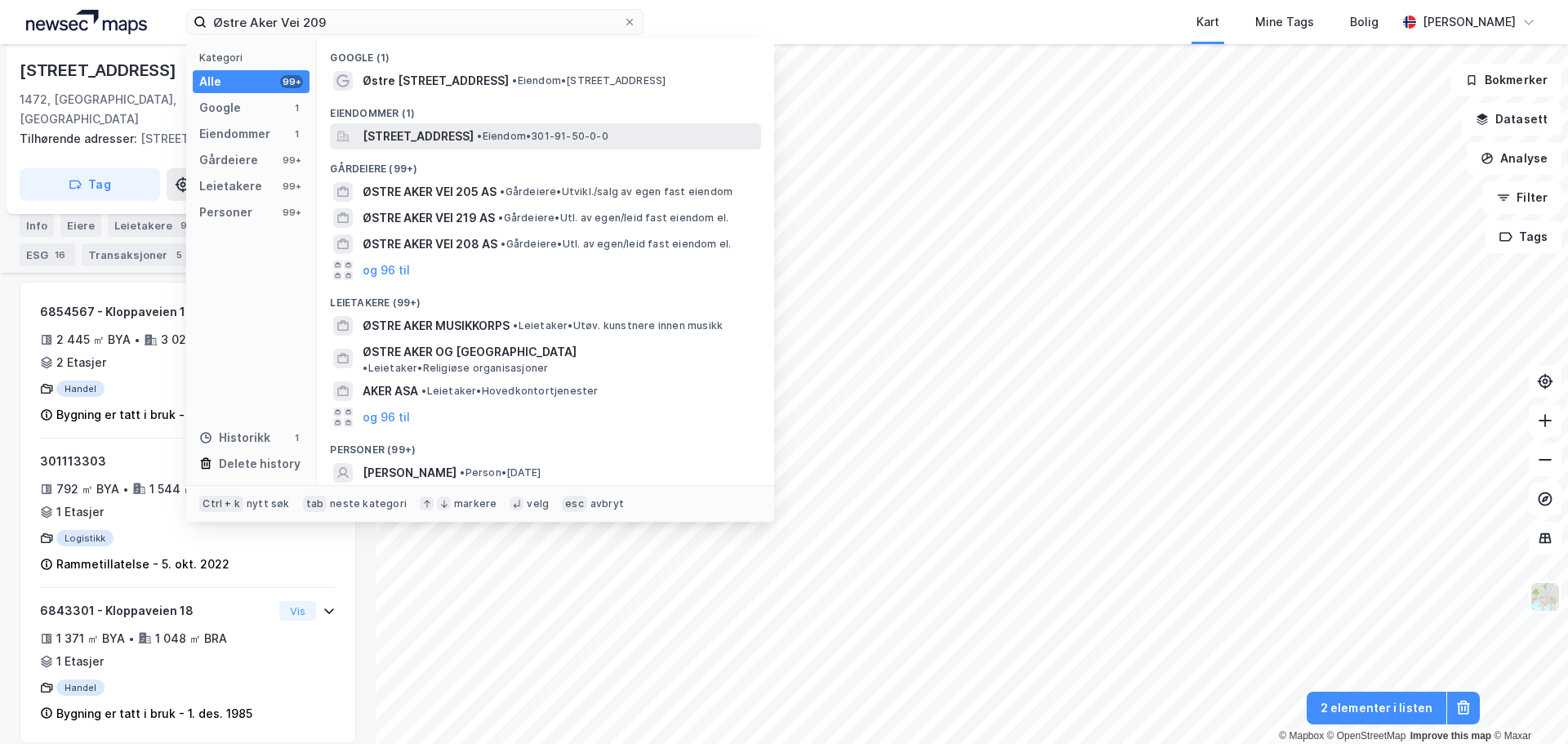
click at [387, 137] on span "[STREET_ADDRESS]" at bounding box center [418, 136] width 111 height 20
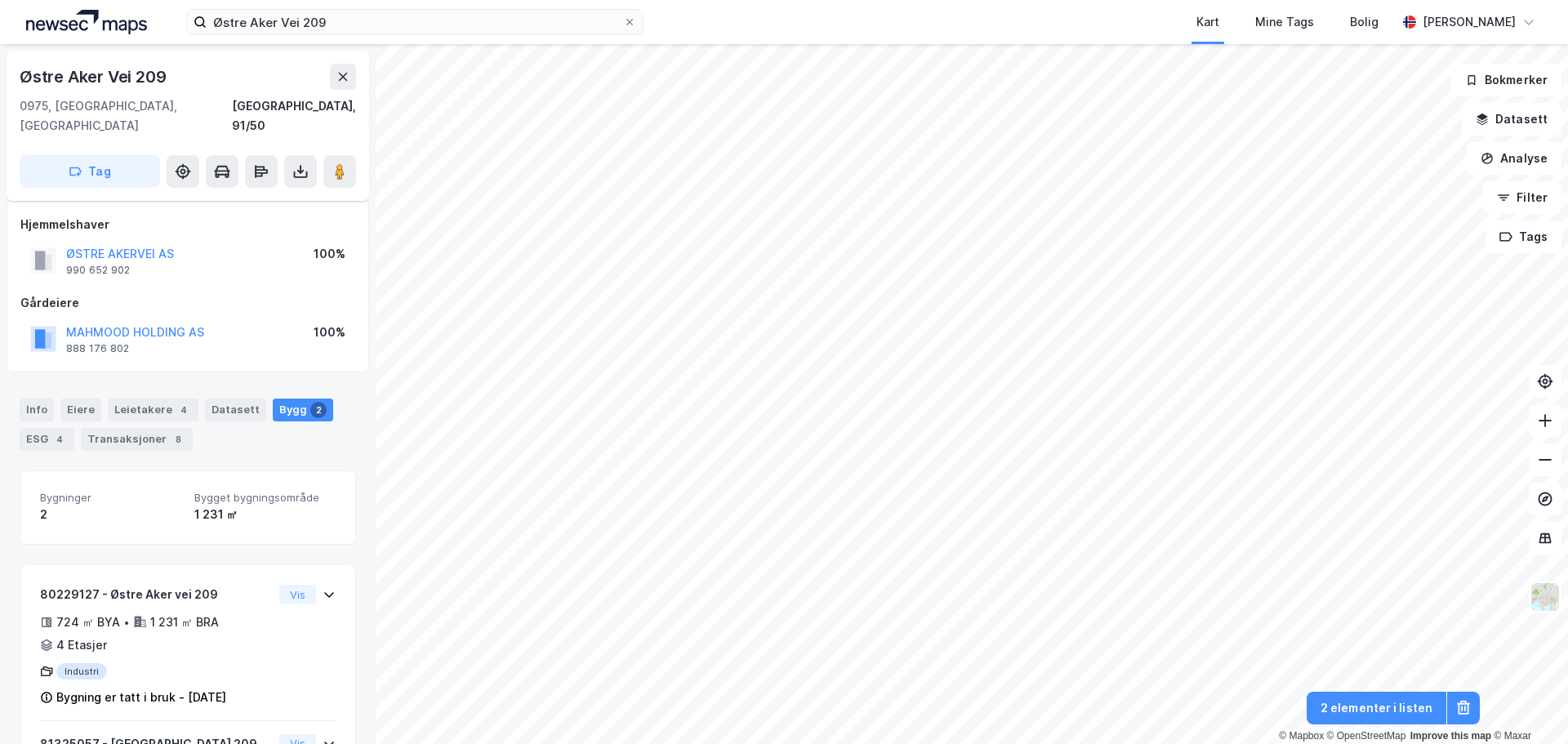
scroll to position [86, 0]
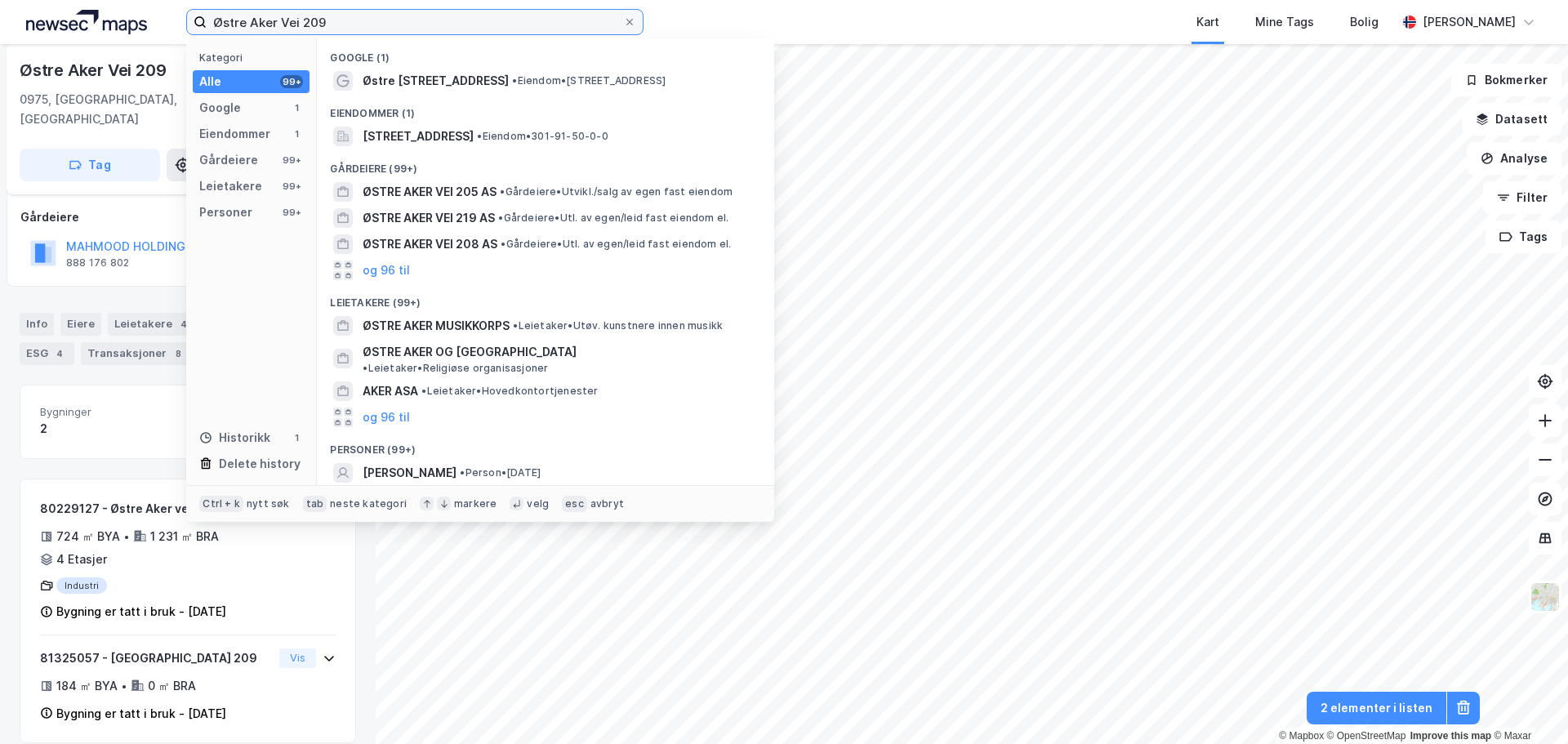
drag, startPoint x: 367, startPoint y: 24, endPoint x: -60, endPoint y: 19, distance: 427.0
click at [0, 19] on html "Østre Aker Vei 209 Kategori Alle 99+ Google 1 Eiendommer 1 Gårdeiere 99+ Leieta…" at bounding box center [784, 372] width 1568 height 744
paste input "[STREET_ADDRESS]"
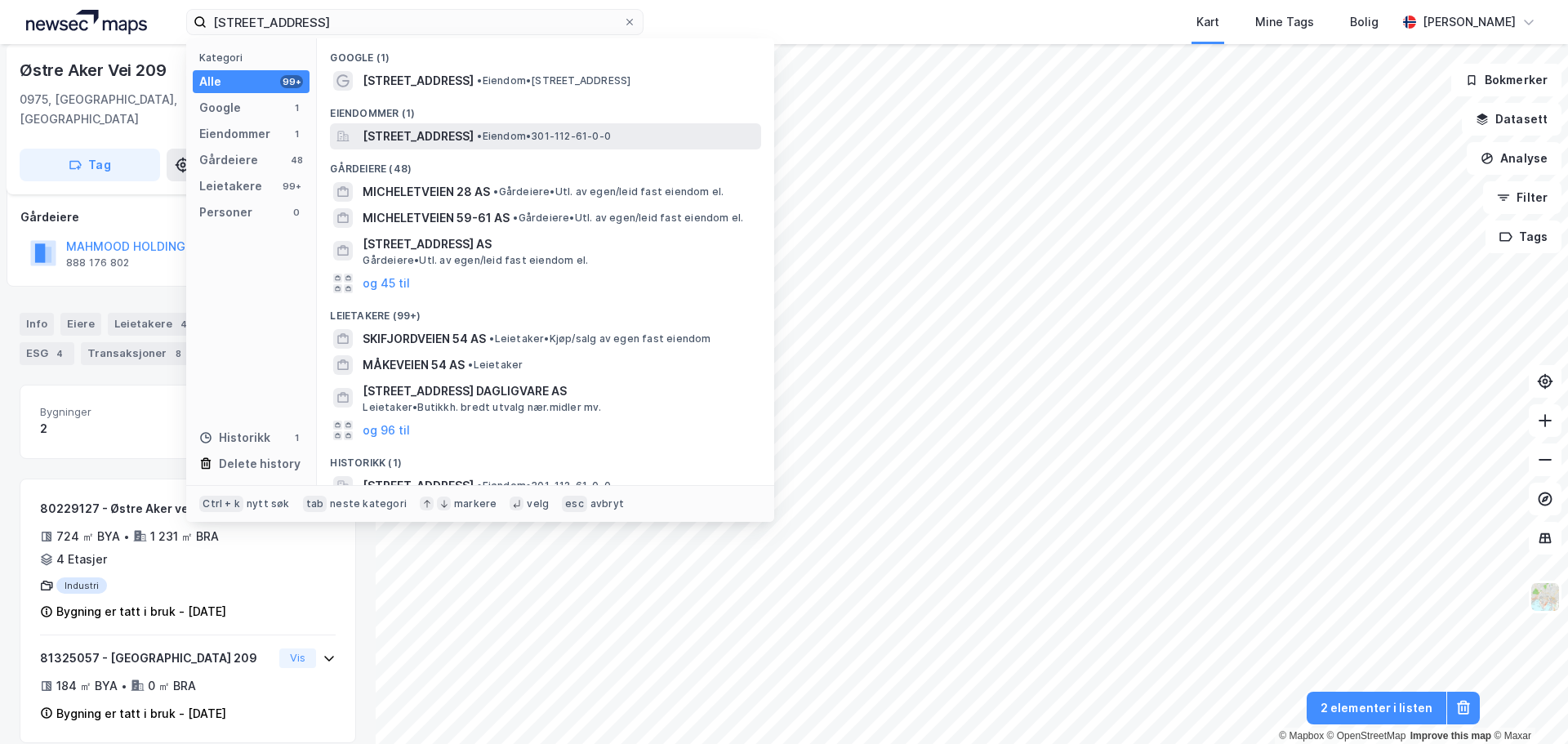
click at [568, 145] on div "[STREET_ADDRESS] • Eiendom • 301-112-61-0-0" at bounding box center [560, 136] width 395 height 20
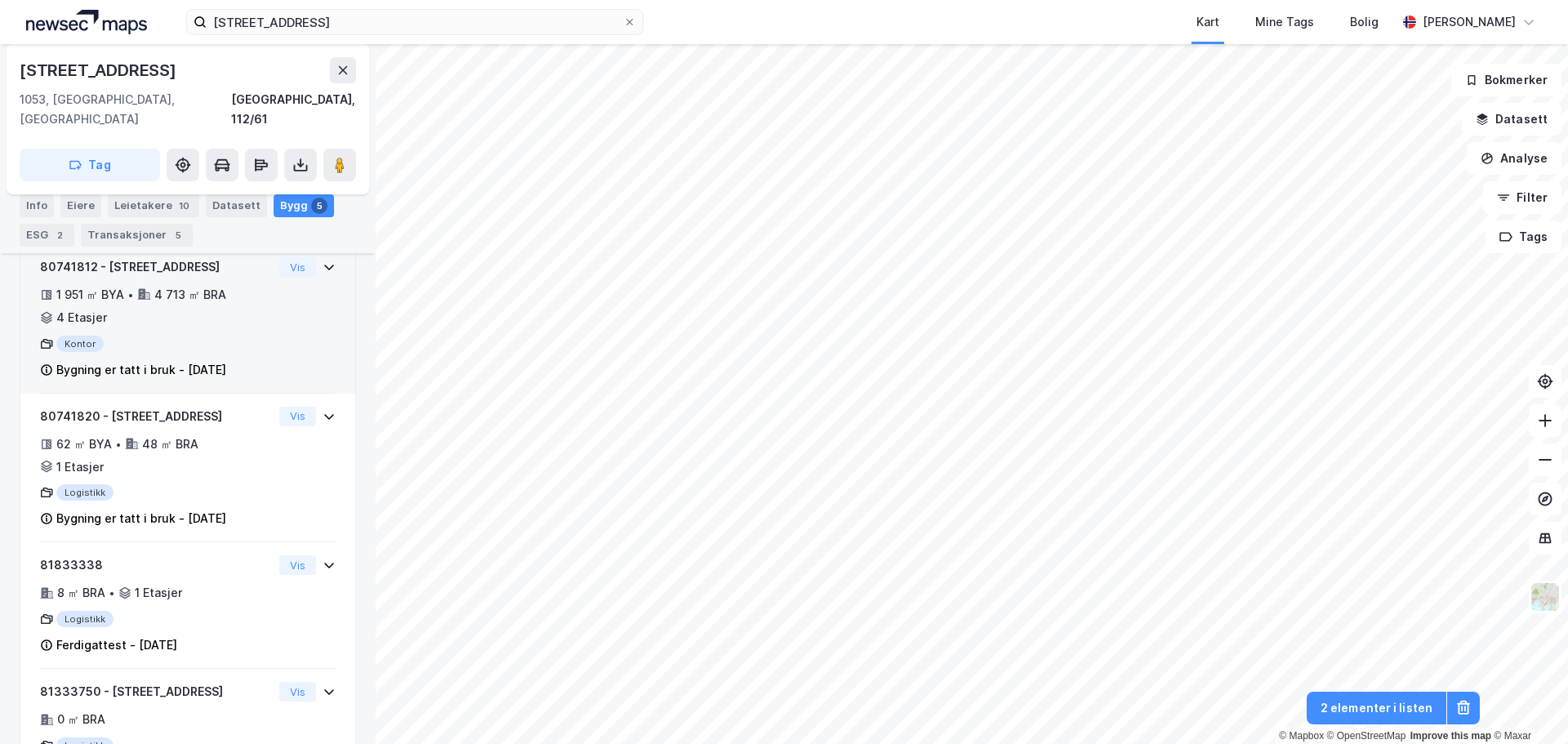
scroll to position [233, 0]
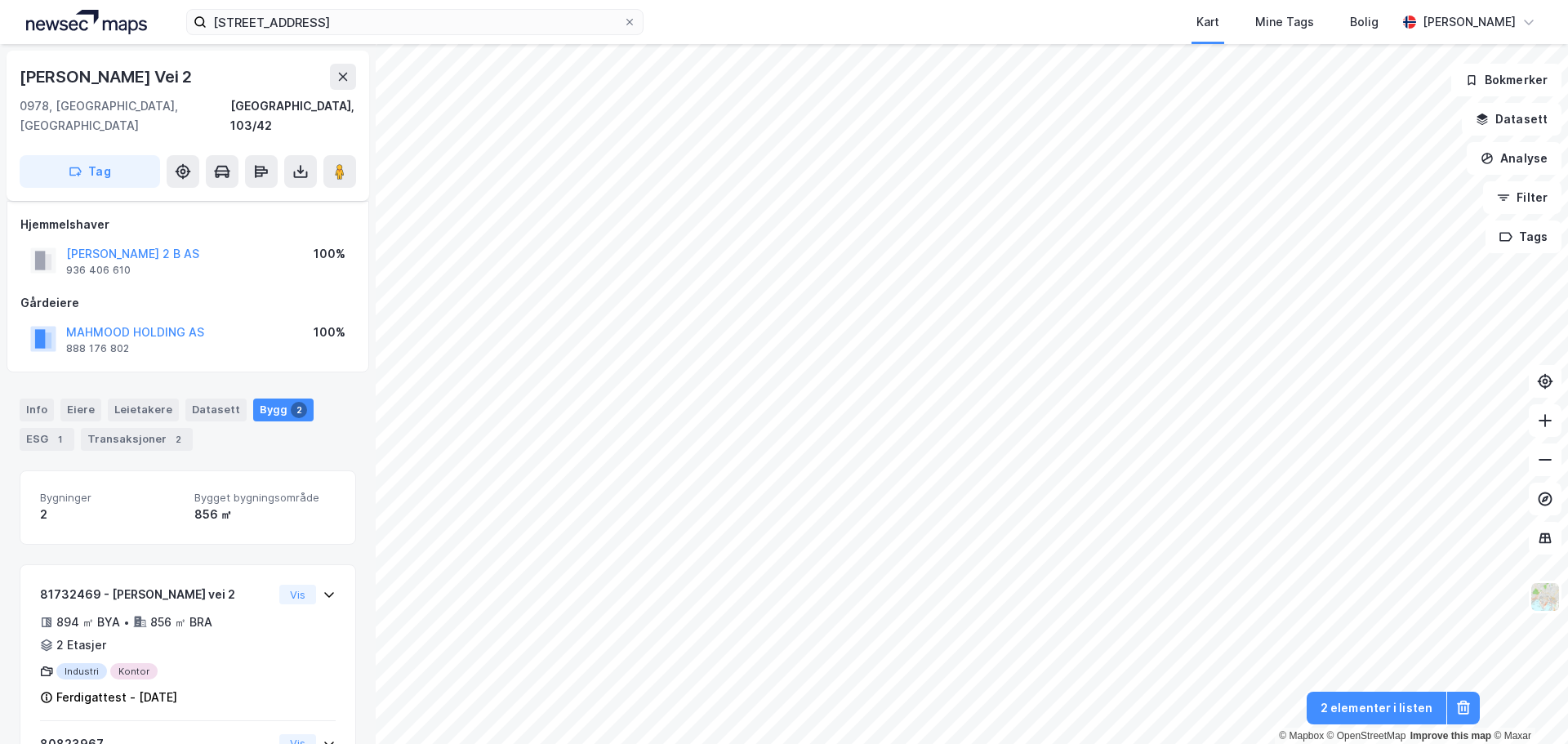
scroll to position [86, 0]
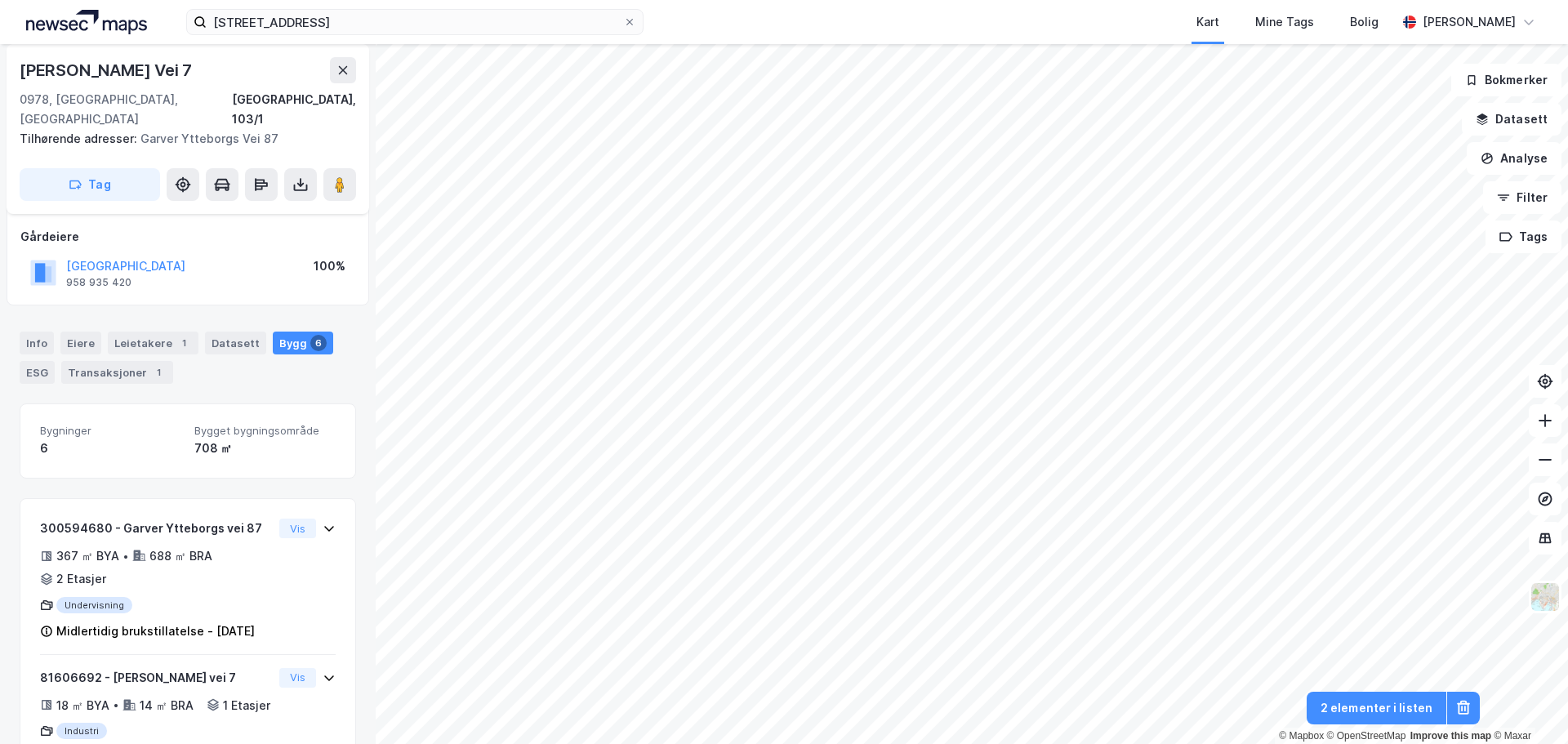
scroll to position [86, 0]
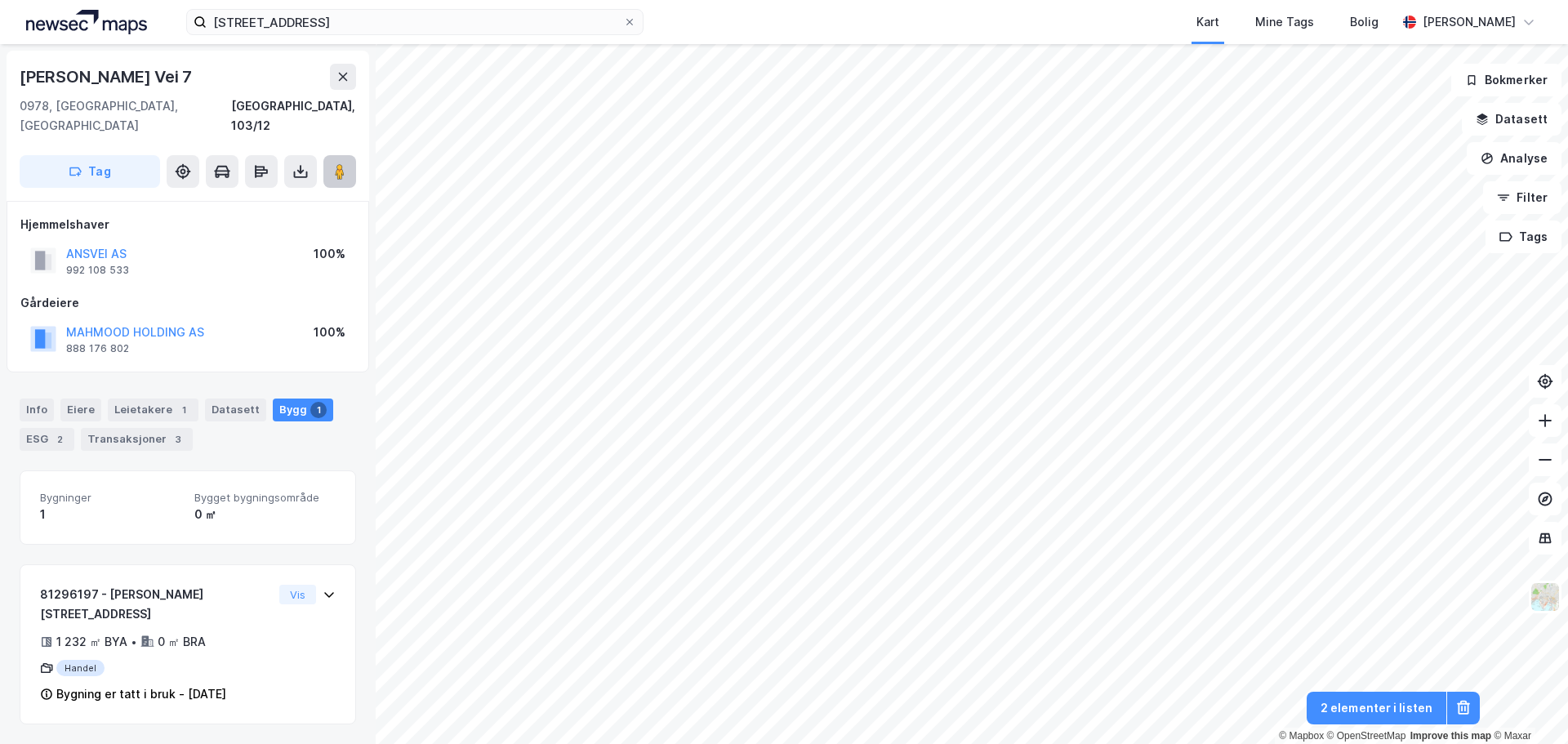
click at [349, 155] on button at bounding box center [340, 171] width 33 height 33
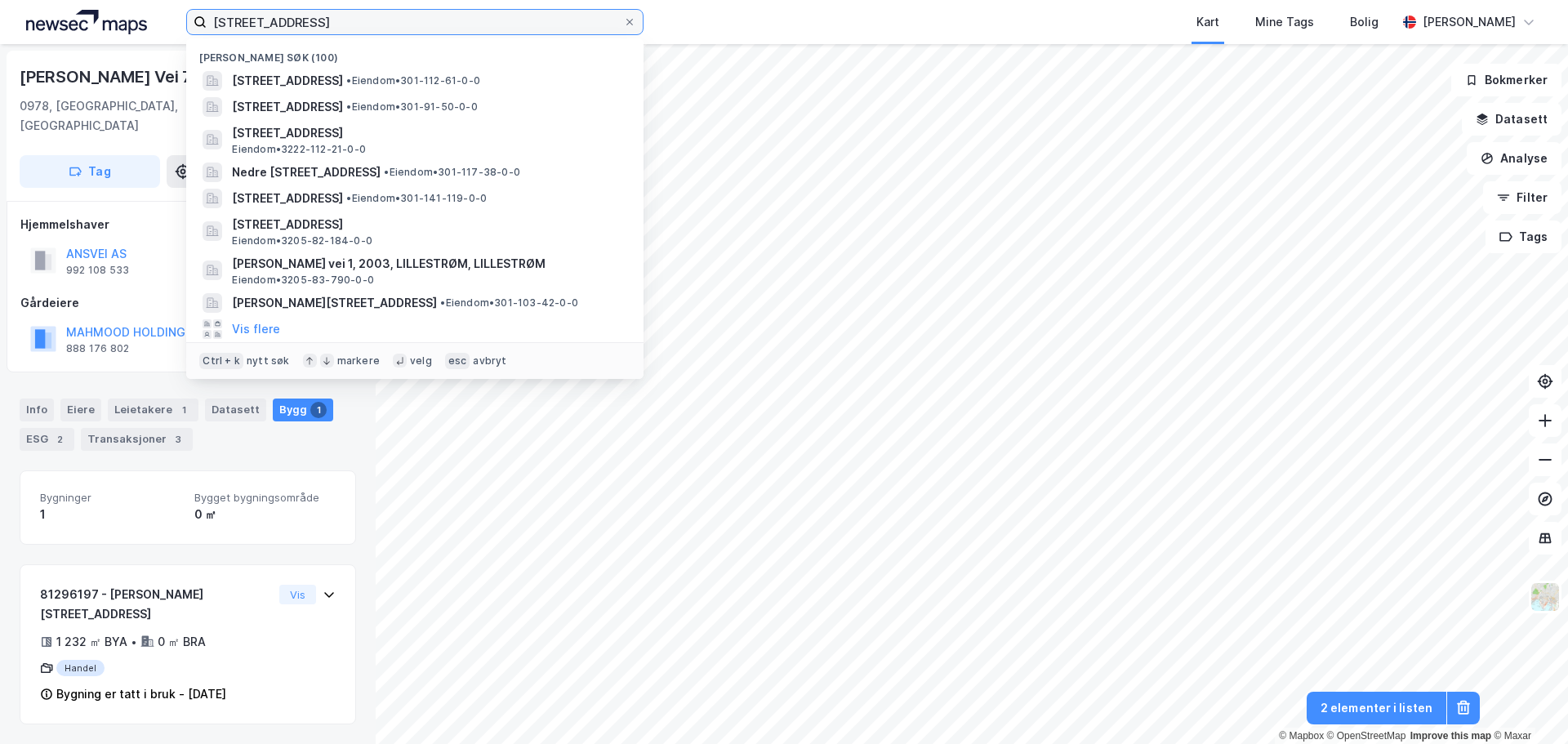
drag, startPoint x: 368, startPoint y: 23, endPoint x: 95, endPoint y: 22, distance: 273.0
click at [73, 19] on div "Micheletveien 54 Nylige søk (100) [STREET_ADDRESS] • Eiendom • 301-112-61-0-0 […" at bounding box center [784, 22] width 1568 height 44
paste input "[STREET_ADDRESS]"
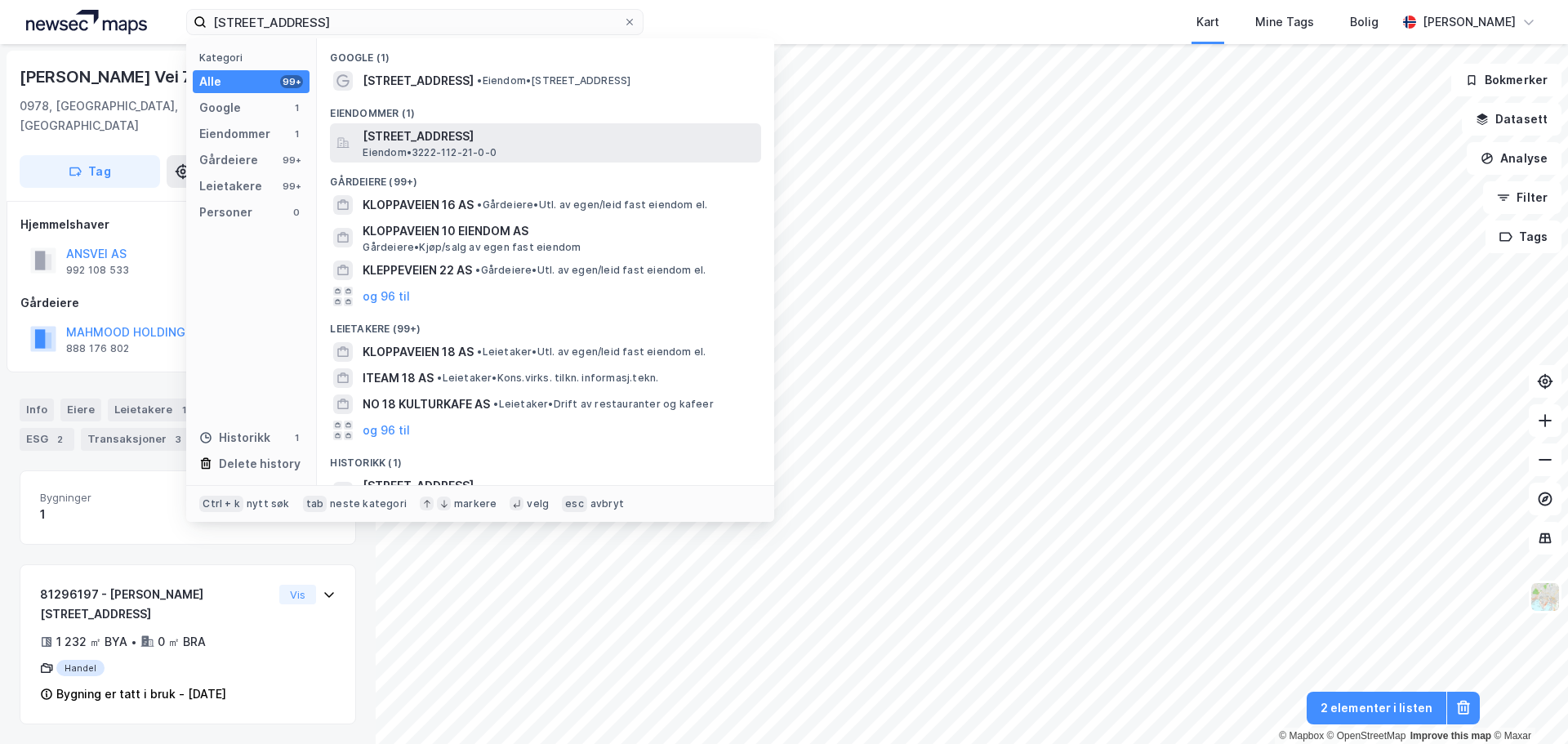
click at [418, 139] on span "[STREET_ADDRESS]" at bounding box center [559, 136] width 392 height 20
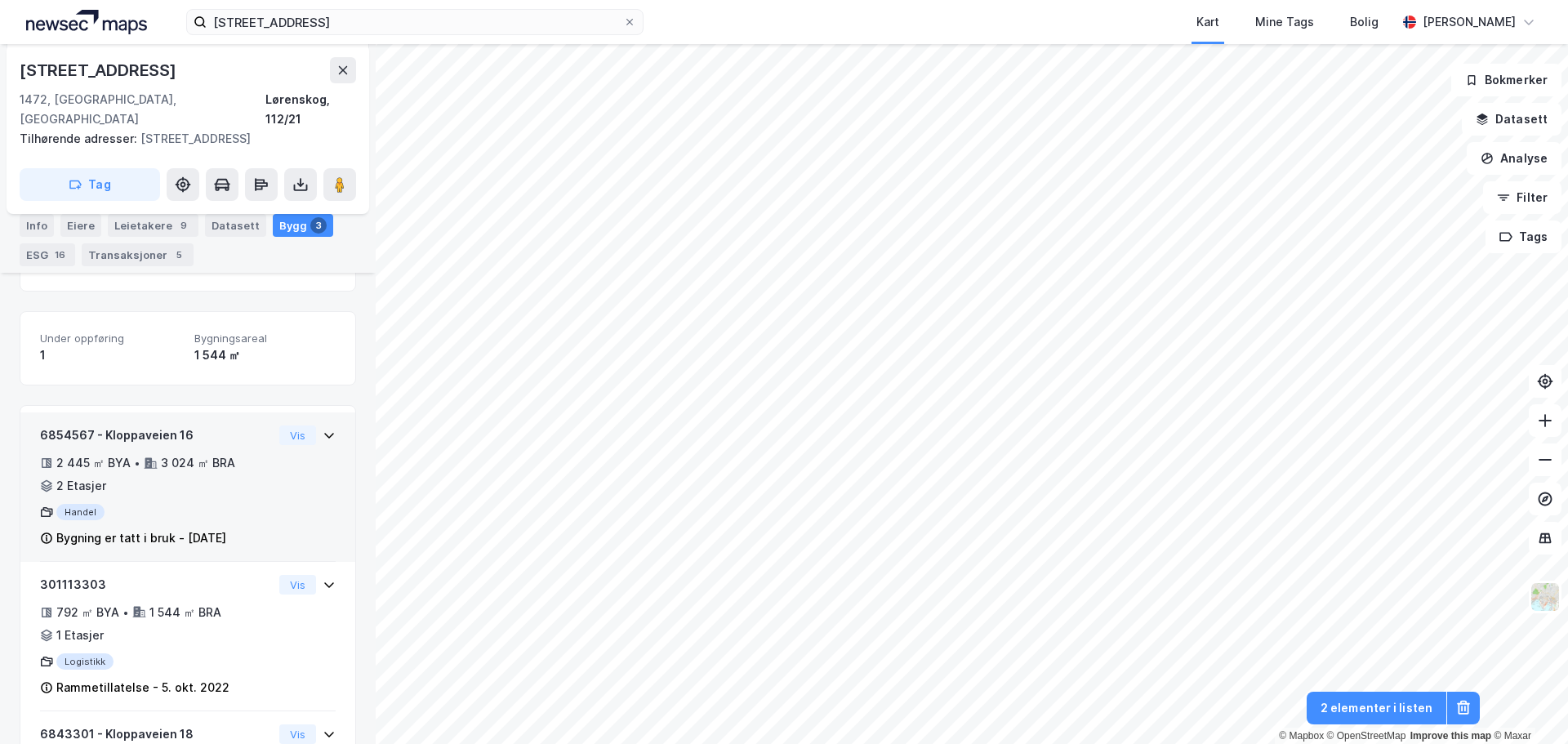
scroll to position [346, 0]
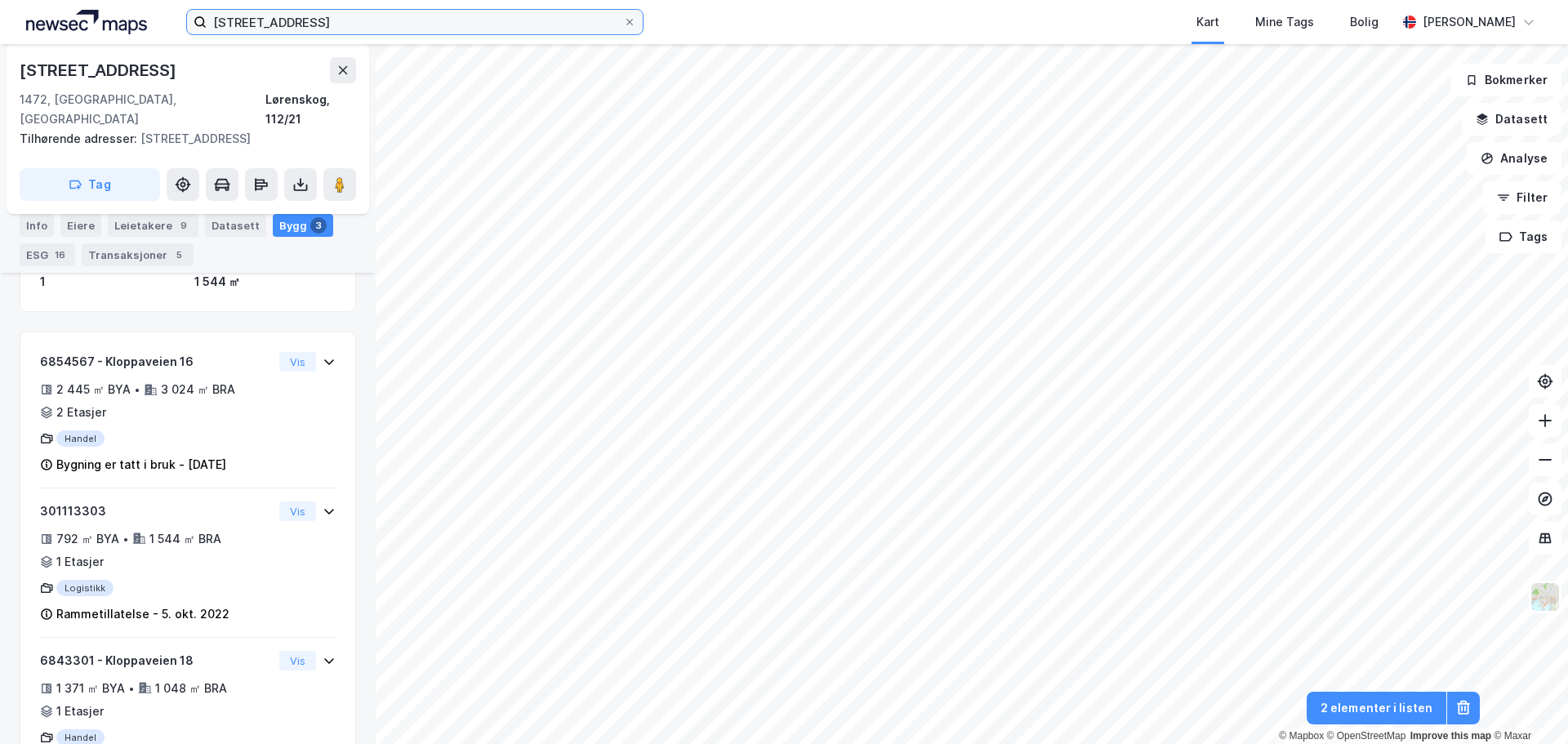
drag, startPoint x: 329, startPoint y: 24, endPoint x: -53, endPoint y: 29, distance: 382.0
click at [0, 29] on html "Kloppaveien 18 Kart Mine Tags Bolig [PERSON_NAME] © Mapbox © OpenStreetMap Impr…" at bounding box center [784, 372] width 1568 height 744
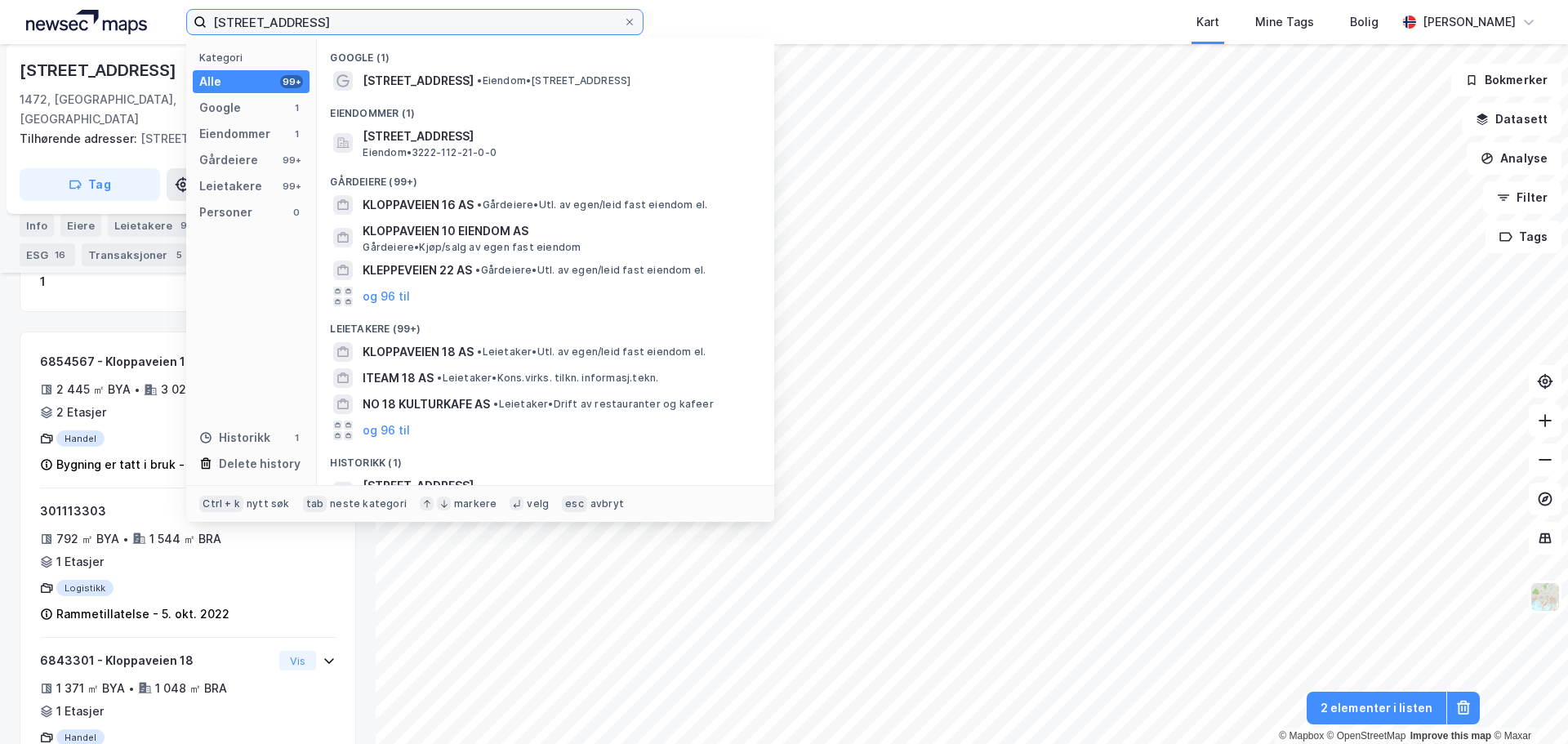
paste input "[STREET_ADDRESS]"
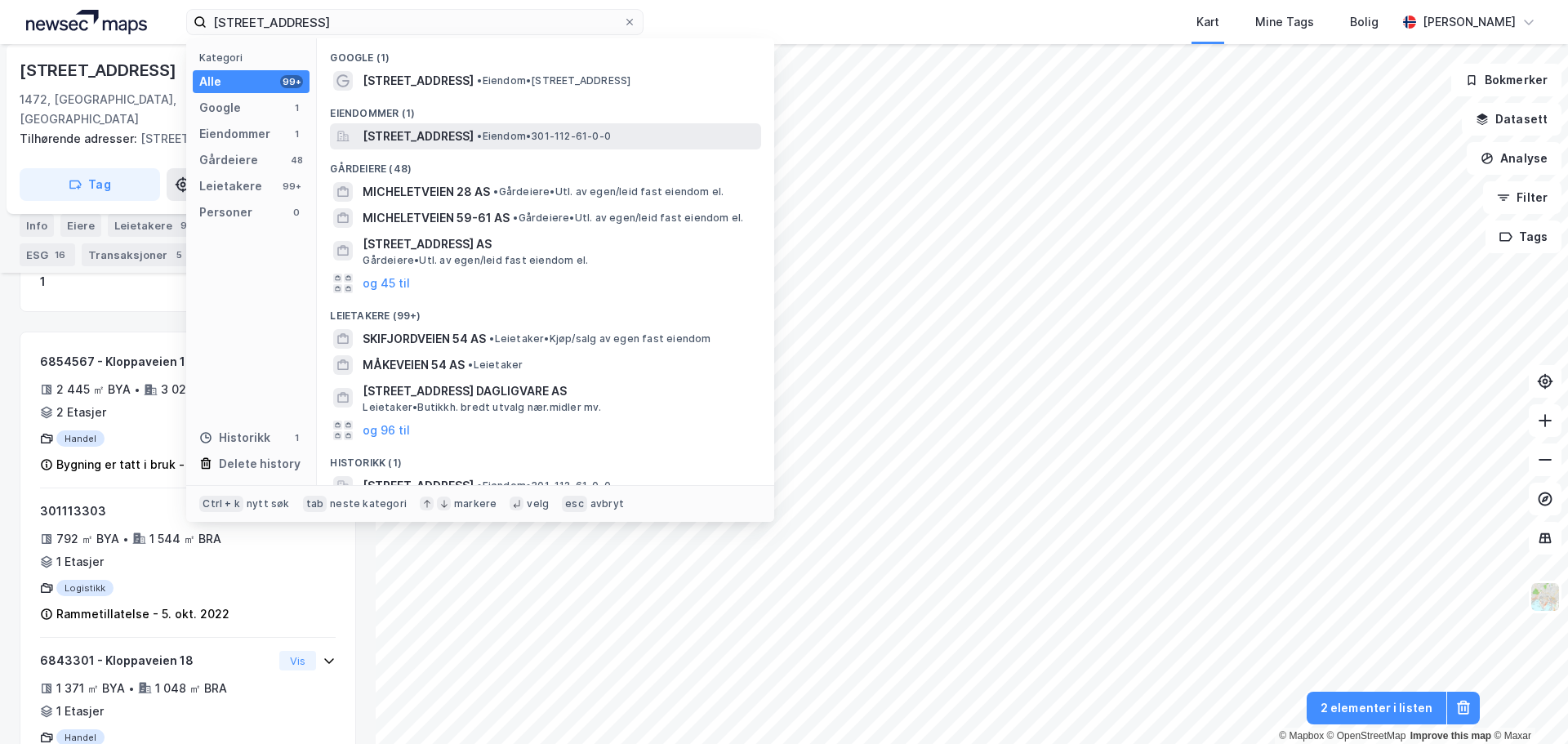
click at [450, 132] on span "[STREET_ADDRESS]" at bounding box center [418, 136] width 111 height 20
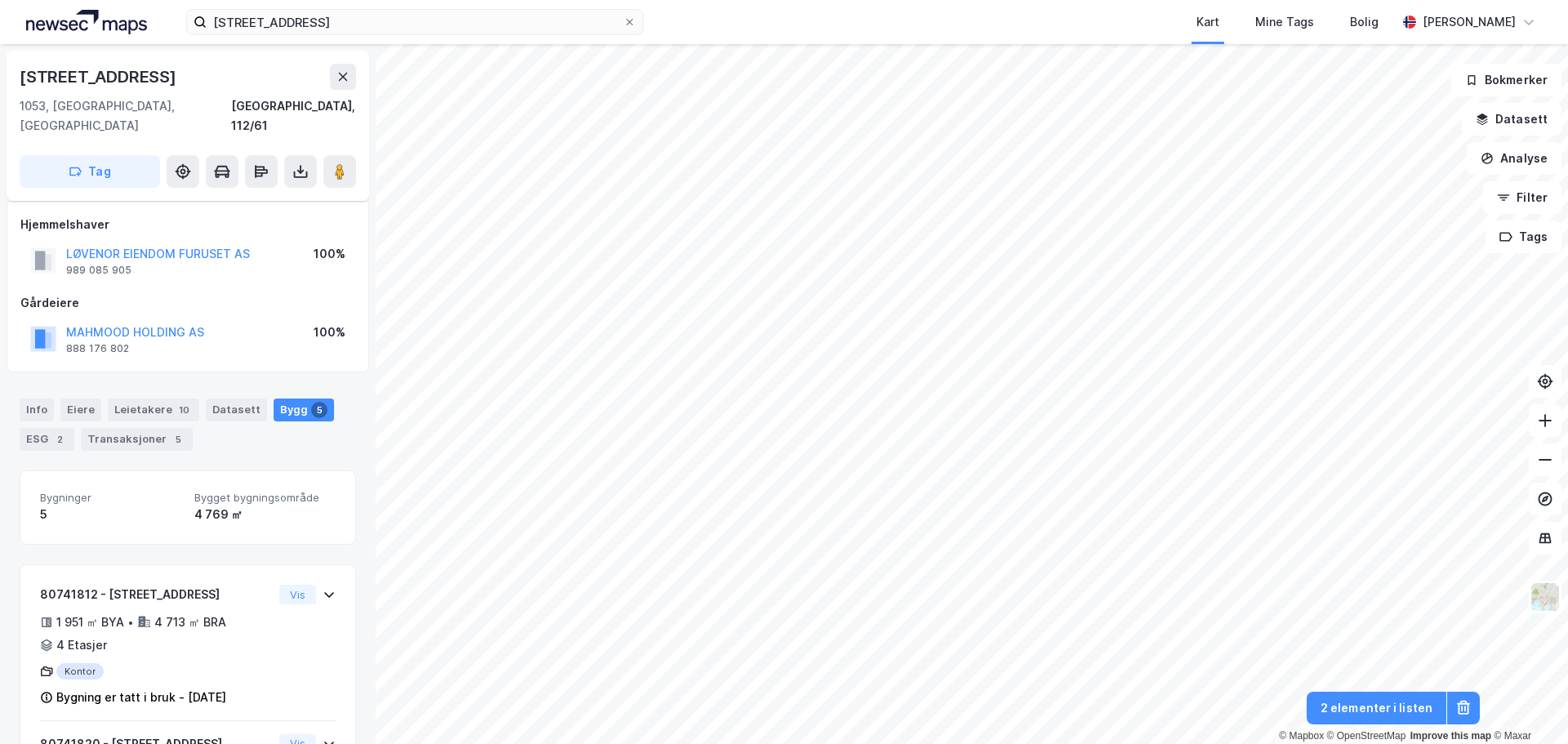
scroll to position [346, 0]
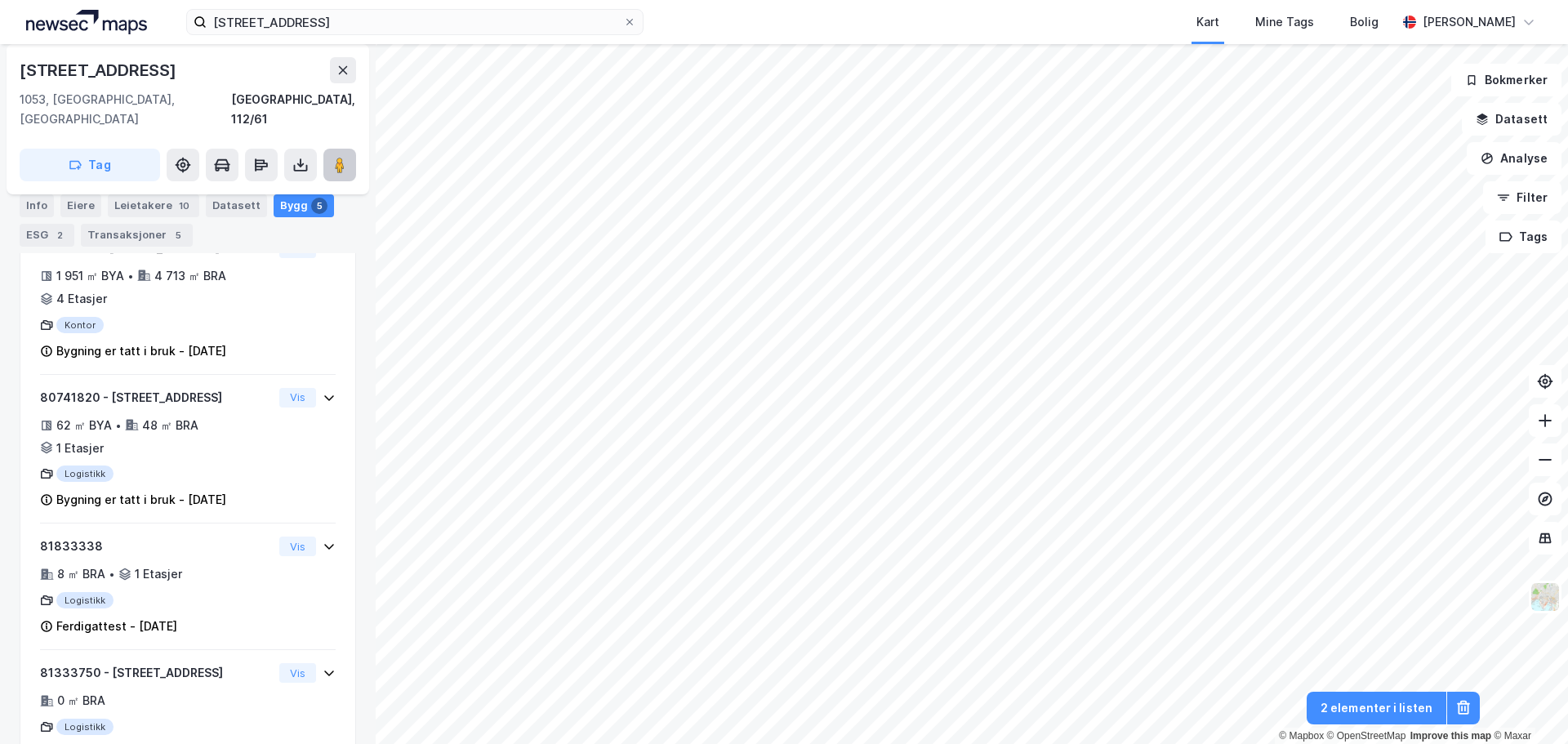
click at [350, 149] on button at bounding box center [340, 165] width 33 height 33
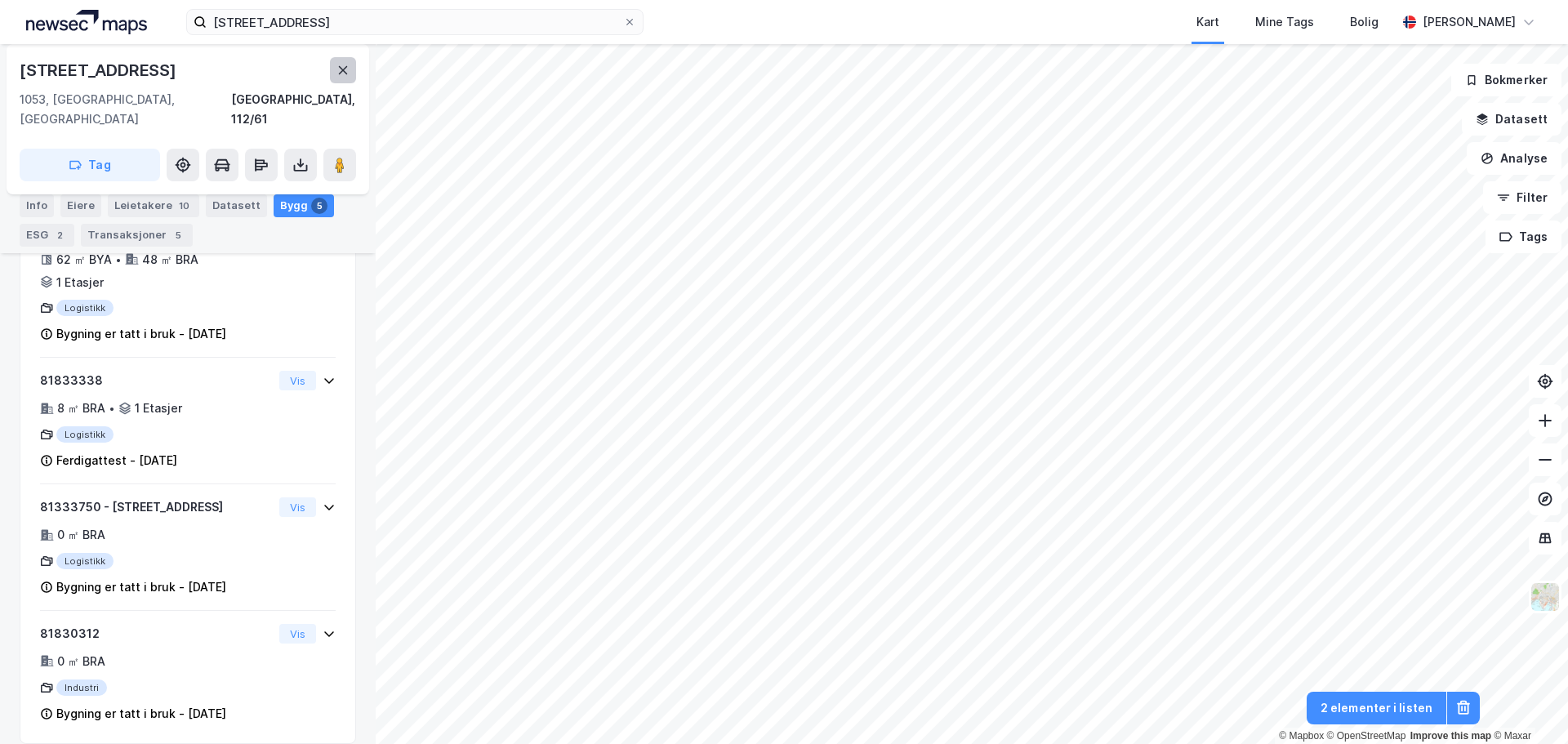
scroll to position [233, 0]
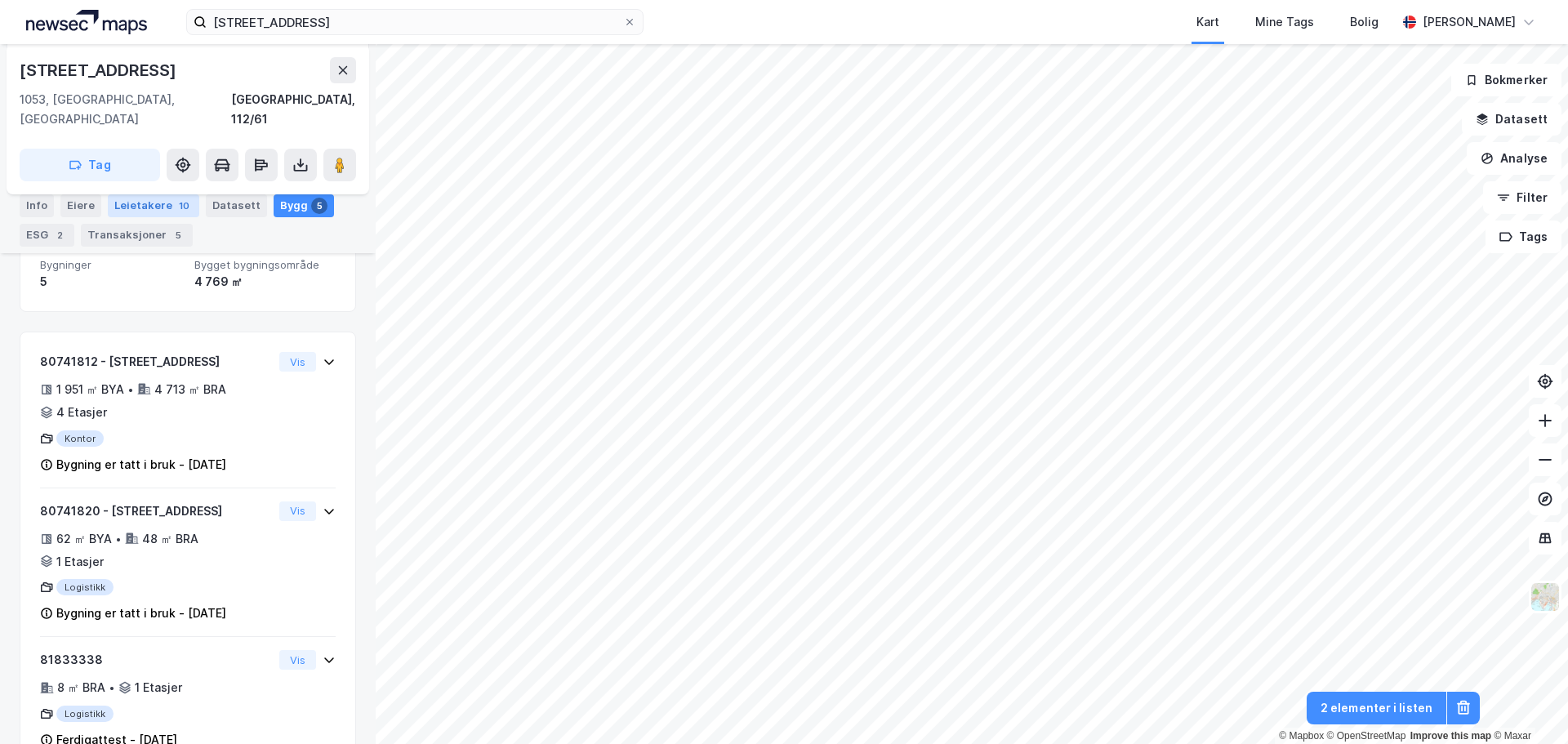
click at [163, 202] on div "Leietakere 10" at bounding box center [153, 206] width 92 height 22
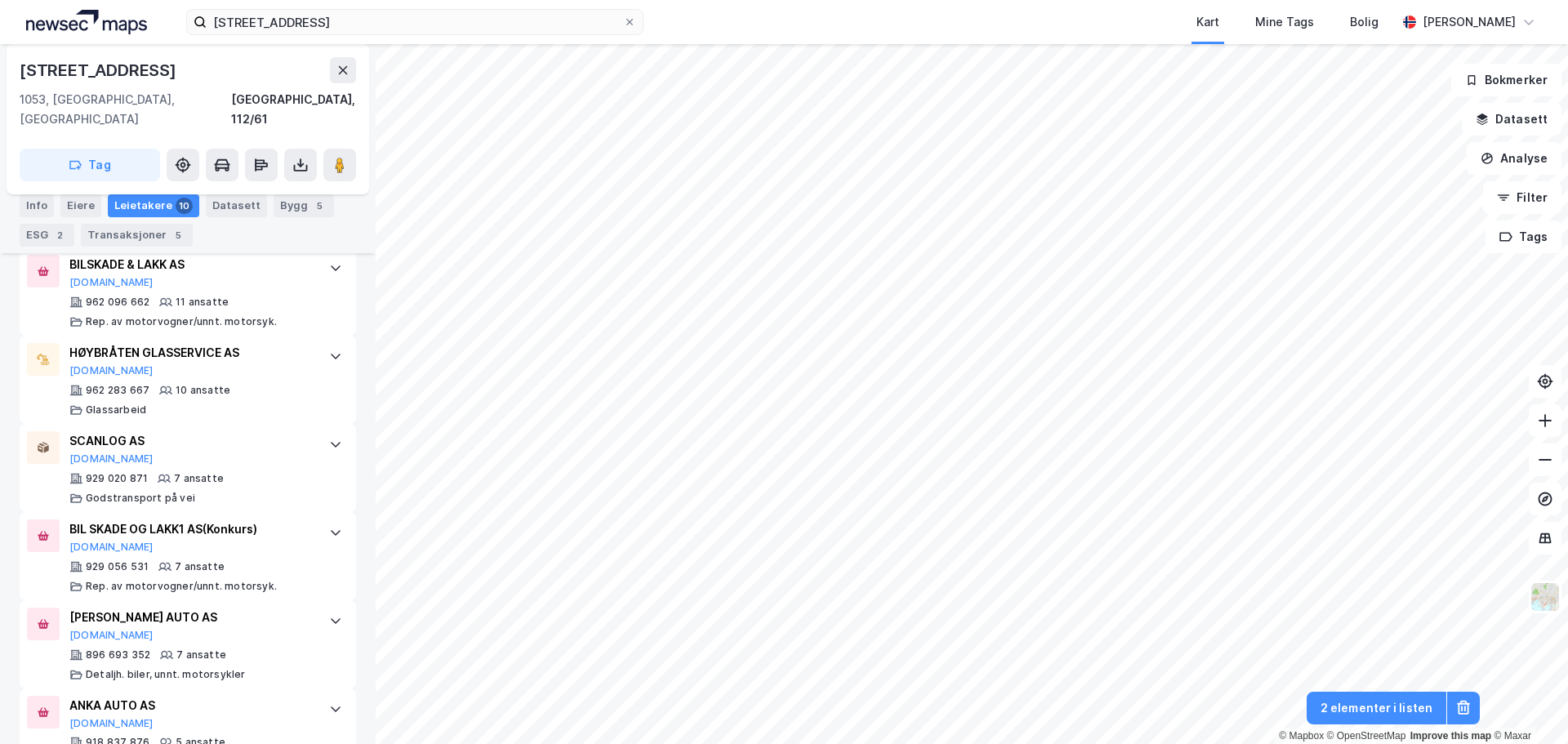
scroll to position [495, 0]
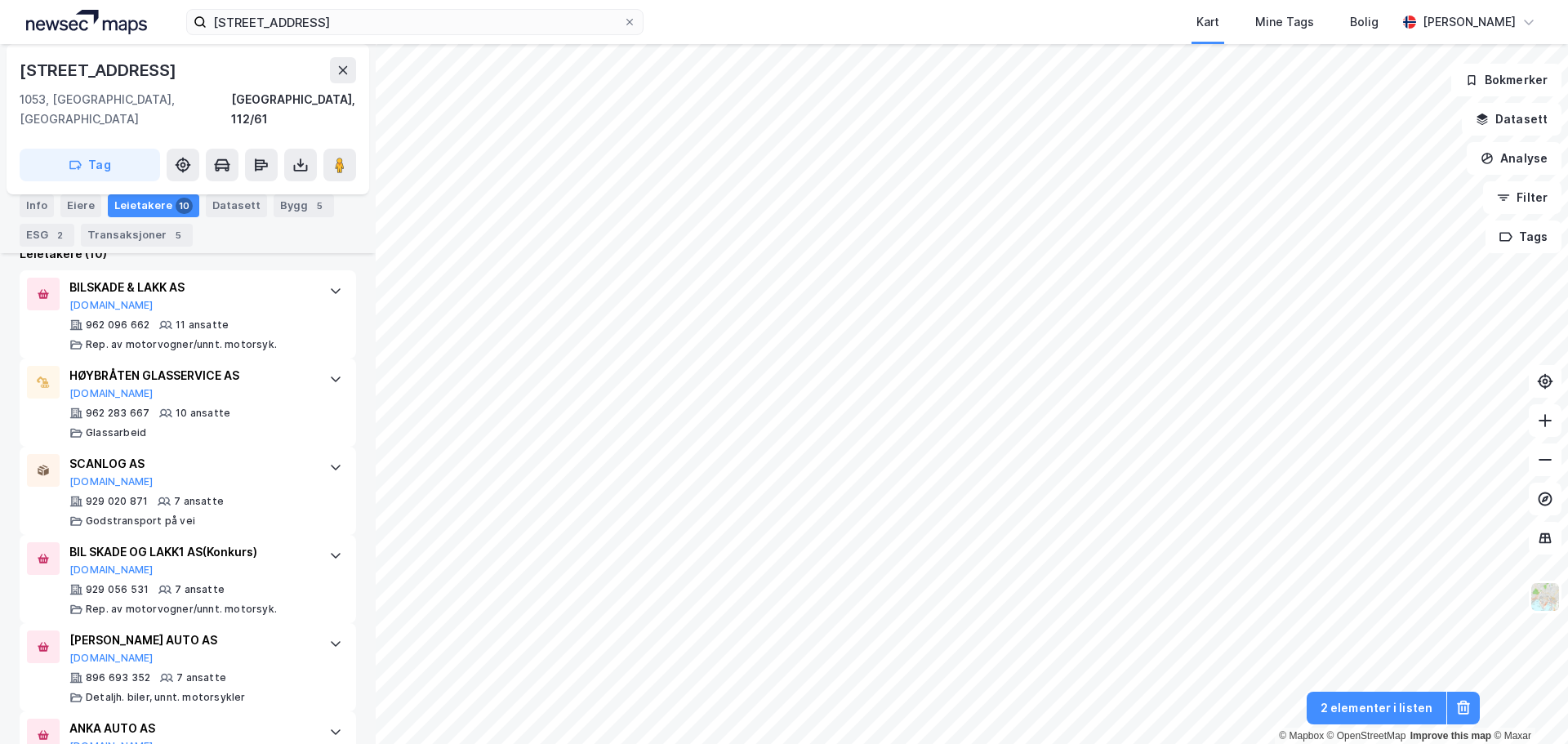
click at [120, 69] on div "[STREET_ADDRESS]" at bounding box center [99, 70] width 160 height 26
copy div "[STREET_ADDRESS]"
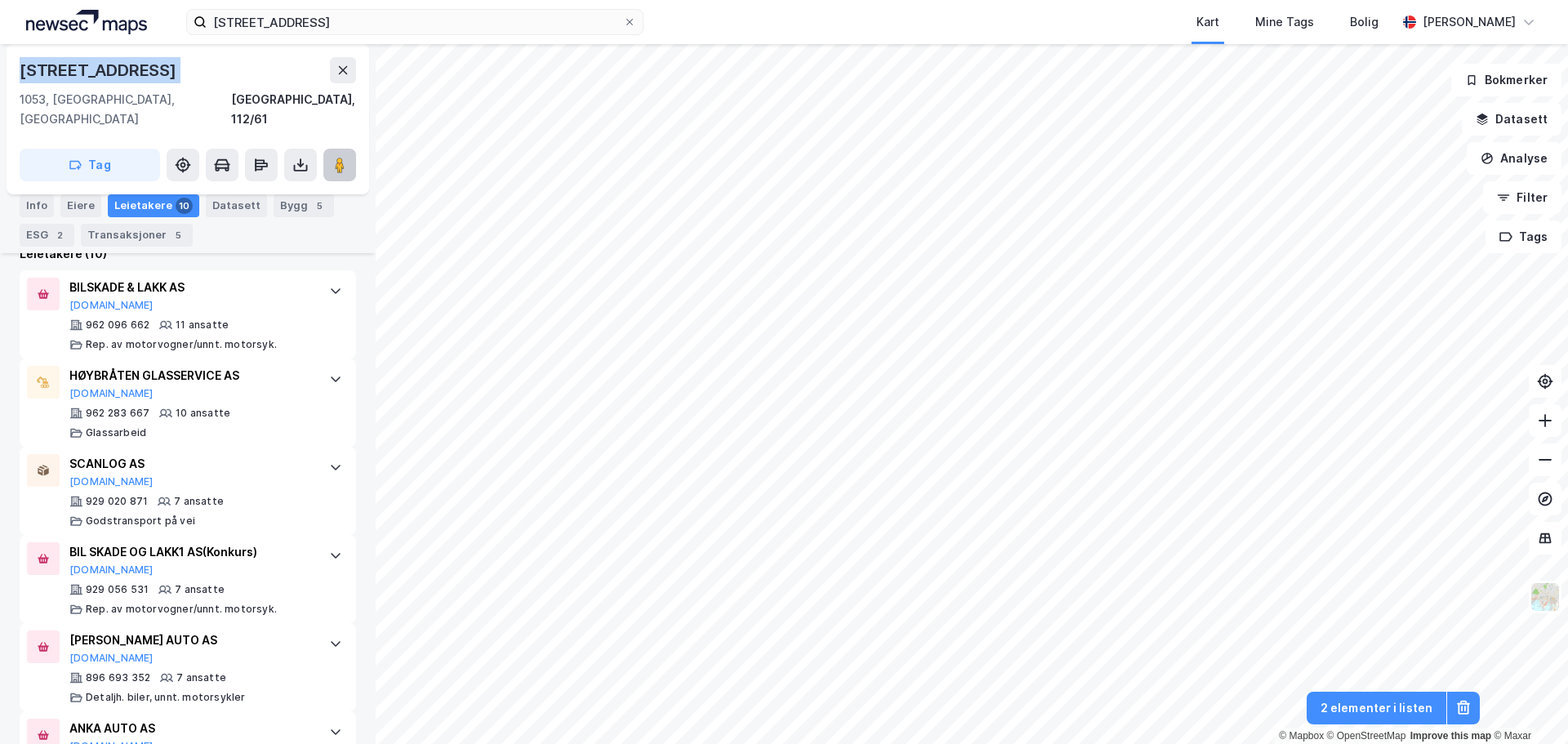
click at [338, 157] on image at bounding box center [340, 165] width 9 height 16
click at [345, 157] on icon at bounding box center [339, 165] width 16 height 16
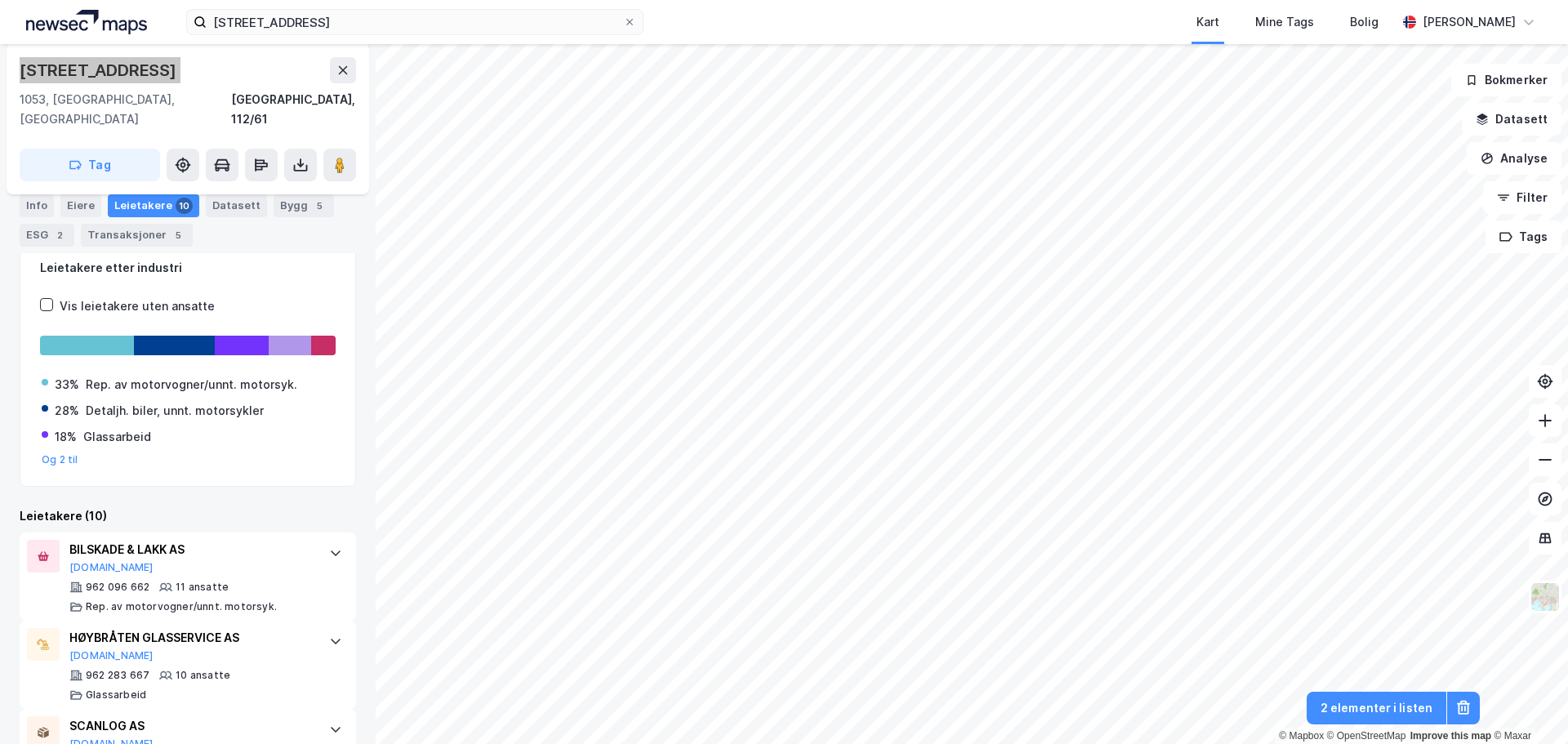
scroll to position [168, 0]
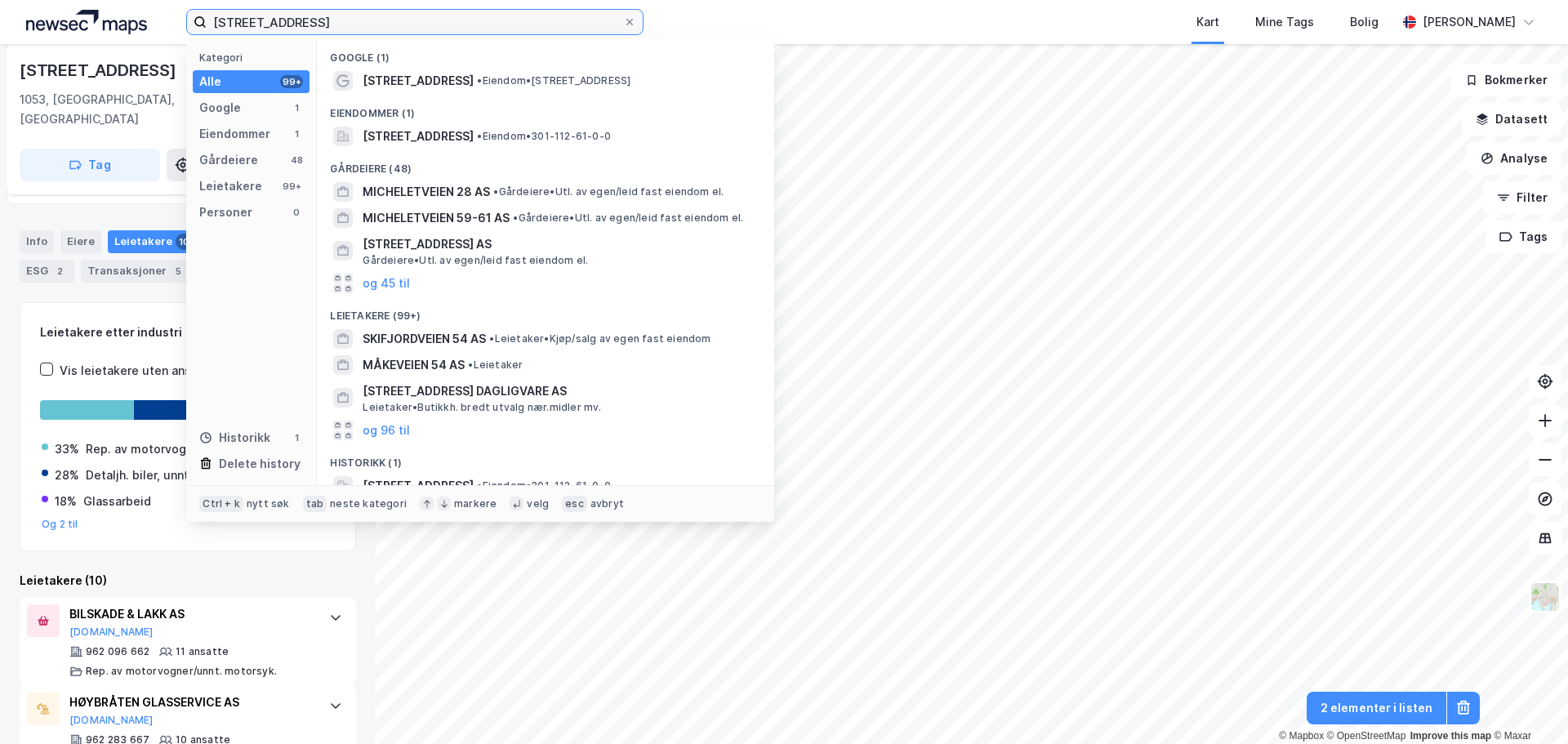
click at [432, 12] on input "[STREET_ADDRESS]" at bounding box center [414, 22] width 416 height 24
click at [432, 13] on input "[STREET_ADDRESS]" at bounding box center [414, 22] width 416 height 24
paste input "[STREET_ADDRESS]"
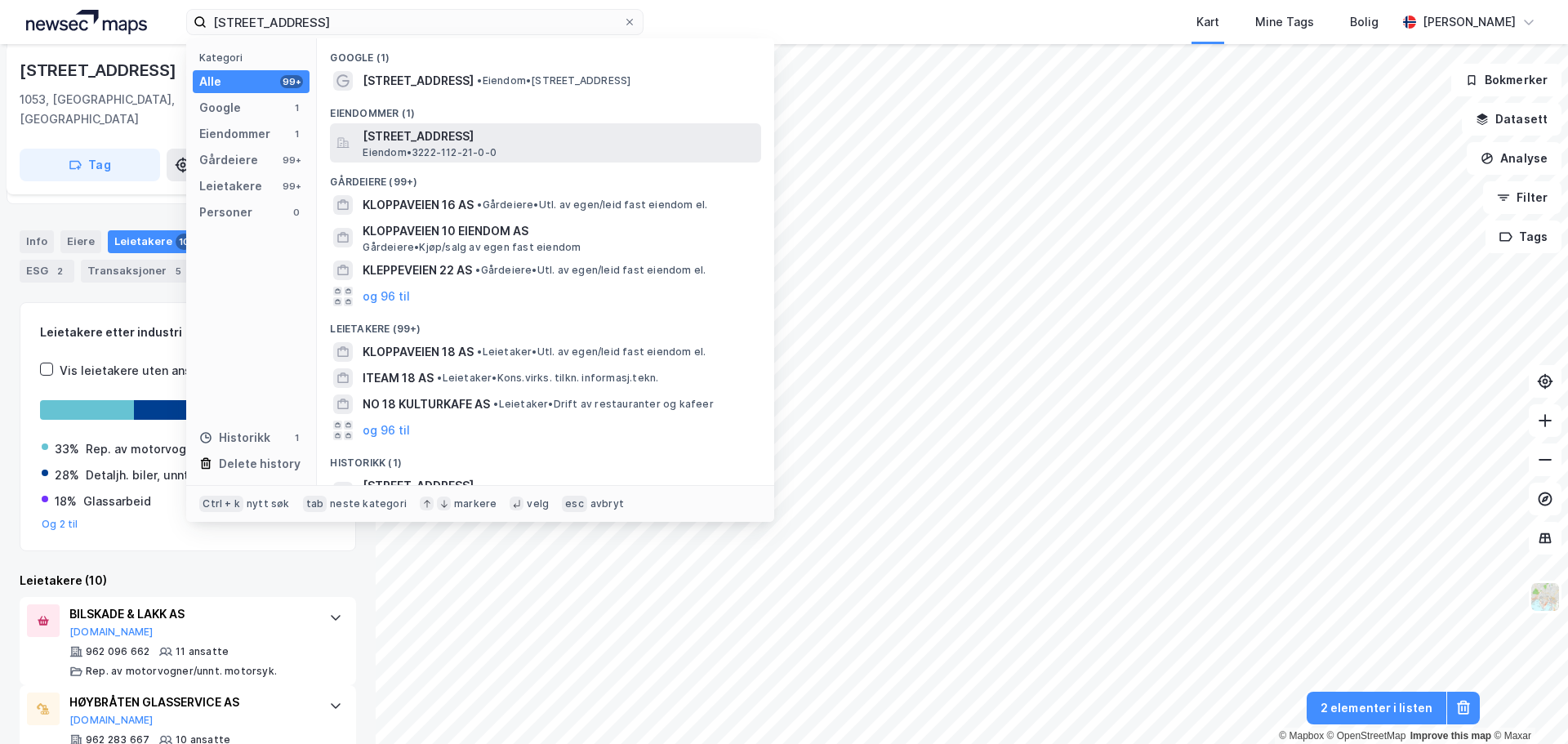
click at [438, 151] on span "Eiendom • 3222-112-21-0-0" at bounding box center [429, 153] width 134 height 13
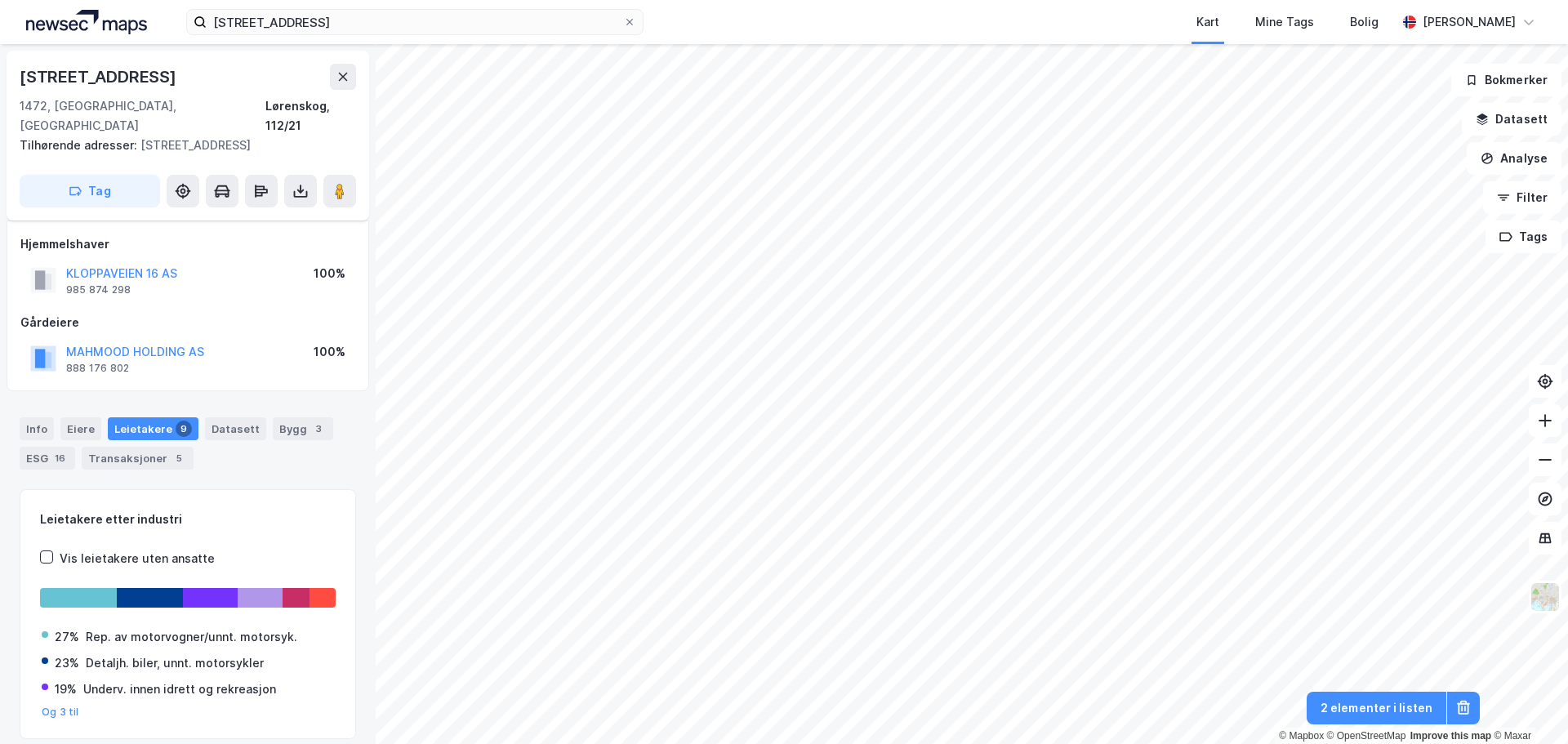
scroll to position [41, 0]
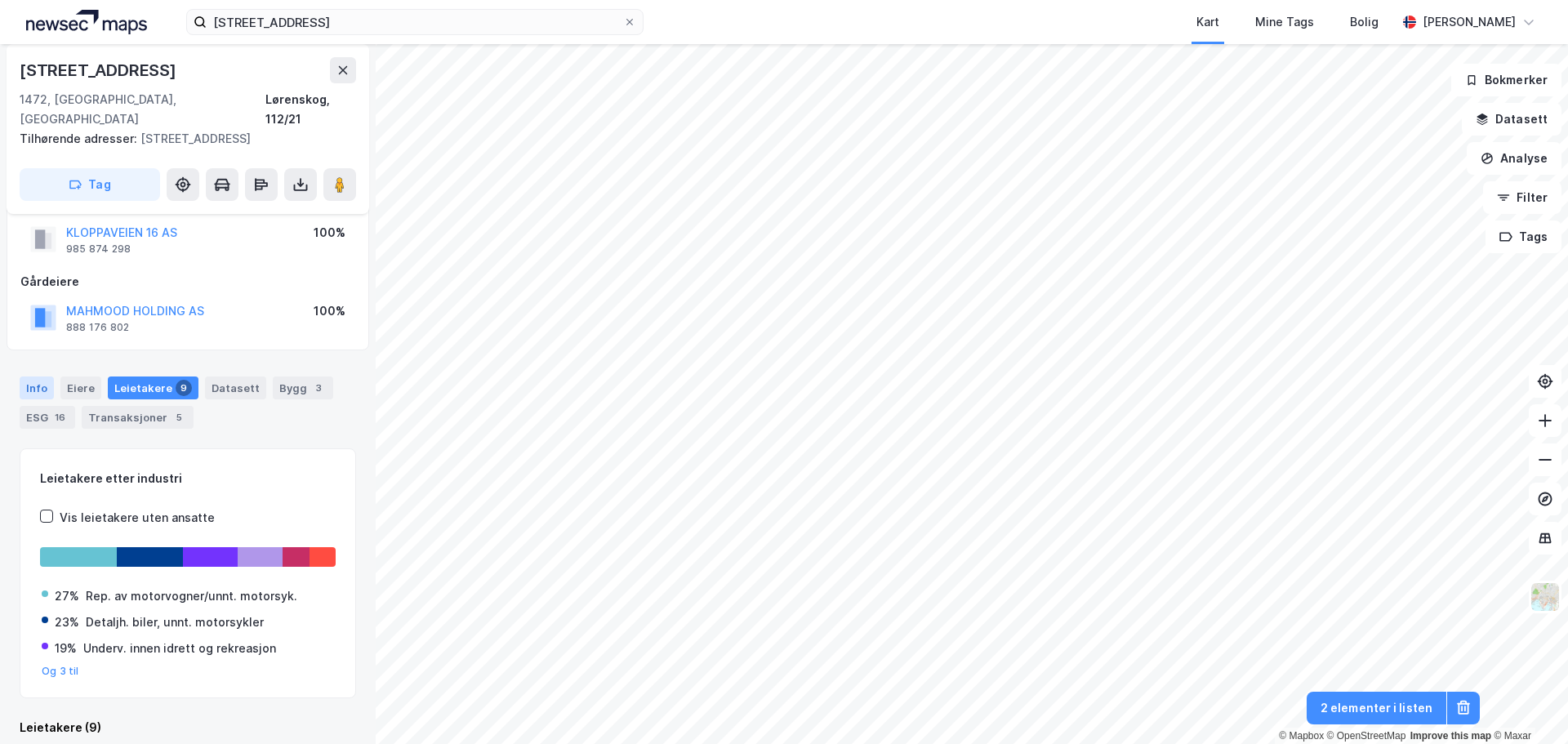
click at [35, 376] on div "Info" at bounding box center [36, 387] width 35 height 22
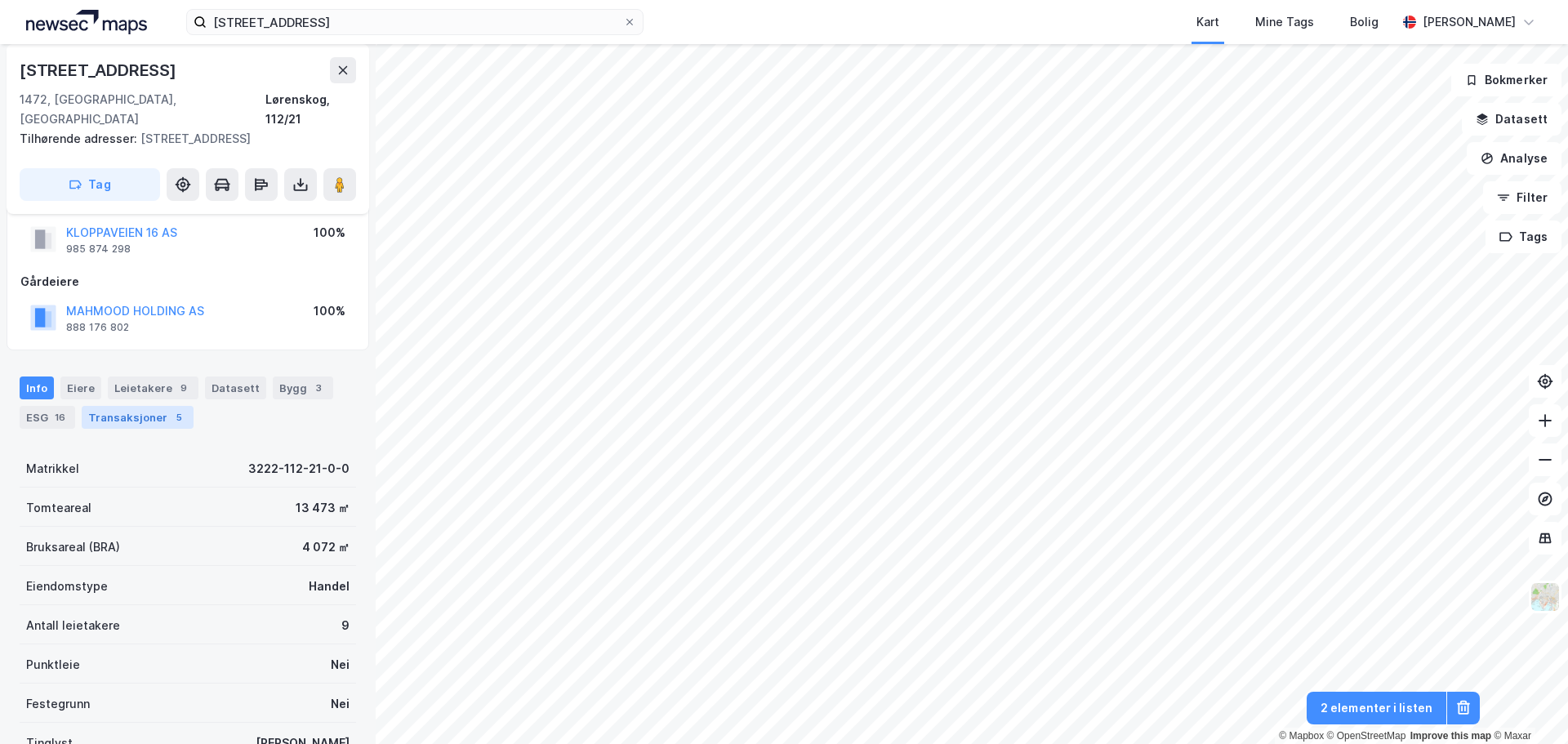
click at [122, 406] on div "Transaksjoner 5" at bounding box center [138, 417] width 112 height 22
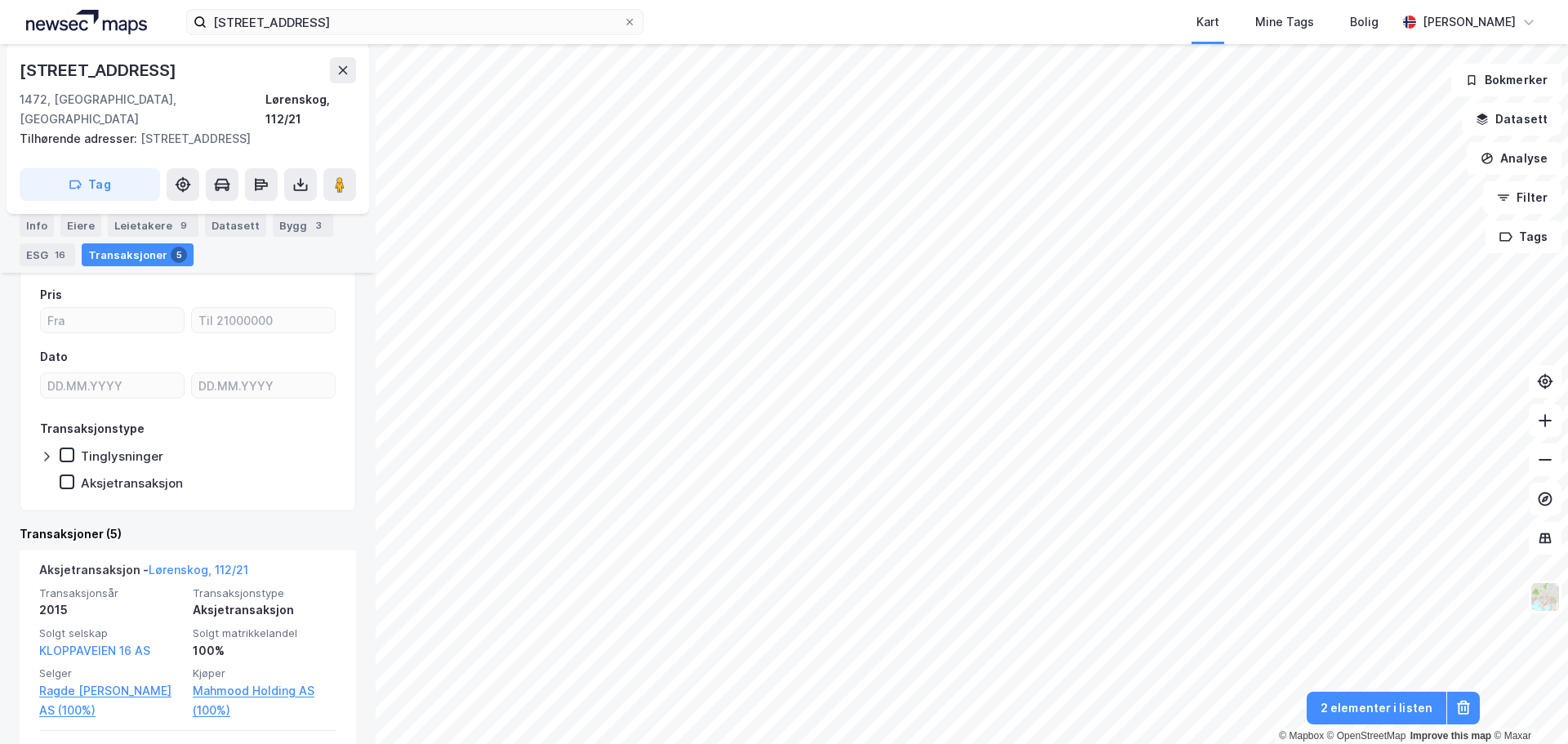
scroll to position [368, 0]
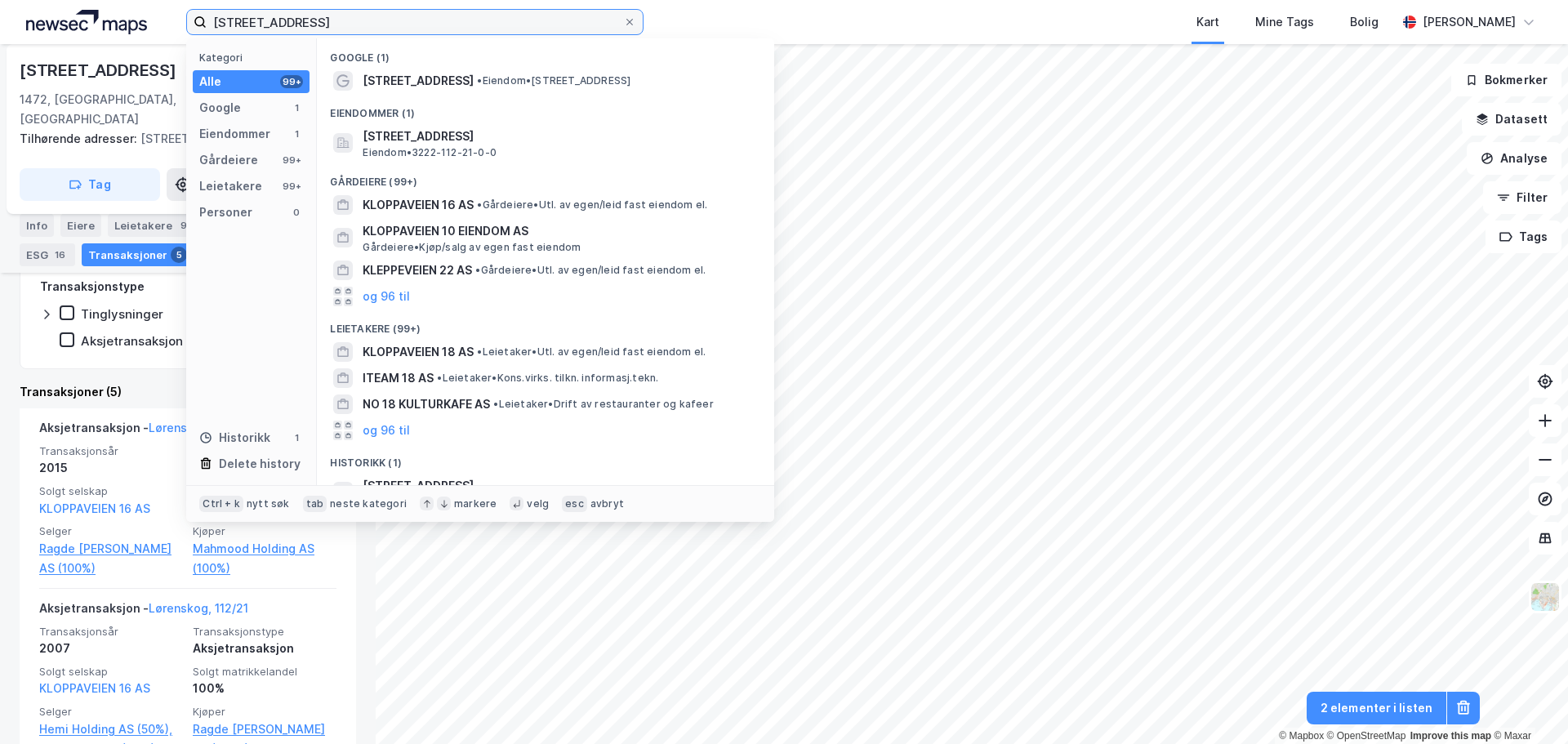
drag, startPoint x: 12, startPoint y: 16, endPoint x: 341, endPoint y: 26, distance: 329.2
click at [0, 27] on html "Kloppaveien 18 Kategori Alle 99+ Google 1 Eiendommer 1 Gårdeiere 99+ Leietakere…" at bounding box center [784, 372] width 1568 height 744
paste input "[PERSON_NAME] Vei 9"
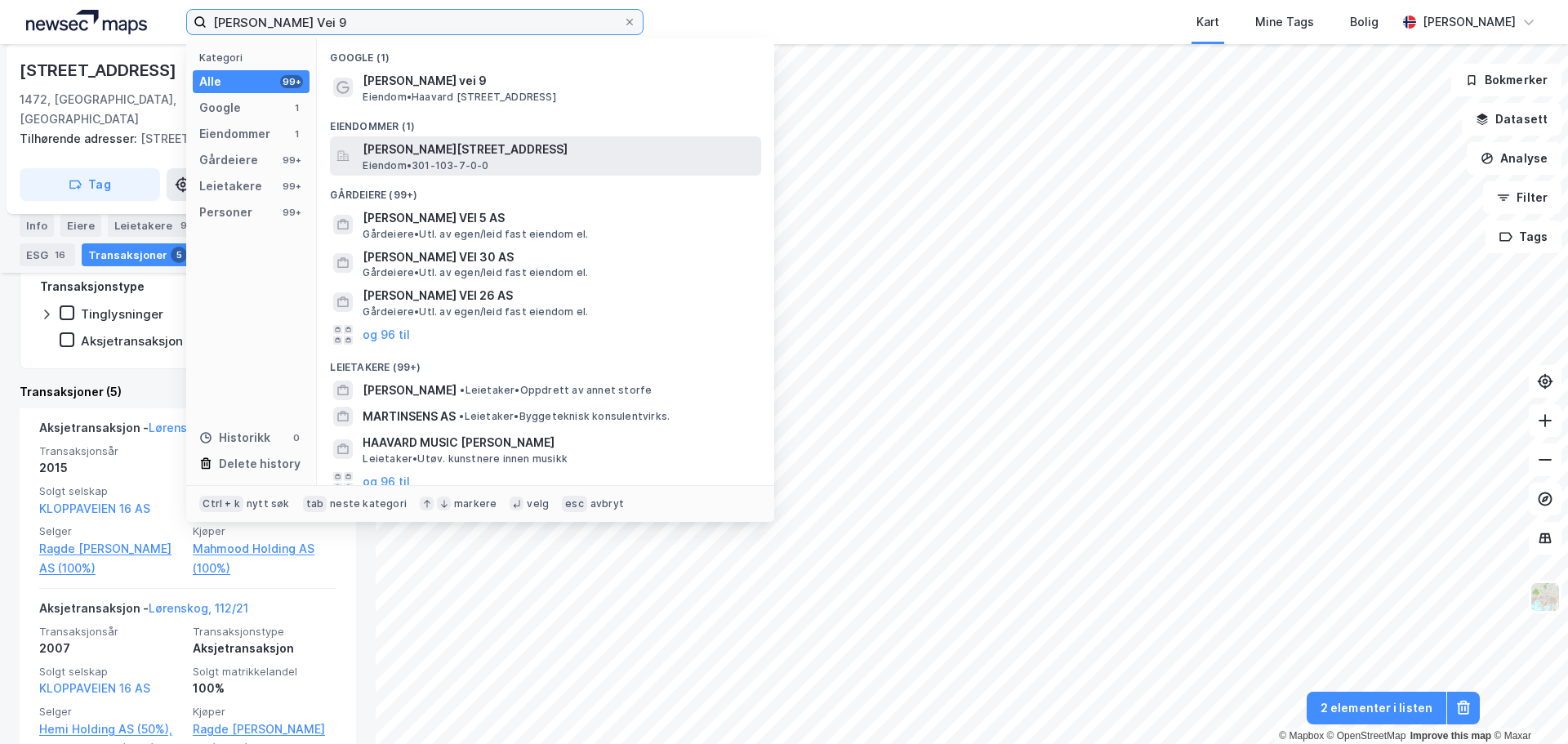
type input "[PERSON_NAME] Vei 9"
click at [450, 151] on span "[PERSON_NAME][STREET_ADDRESS]" at bounding box center [559, 149] width 392 height 20
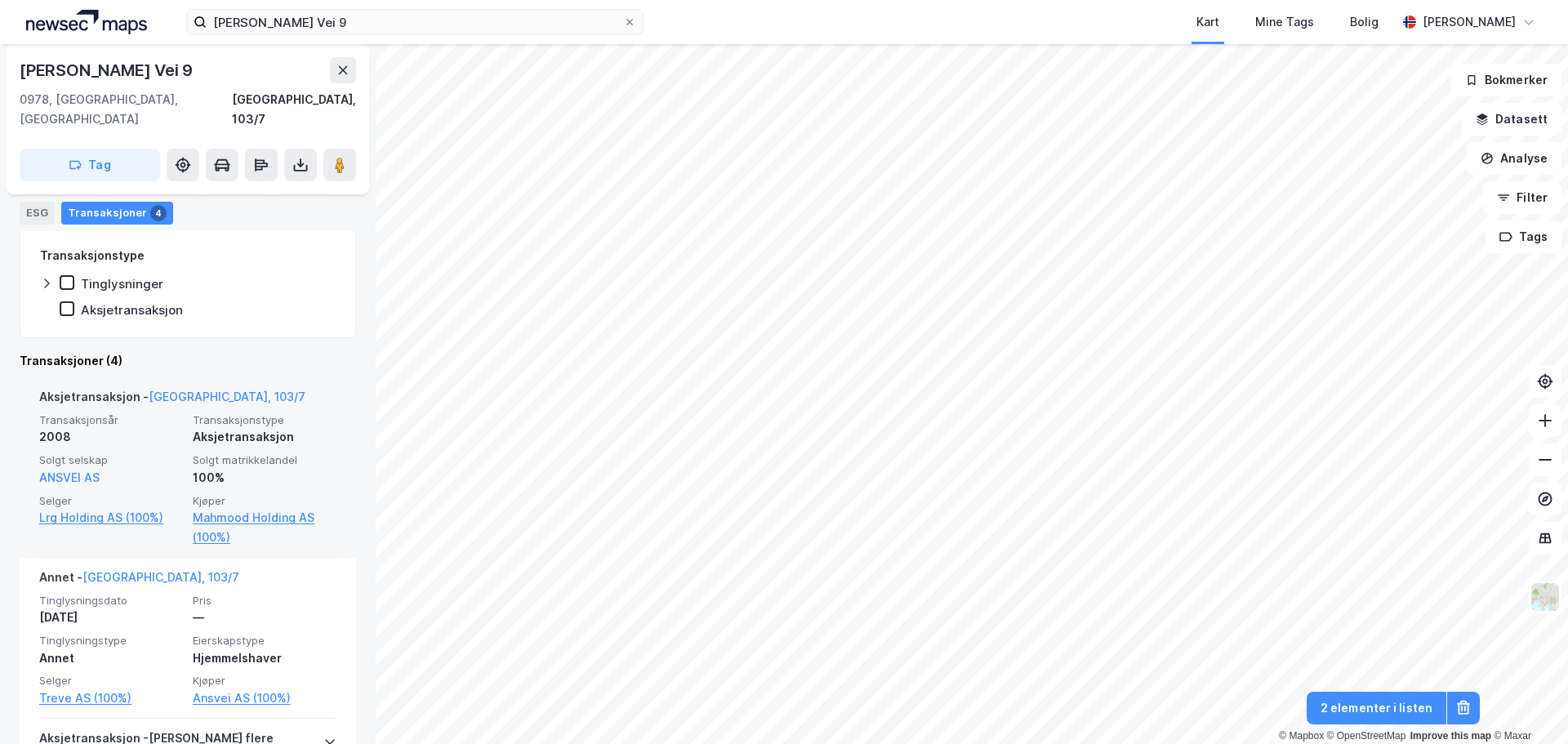
scroll to position [421, 0]
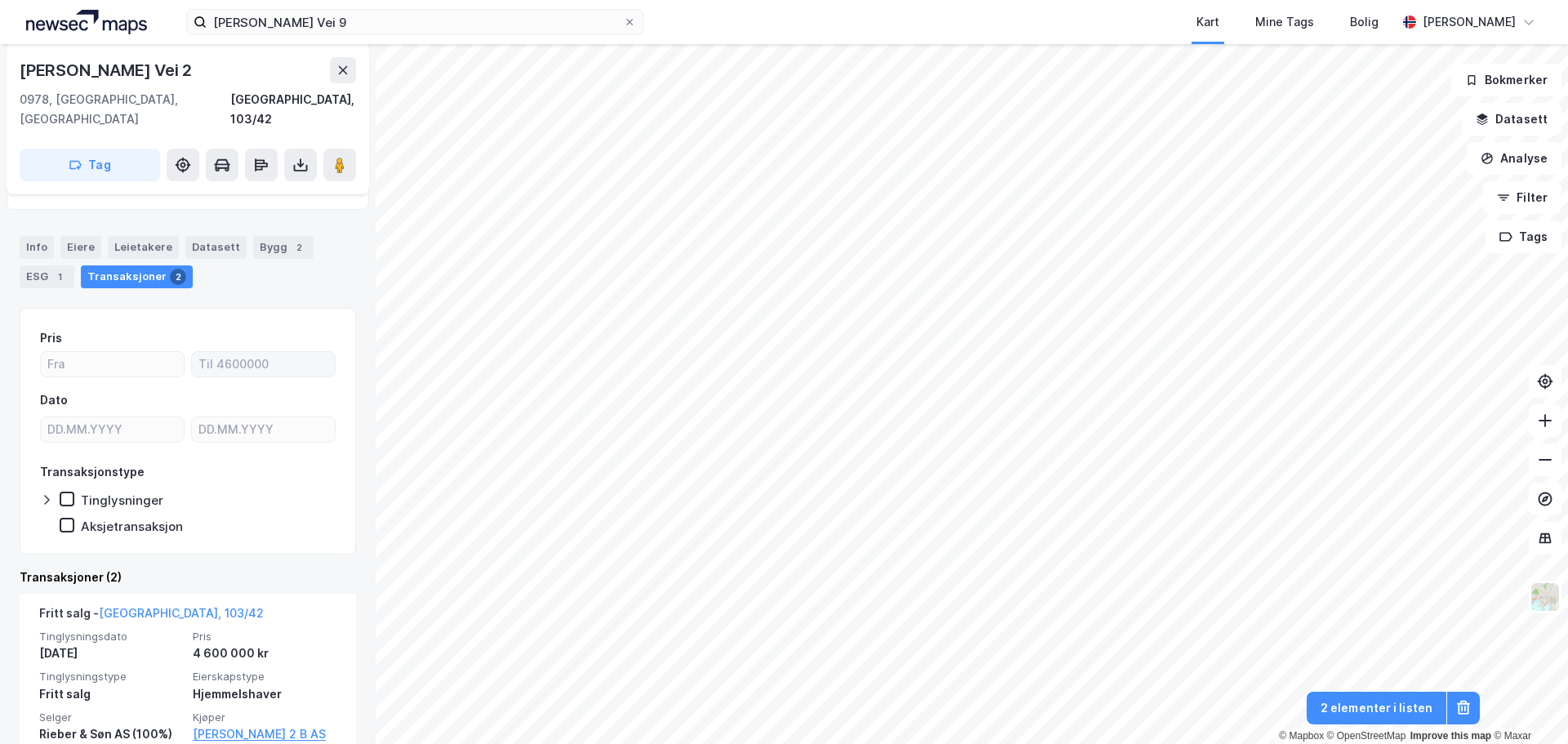
scroll to position [26, 0]
